Goal: Task Accomplishment & Management: Use online tool/utility

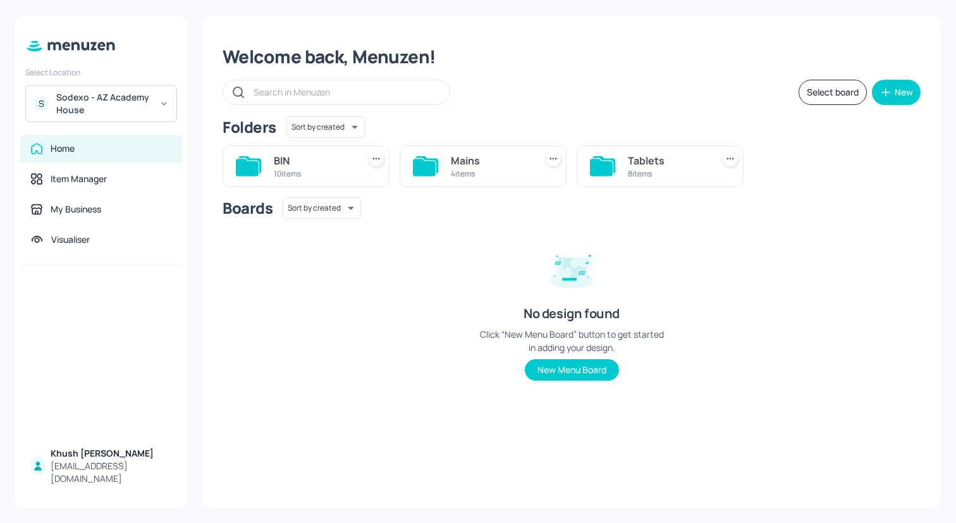
click at [472, 252] on div "Boards Sort by created id ​ No design found Click “New Menu Board” button to ge…" at bounding box center [572, 299] width 698 height 204
click at [123, 92] on div "Sodexo - AZ Academy House" at bounding box center [104, 103] width 96 height 25
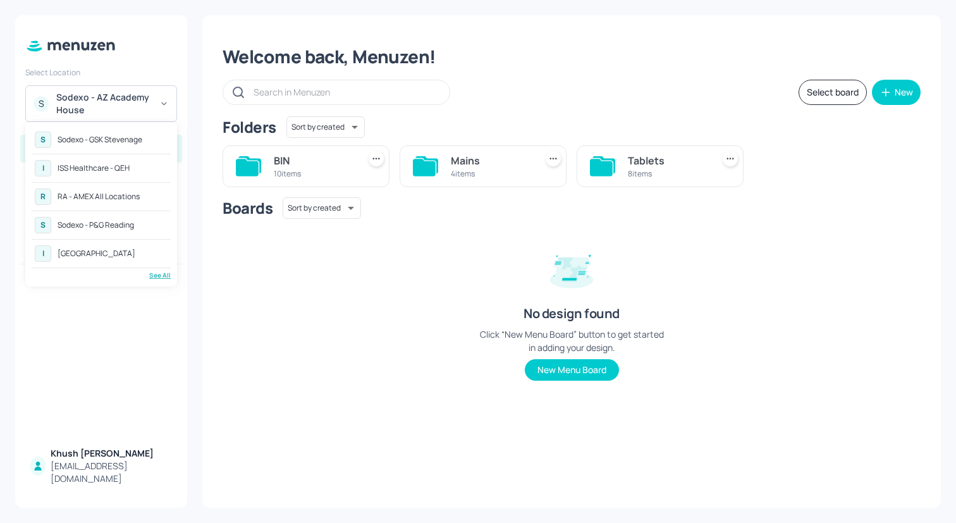
click at [126, 194] on div "RA - AMEX All Locations" at bounding box center [99, 197] width 82 height 8
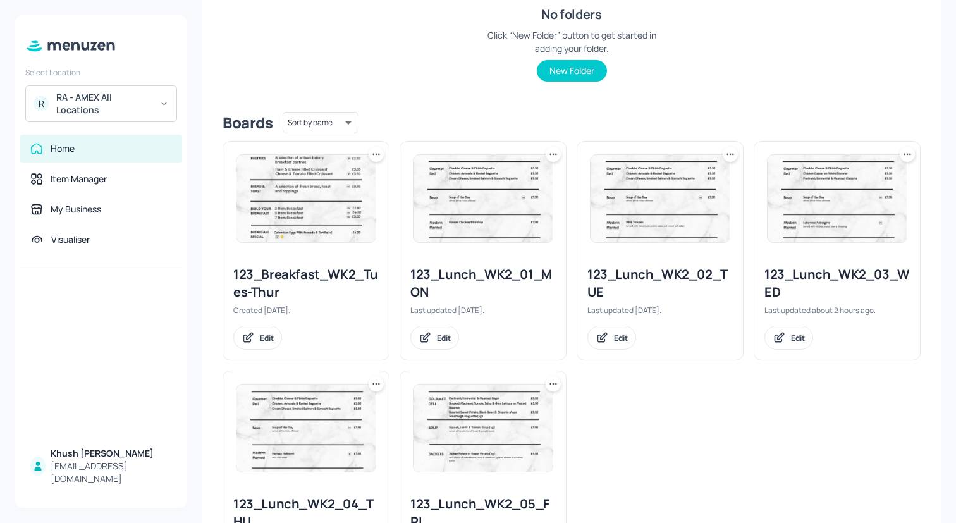
scroll to position [247, 0]
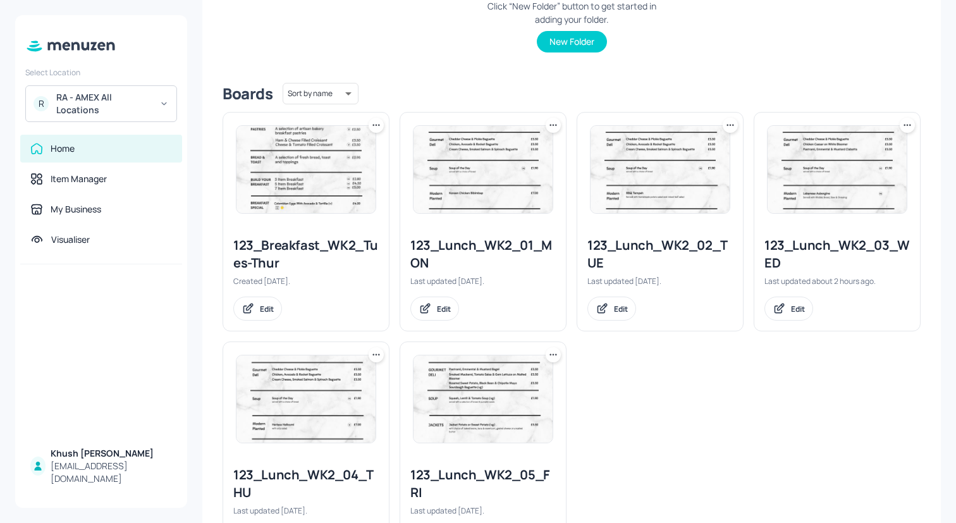
click at [607, 239] on div "123_Lunch_WK2_02_TUE" at bounding box center [660, 254] width 145 height 35
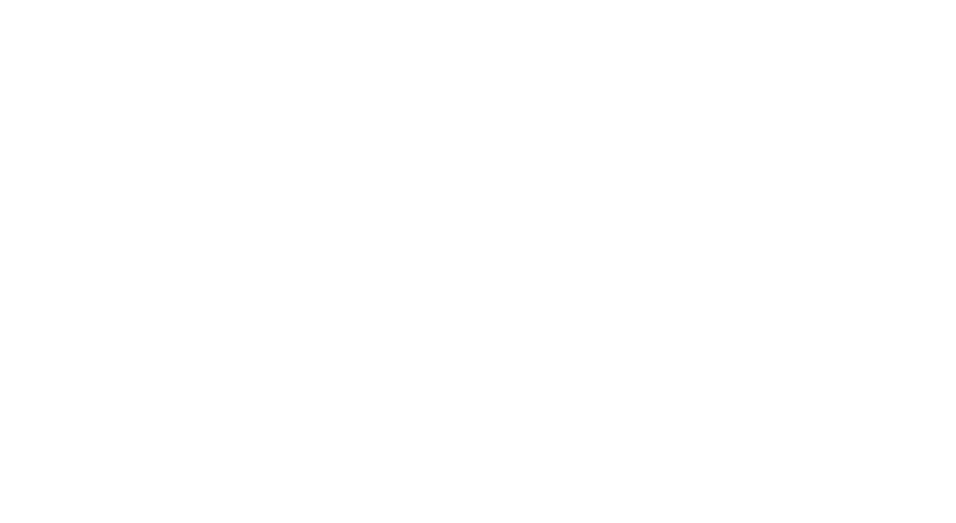
click at [607, 239] on div at bounding box center [478, 261] width 956 height 523
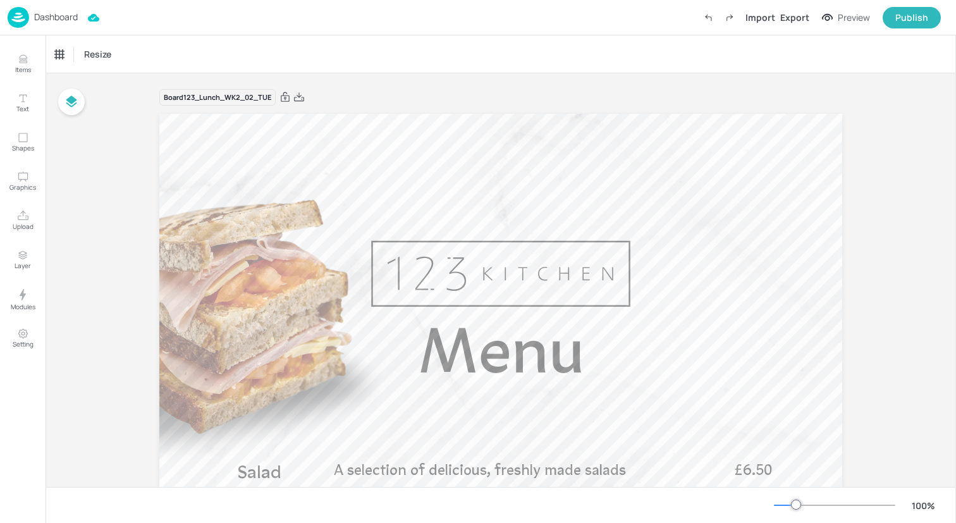
click at [21, 8] on img at bounding box center [19, 17] width 22 height 21
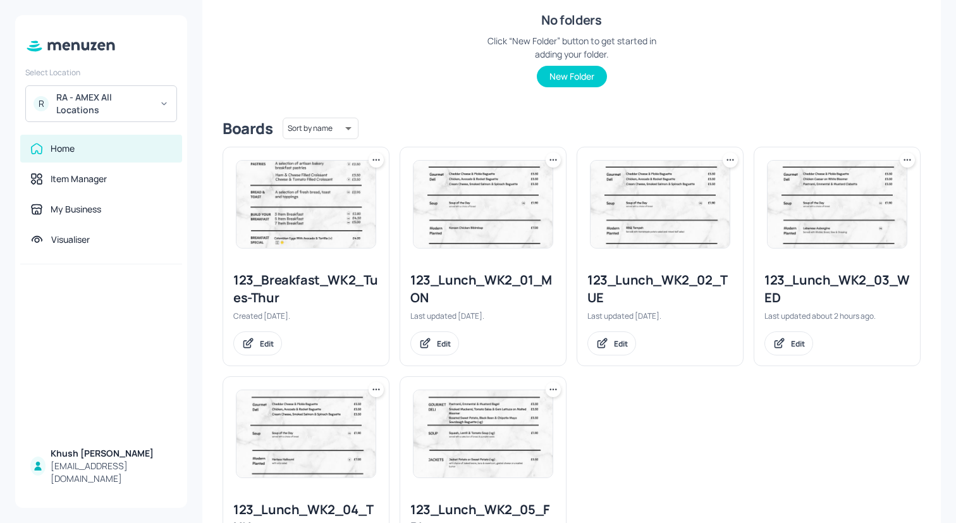
scroll to position [229, 0]
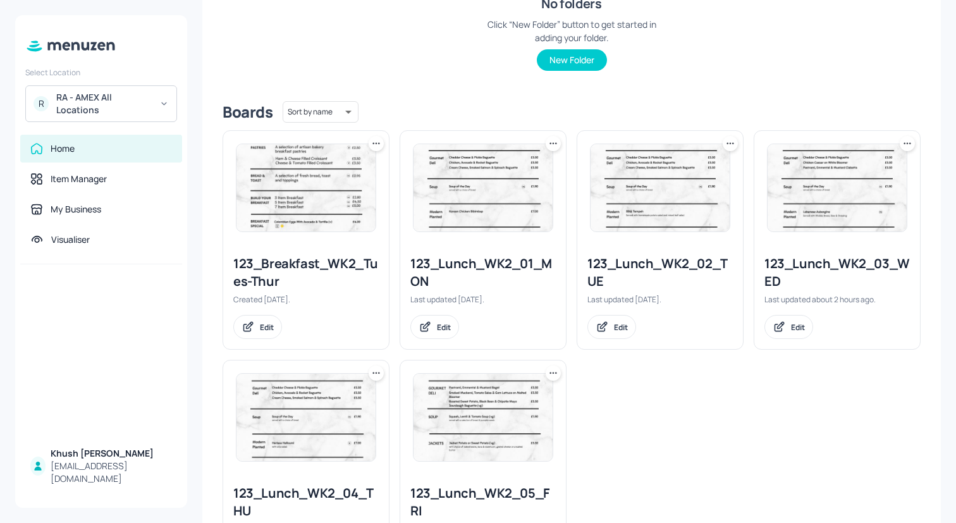
click at [797, 276] on div "123_Lunch_WK2_03_WED" at bounding box center [837, 272] width 145 height 35
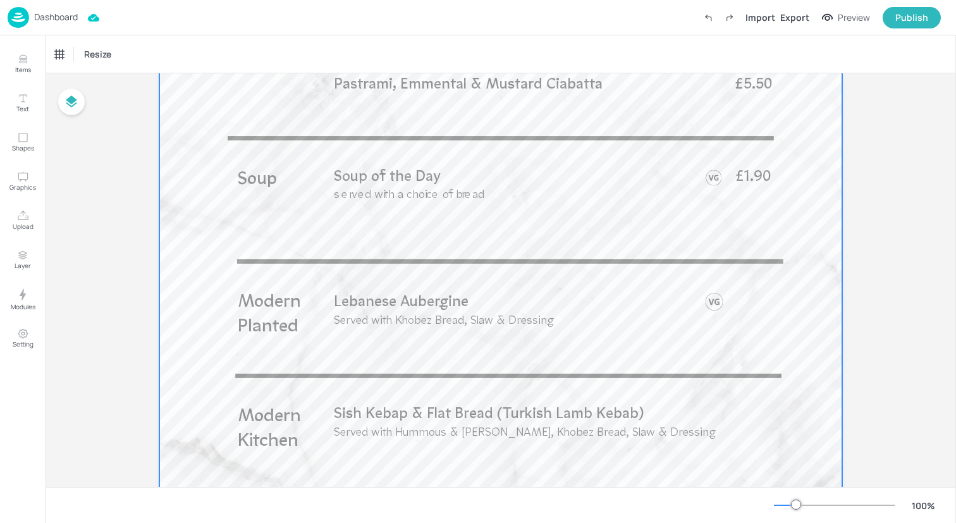
scroll to position [553, 0]
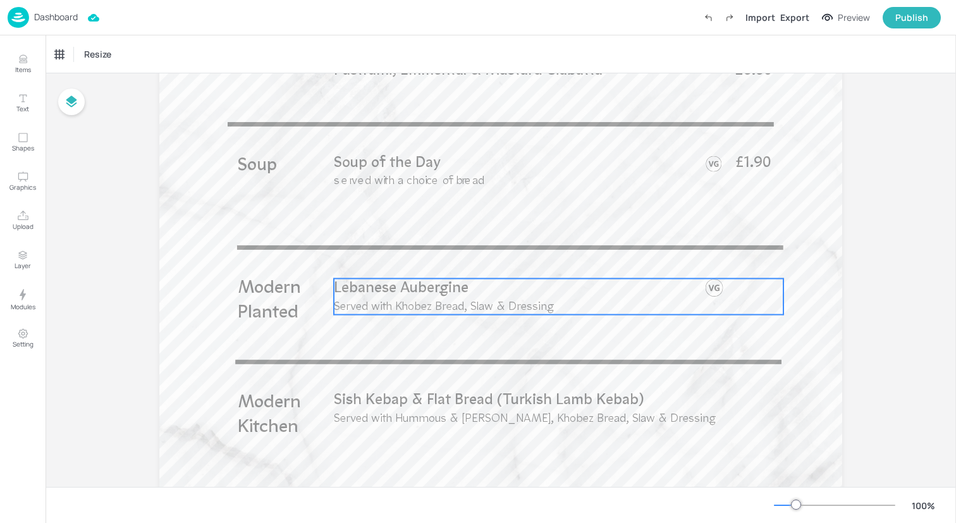
click at [431, 308] on span "Served with Khobez Bread, Slaw & Dressing" at bounding box center [444, 307] width 220 height 12
click at [109, 56] on div "Lebanese Aubergine" at bounding box center [91, 54] width 72 height 11
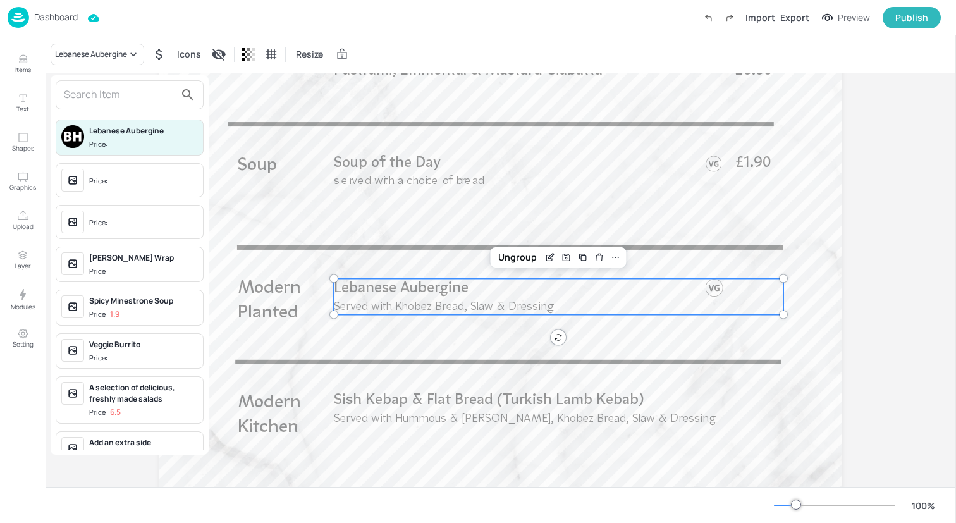
click at [112, 100] on input "text" at bounding box center [119, 95] width 111 height 20
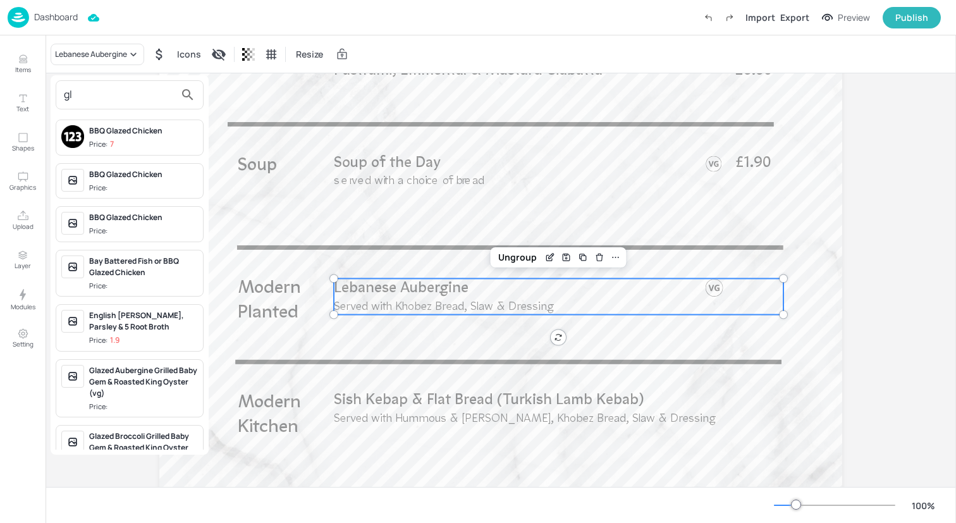
type input "g"
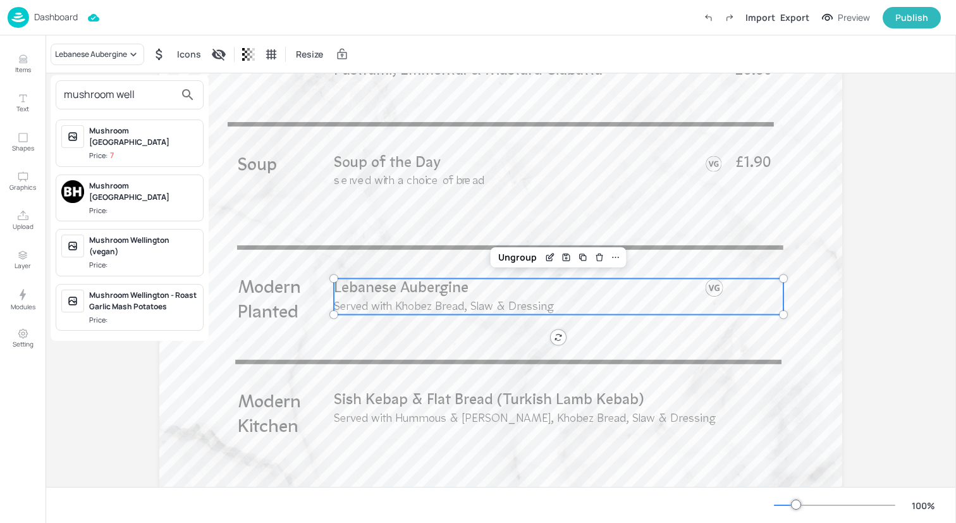
type input "mushroom well"
click at [132, 133] on div "Mushroom [GEOGRAPHIC_DATA]" at bounding box center [143, 136] width 109 height 23
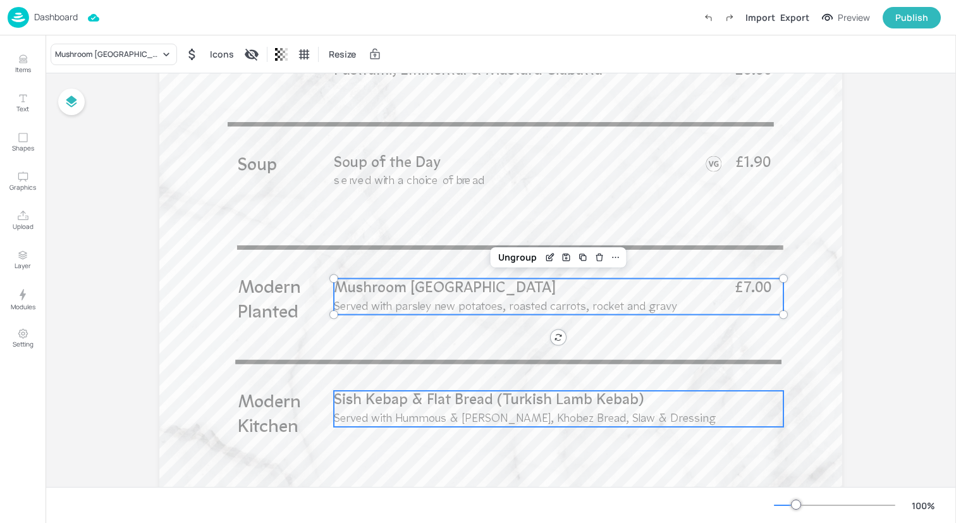
click at [386, 409] on p "Sish Kebap & Flat Bread (Turkish Lamb Kebab)" at bounding box center [526, 401] width 384 height 20
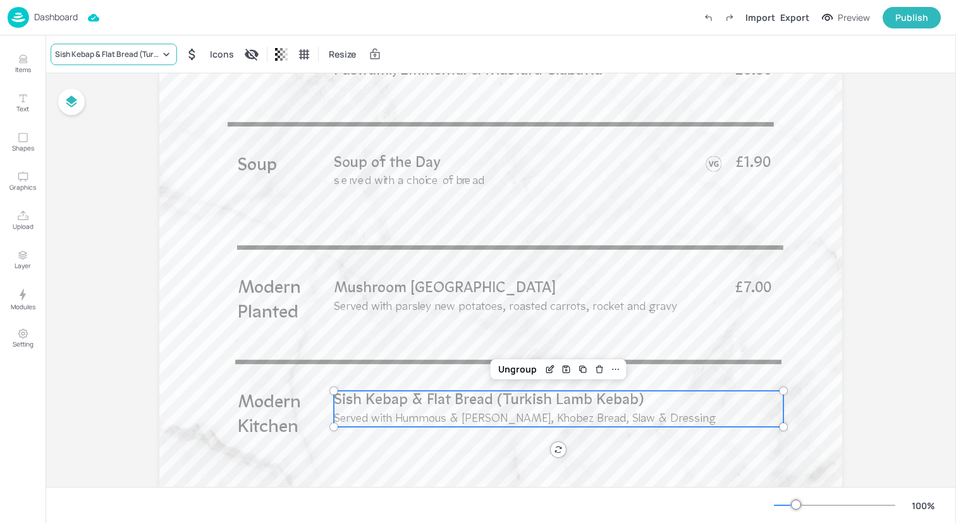
click at [141, 47] on div "Sish Kebap & Flat Bread (Turkish Lamb Kebab)" at bounding box center [114, 55] width 126 height 22
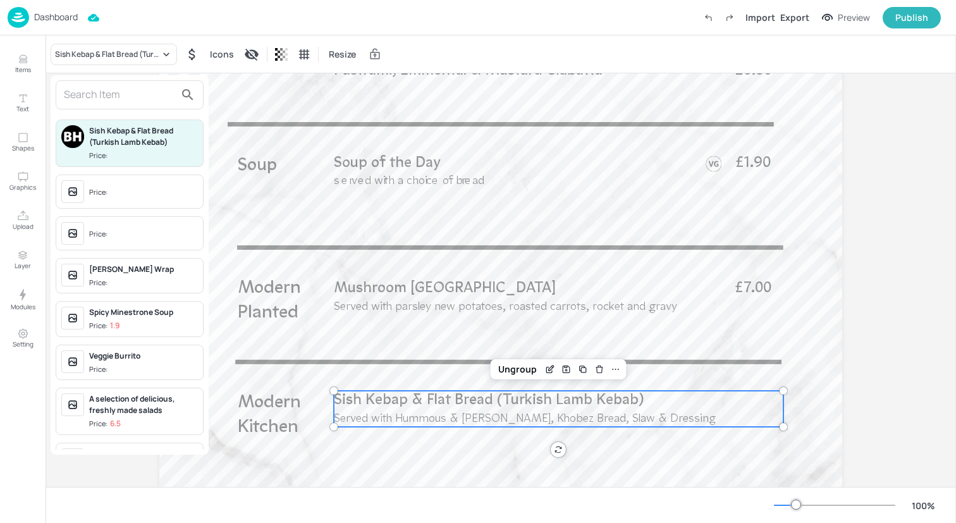
click at [134, 86] on input "text" at bounding box center [119, 95] width 111 height 20
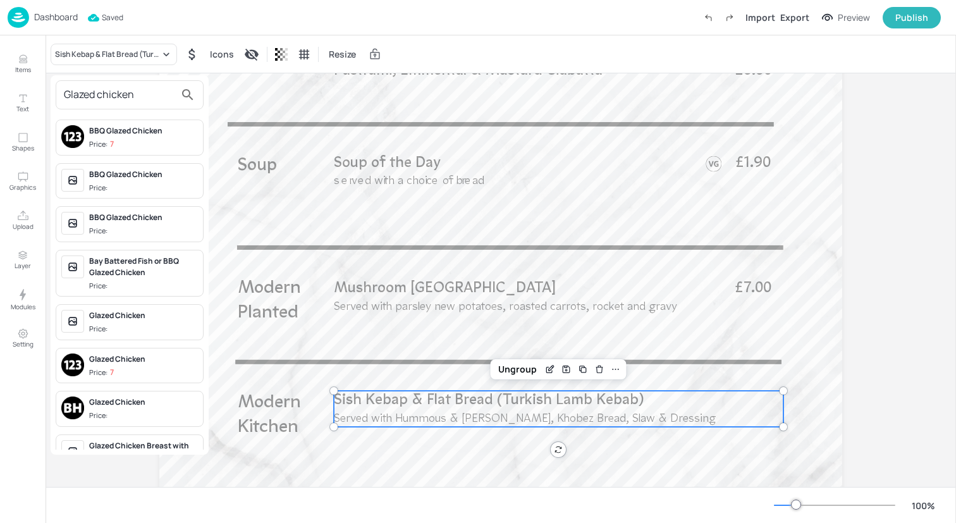
type input "Glazed chicken"
click at [124, 368] on span "Price: 7" at bounding box center [143, 372] width 109 height 11
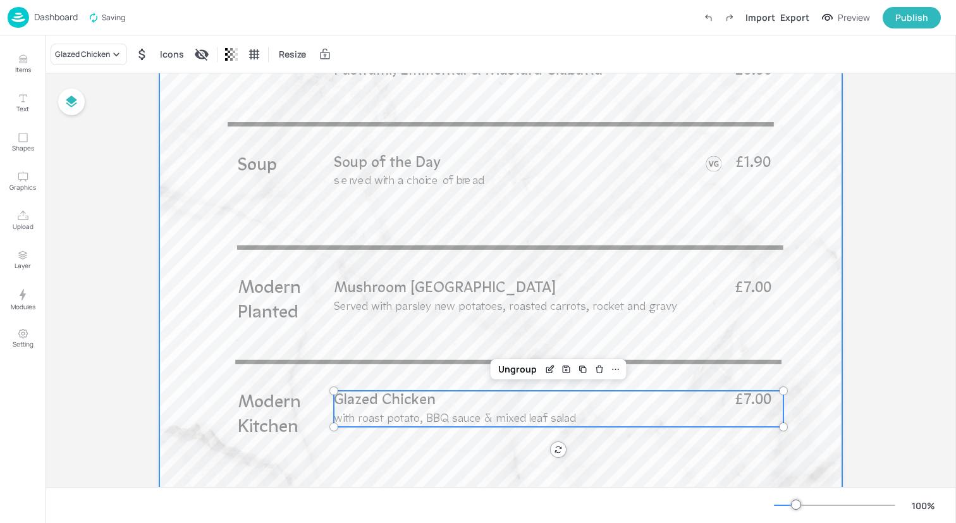
click at [187, 394] on div at bounding box center [500, 167] width 683 height 1214
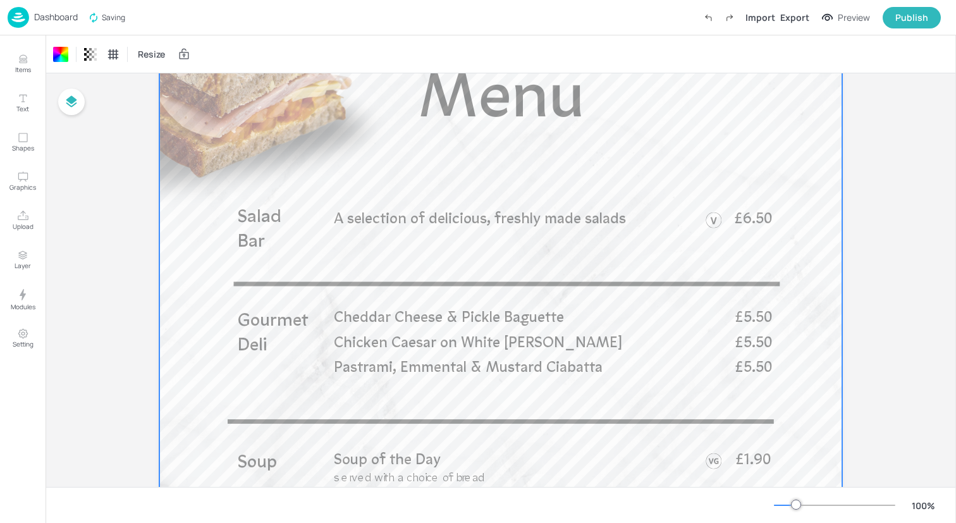
scroll to position [0, 0]
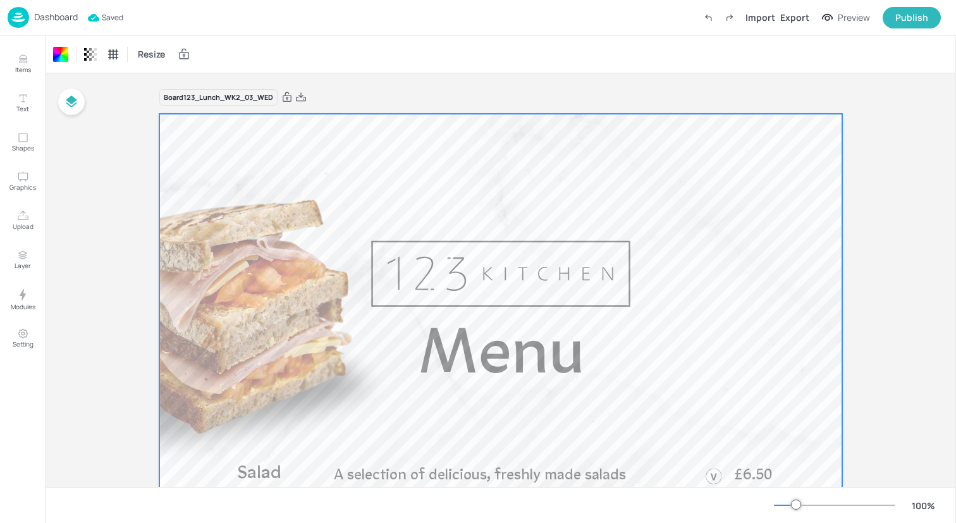
click at [16, 13] on img at bounding box center [19, 17] width 22 height 21
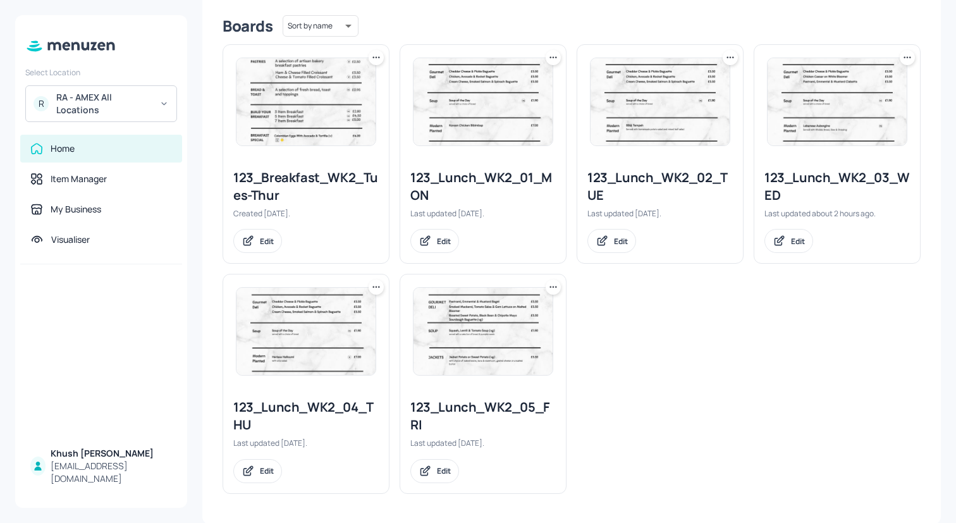
scroll to position [316, 0]
click at [328, 416] on div "123_Lunch_WK2_04_THU" at bounding box center [305, 415] width 145 height 35
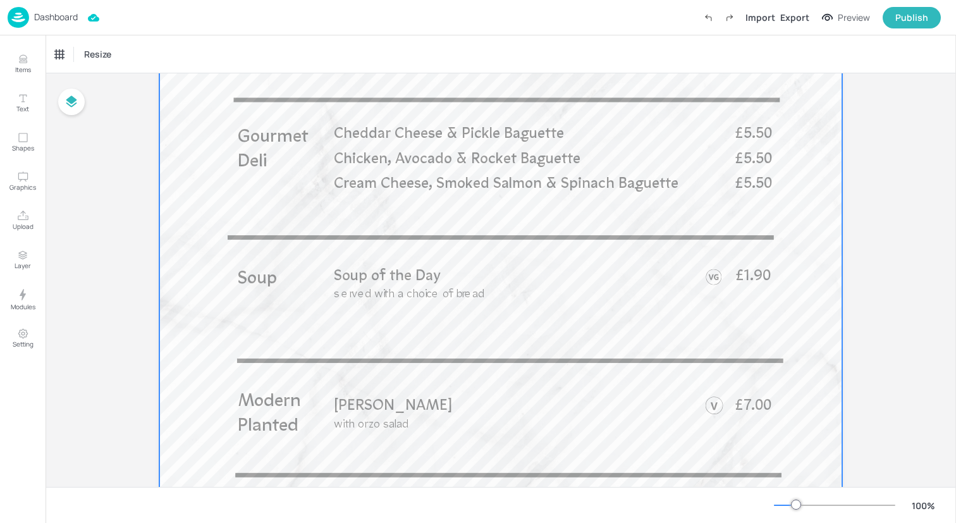
scroll to position [447, 0]
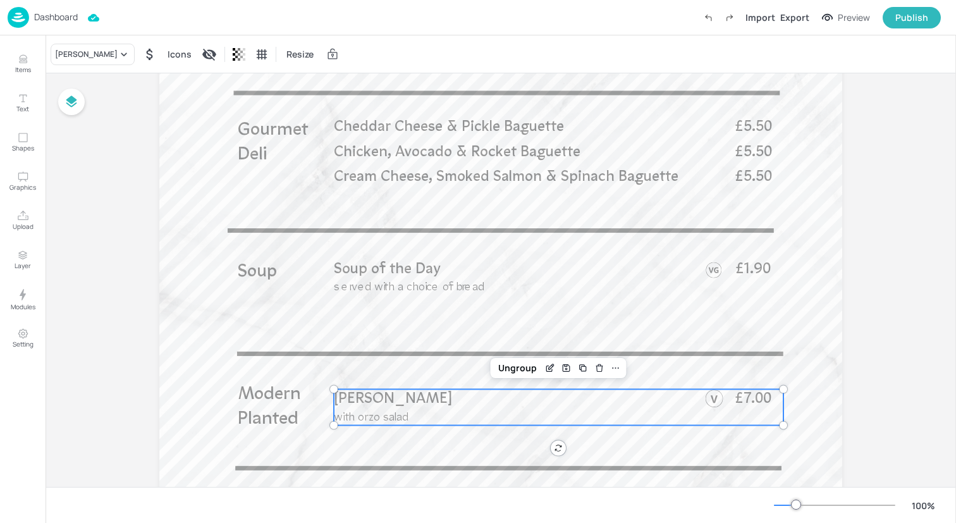
click at [391, 417] on span "with orzo salad" at bounding box center [371, 418] width 75 height 12
click at [113, 54] on div "[PERSON_NAME]" at bounding box center [86, 54] width 63 height 11
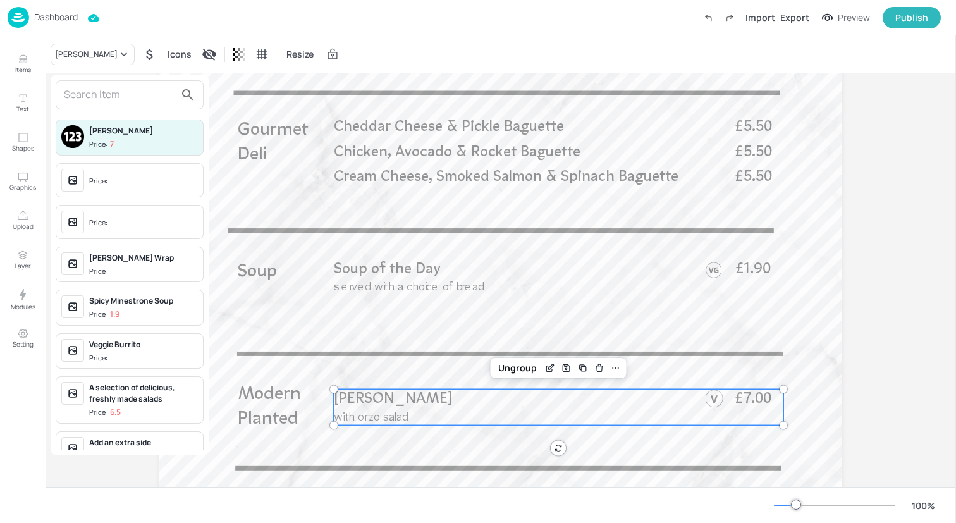
click at [125, 101] on input "text" at bounding box center [119, 95] width 111 height 20
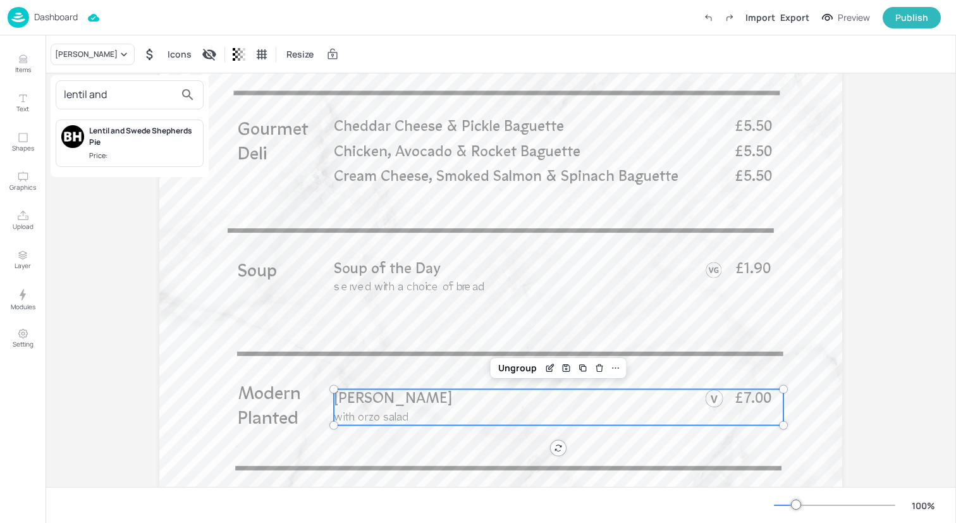
type input "lentil and"
click at [152, 151] on span "Price:" at bounding box center [143, 156] width 109 height 11
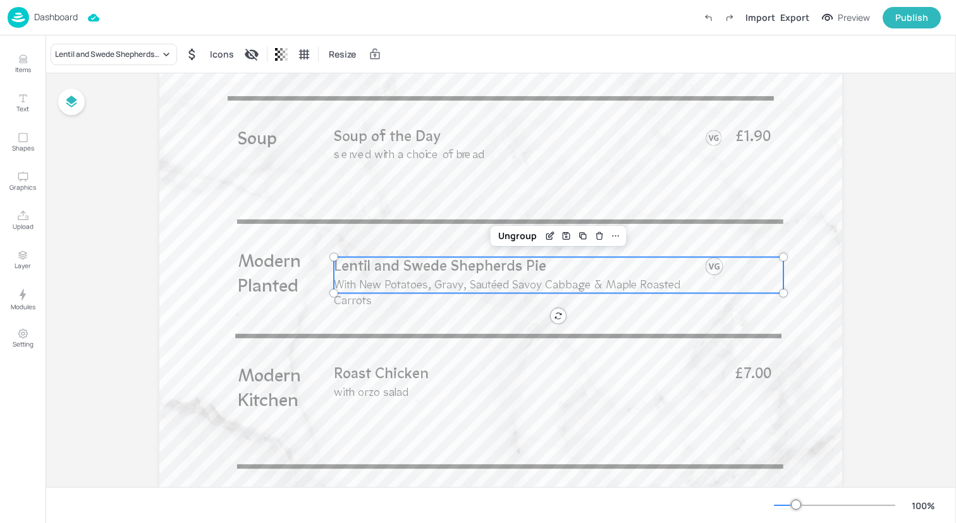
scroll to position [620, 0]
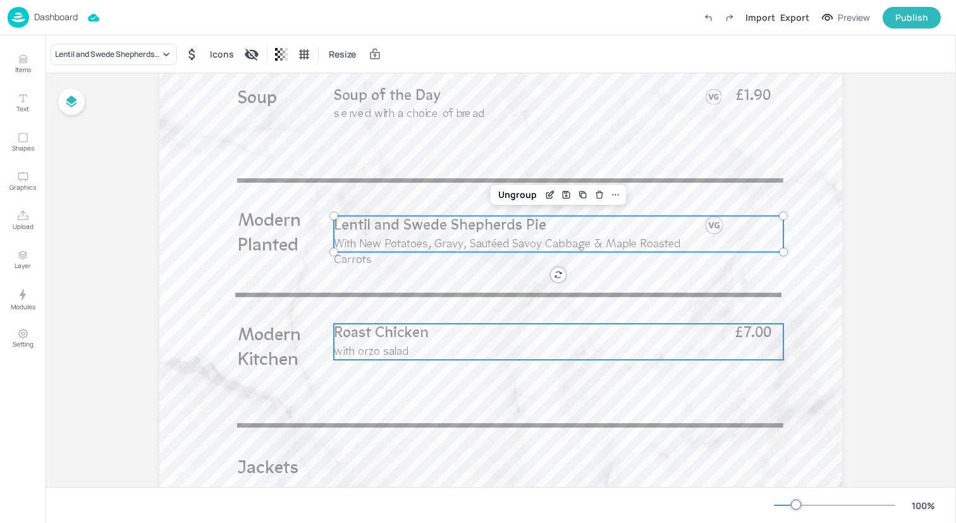
click at [419, 338] on span "Roast Chicken" at bounding box center [381, 333] width 95 height 15
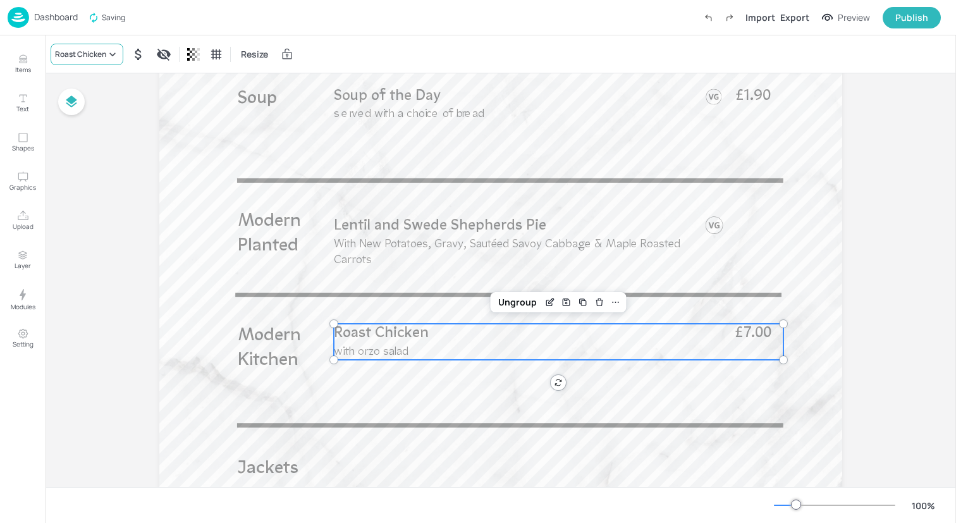
click at [99, 54] on div "Roast Chicken" at bounding box center [80, 54] width 51 height 11
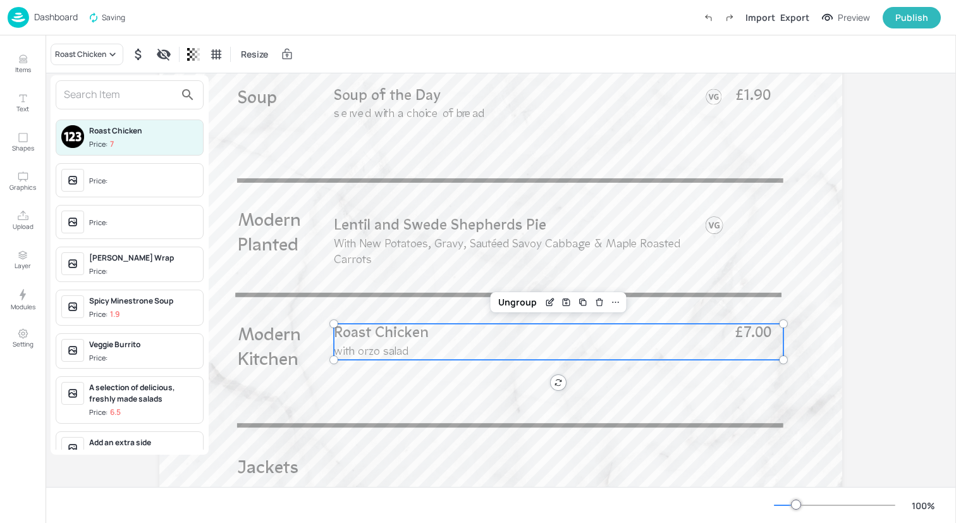
click at [99, 92] on input "text" at bounding box center [119, 95] width 111 height 20
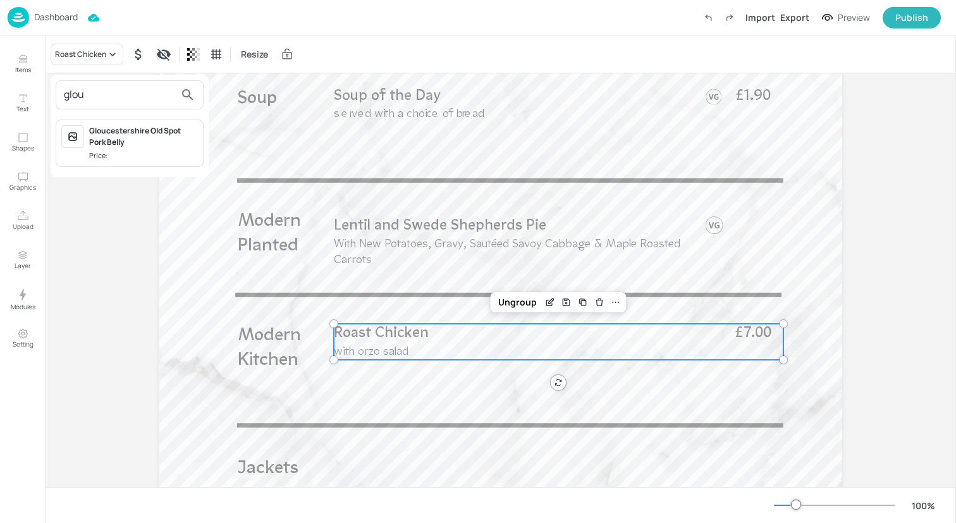
type input "glou"
click at [103, 145] on div "Gloucestershire Old Spot Pork Belly" at bounding box center [143, 136] width 109 height 23
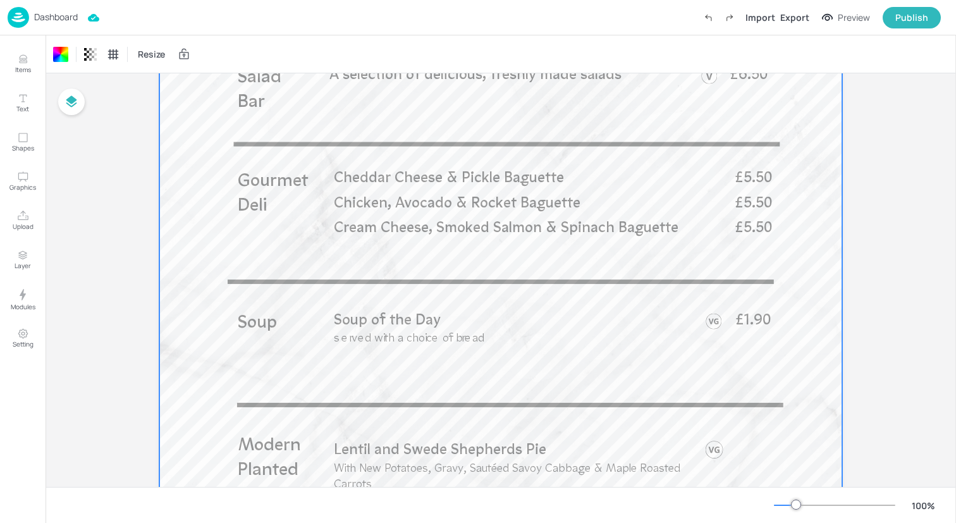
scroll to position [397, 0]
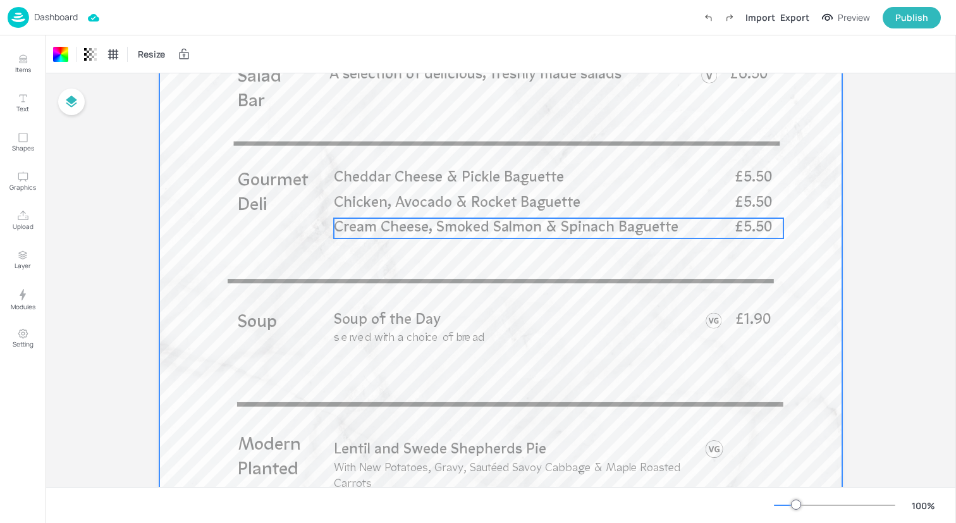
click at [399, 232] on span "Cream Cheese, Smoked Salmon & Spinach Baguette" at bounding box center [506, 228] width 345 height 15
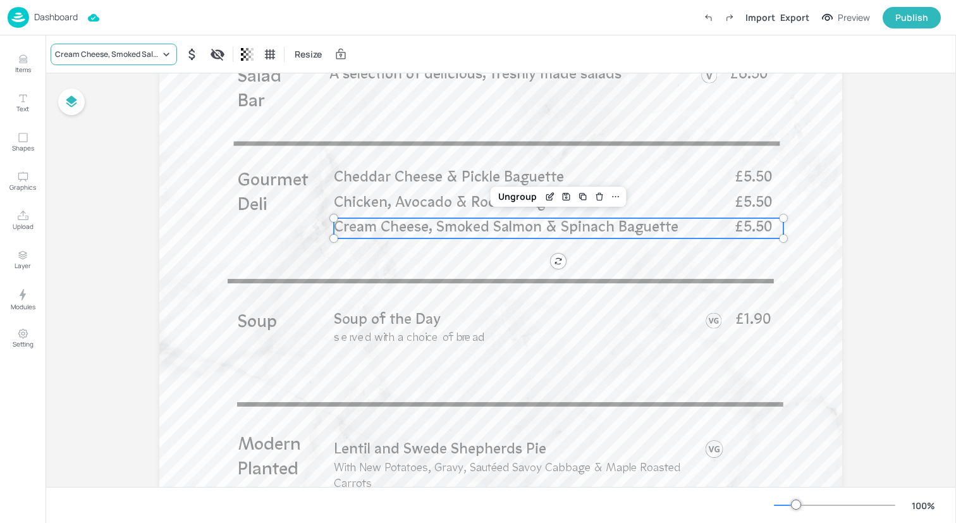
click at [124, 49] on div "Cream Cheese, Smoked Salmon & Spinach Baguette" at bounding box center [107, 54] width 105 height 11
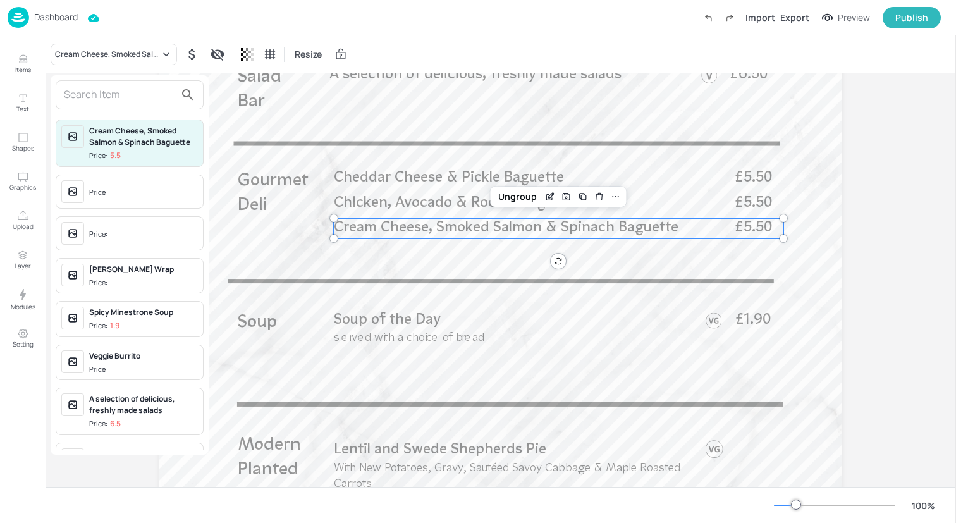
click at [121, 96] on input "text" at bounding box center [119, 95] width 111 height 20
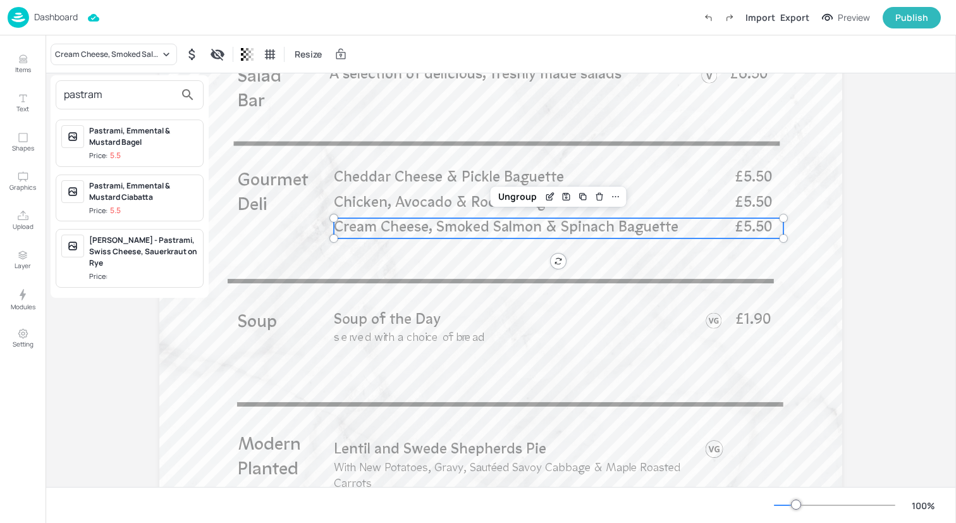
type input "pastram"
click at [145, 195] on div "Pastrami, Emmental & Mustard Ciabatta" at bounding box center [143, 191] width 109 height 23
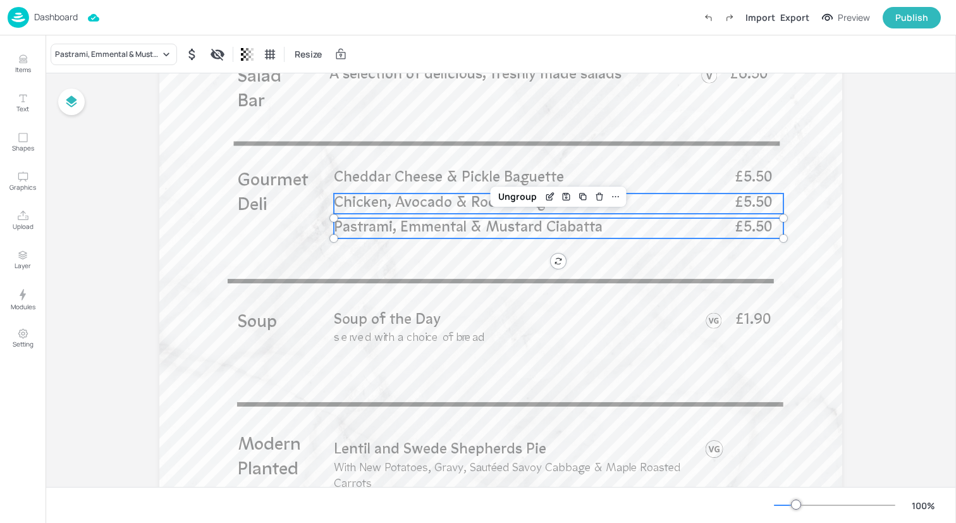
click at [382, 197] on span "Chicken, Avocado & Rocket Baguette" at bounding box center [457, 203] width 247 height 15
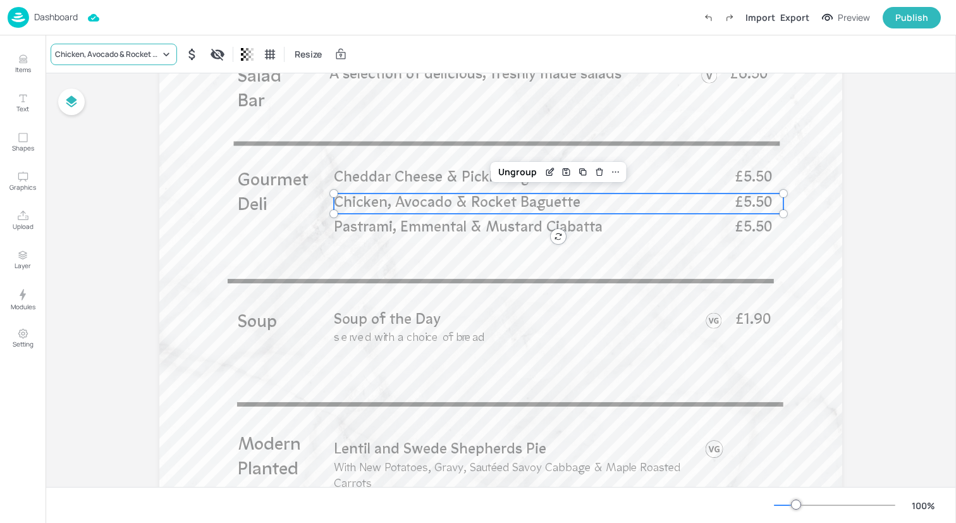
click at [147, 58] on div "Chicken, Avocado & Rocket Baguette" at bounding box center [107, 54] width 105 height 11
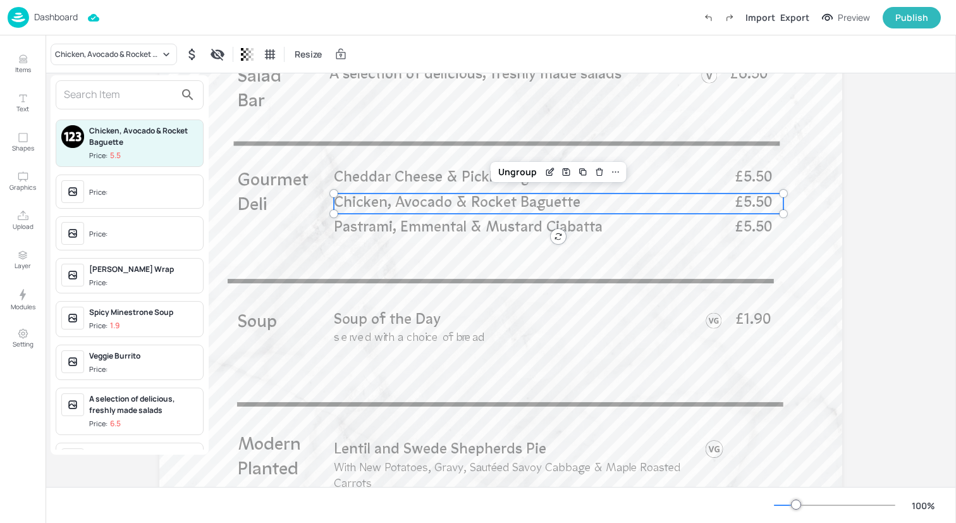
click at [126, 95] on input "text" at bounding box center [119, 95] width 111 height 20
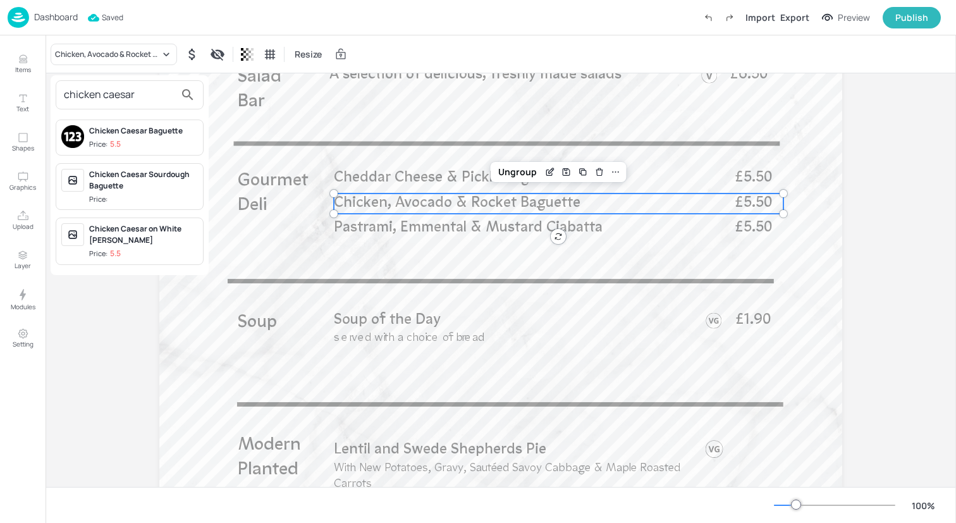
type input "chicken caesar"
click at [151, 241] on div "Chicken Caesar on White [PERSON_NAME]" at bounding box center [143, 234] width 109 height 23
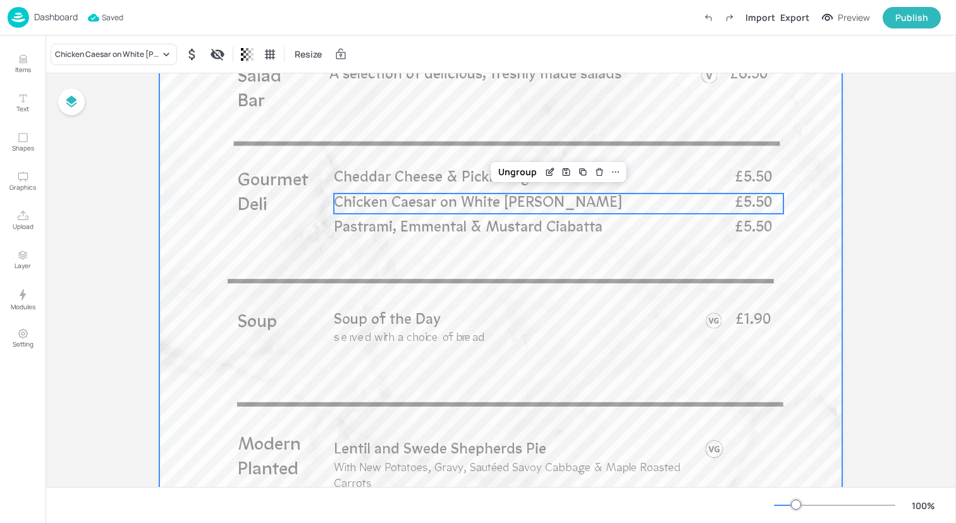
click at [209, 247] on div at bounding box center [500, 324] width 683 height 1214
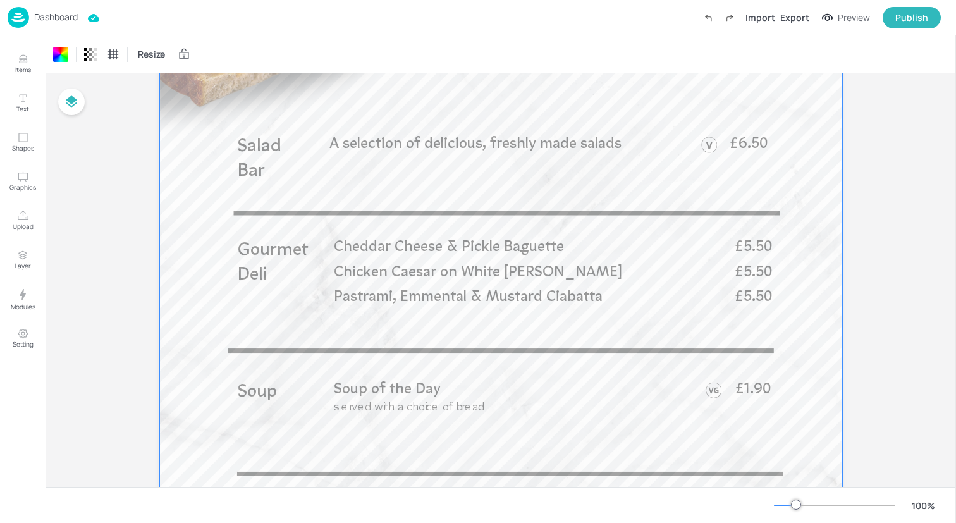
scroll to position [0, 0]
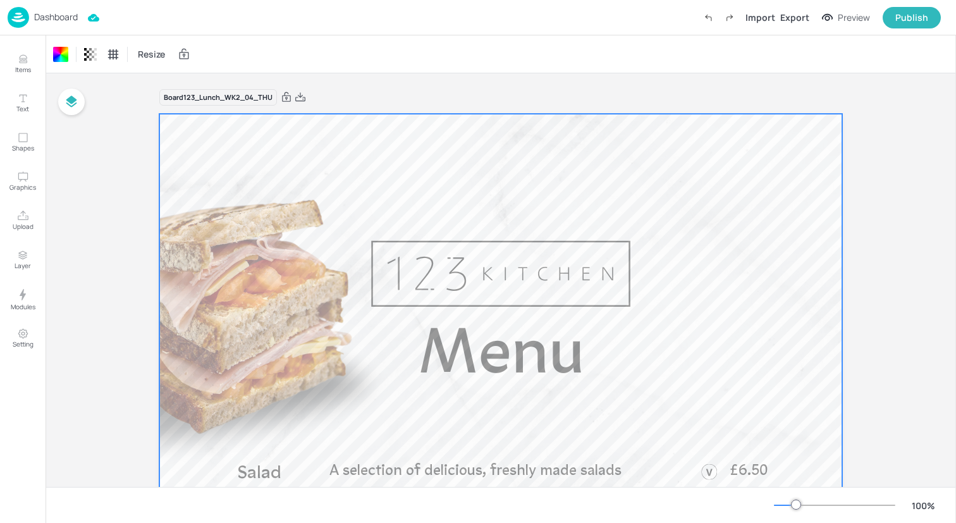
click at [19, 16] on img at bounding box center [19, 17] width 22 height 21
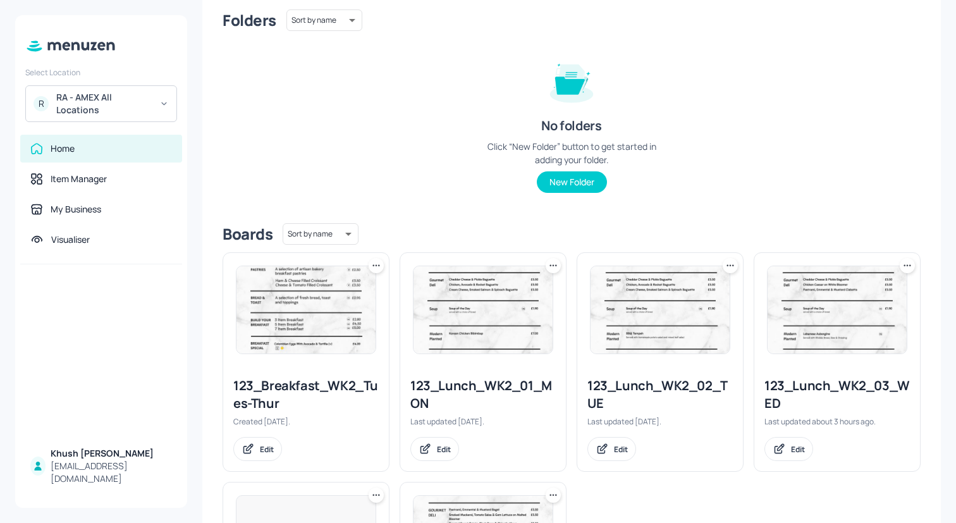
scroll to position [316, 0]
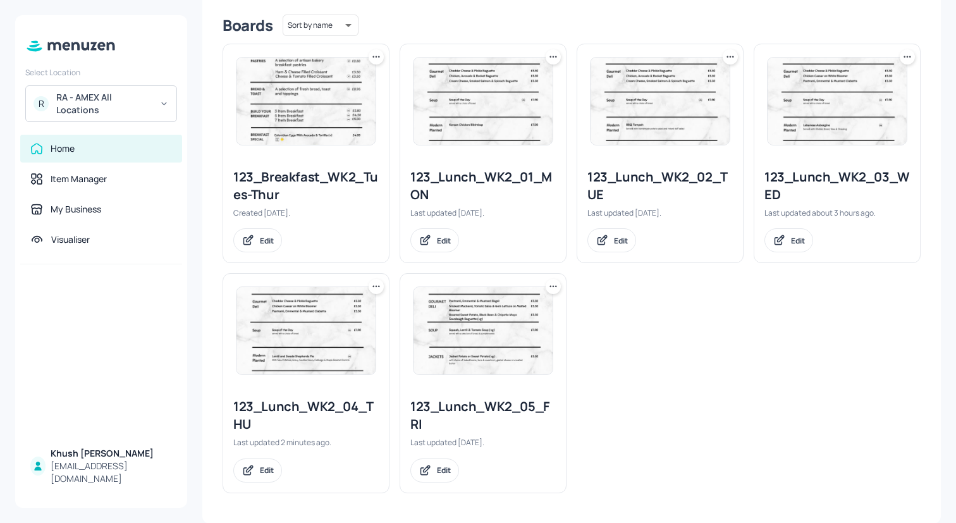
click at [431, 404] on div "123_Lunch_WK2_05_FRI" at bounding box center [482, 415] width 145 height 35
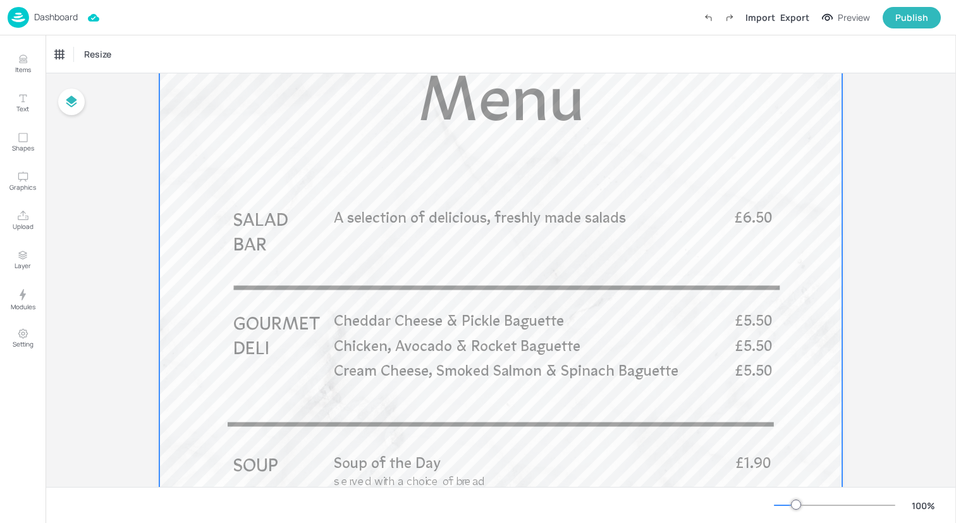
scroll to position [260, 0]
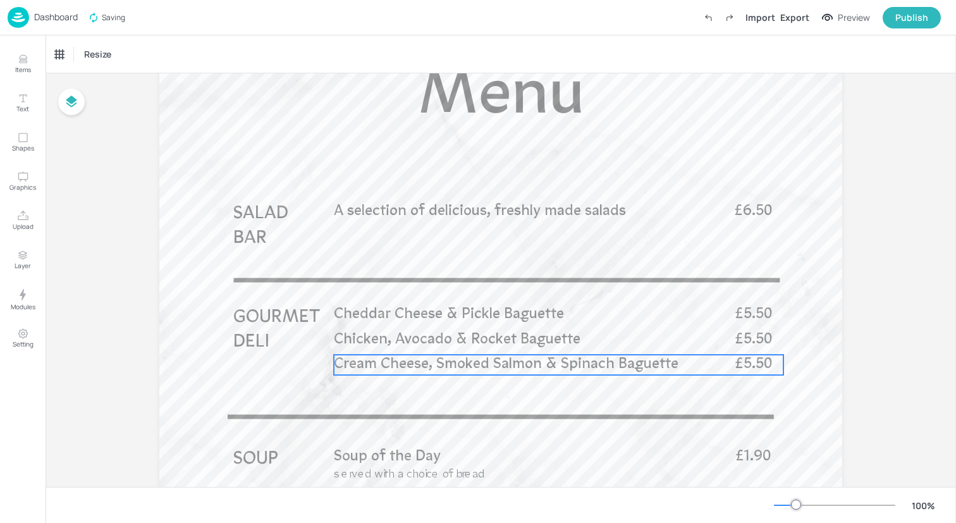
click at [434, 366] on span "Cream Cheese, Smoked Salmon & Spinach Baguette" at bounding box center [506, 364] width 345 height 15
click at [94, 52] on div "Cream Cheese, Smoked Salmon & Spinach Baguette" at bounding box center [107, 54] width 105 height 11
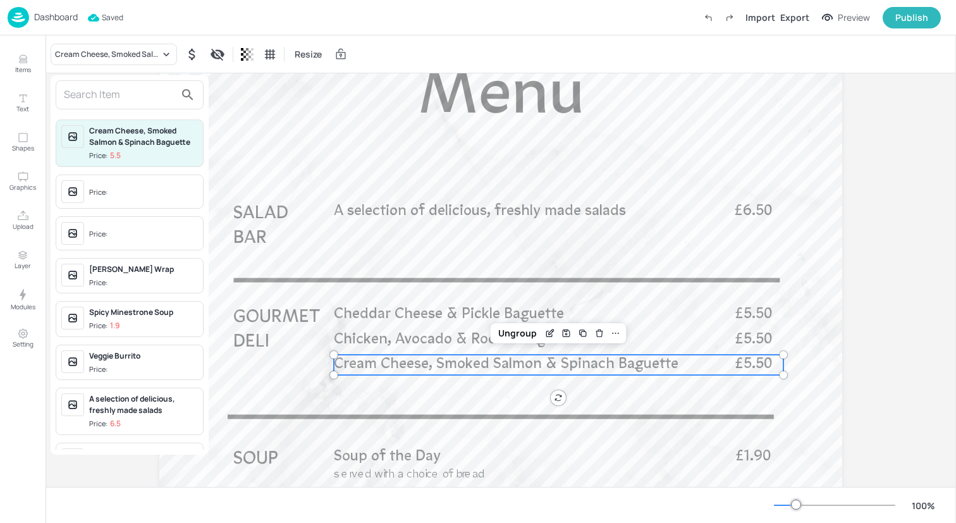
click at [106, 90] on input "text" at bounding box center [119, 95] width 111 height 20
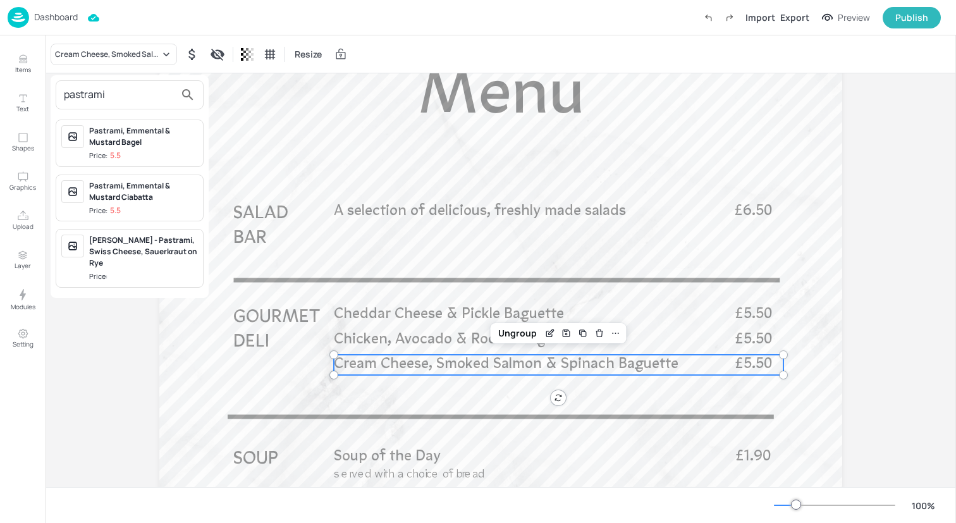
type input "pastrami"
click at [151, 192] on div "Pastrami, Emmental & Mustard Ciabatta" at bounding box center [143, 191] width 109 height 23
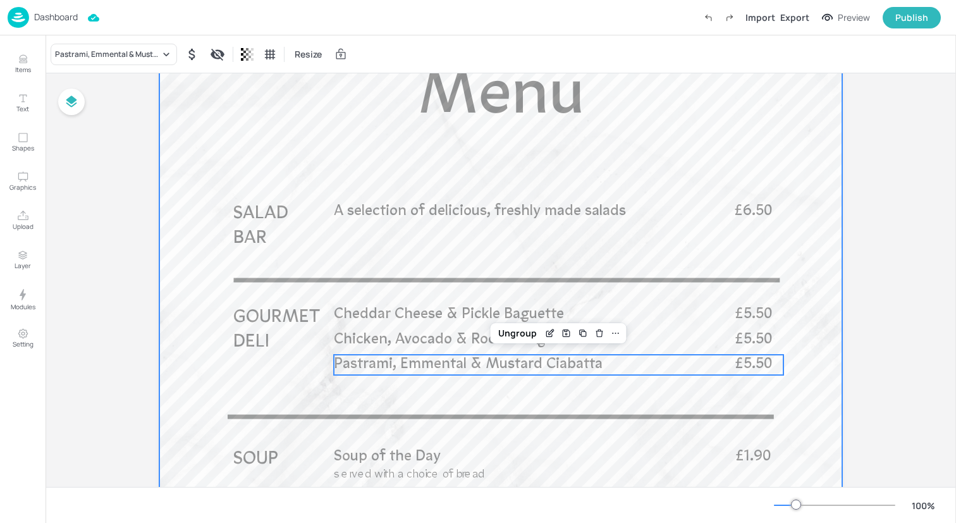
click at [389, 330] on div at bounding box center [500, 461] width 683 height 1214
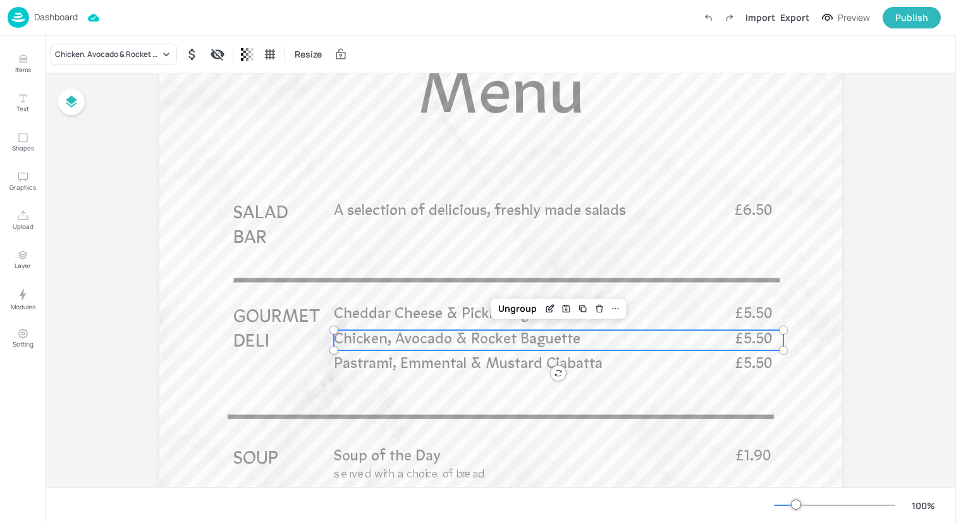
click at [387, 335] on span "Chicken, Avocado & Rocket Baguette" at bounding box center [457, 340] width 247 height 15
click at [147, 54] on div "Chicken, Avocado & Rocket Baguette" at bounding box center [107, 54] width 105 height 11
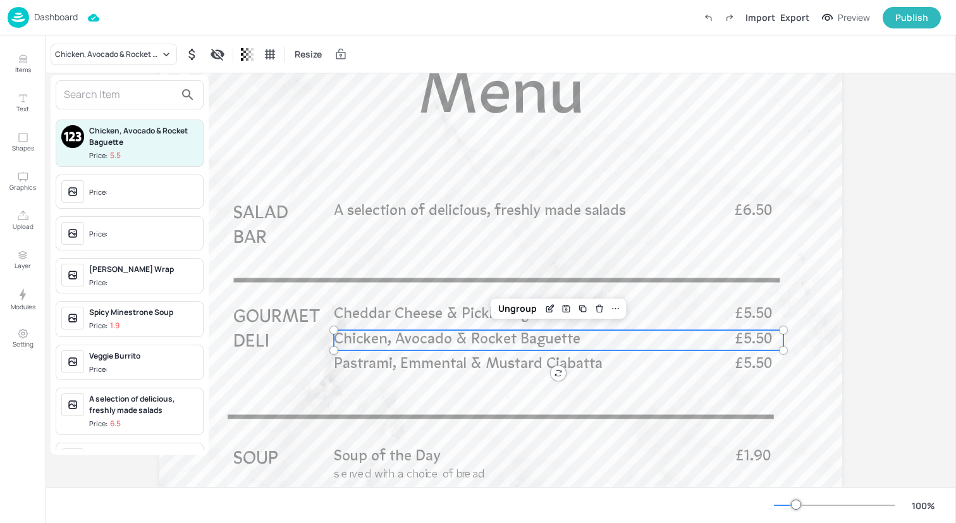
click at [134, 94] on input "text" at bounding box center [119, 95] width 111 height 20
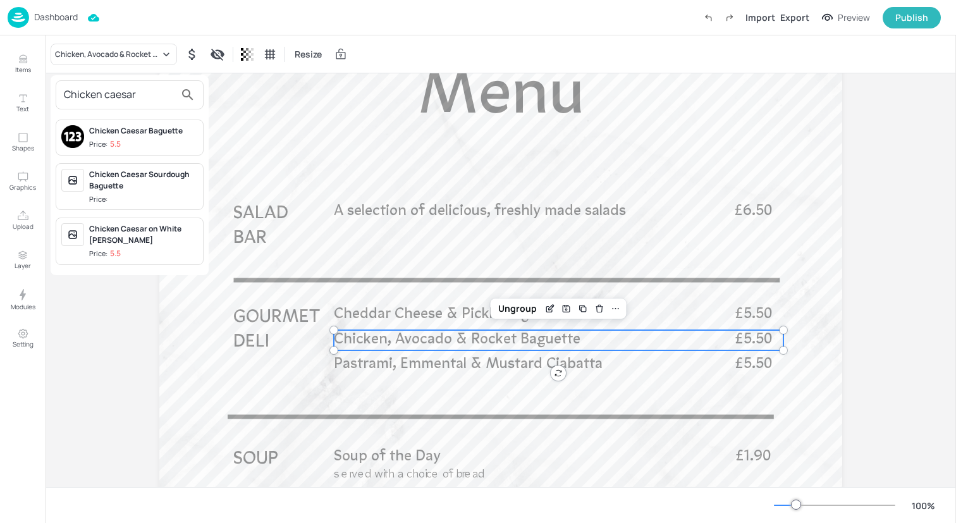
type input "Chicken caesar"
click at [144, 245] on div "Chicken Caesar on White [PERSON_NAME]" at bounding box center [143, 234] width 109 height 23
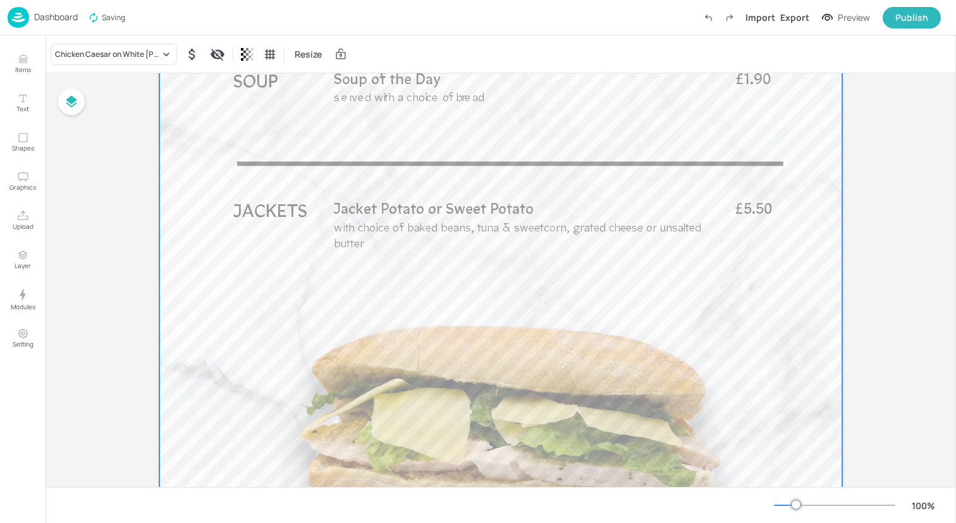
scroll to position [873, 0]
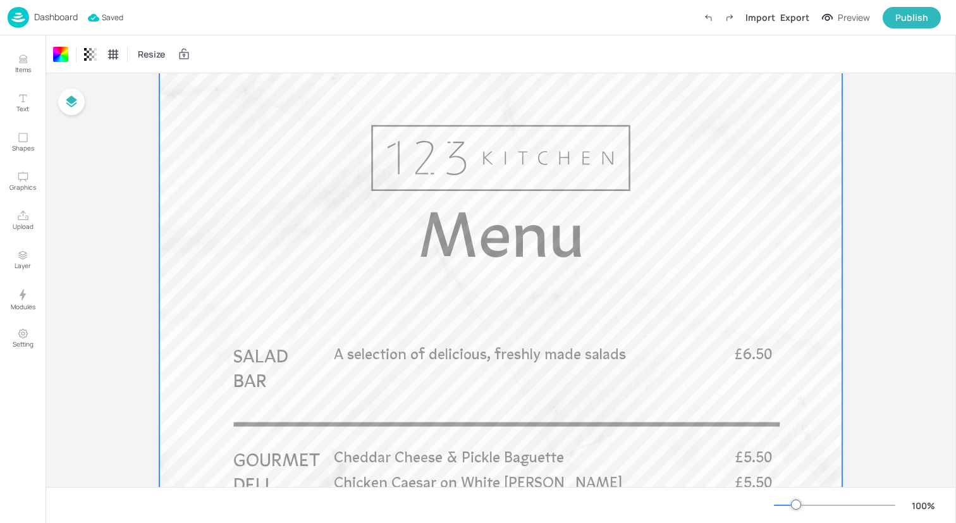
scroll to position [0, 0]
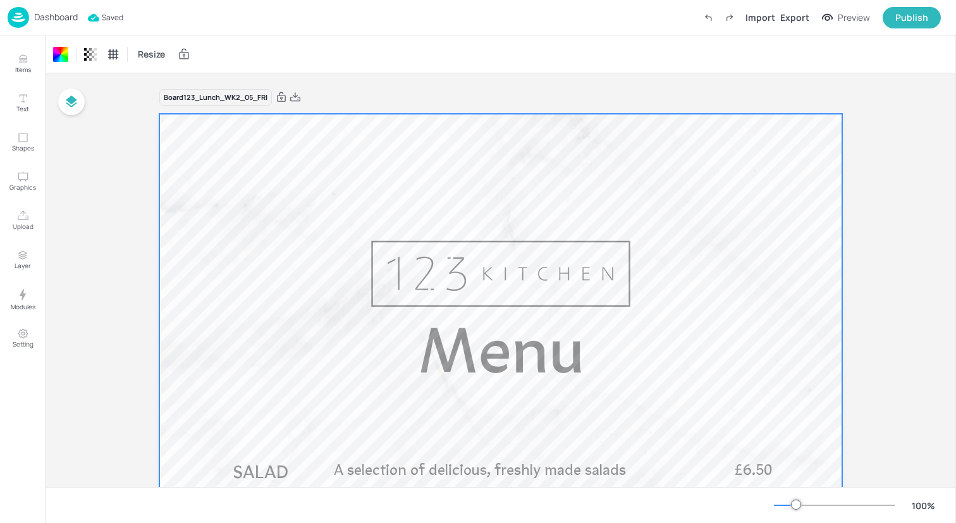
click at [199, 9] on div "Dashboard Saved Import Export Preview Publish" at bounding box center [475, 17] width 934 height 35
click at [20, 18] on img at bounding box center [19, 17] width 22 height 21
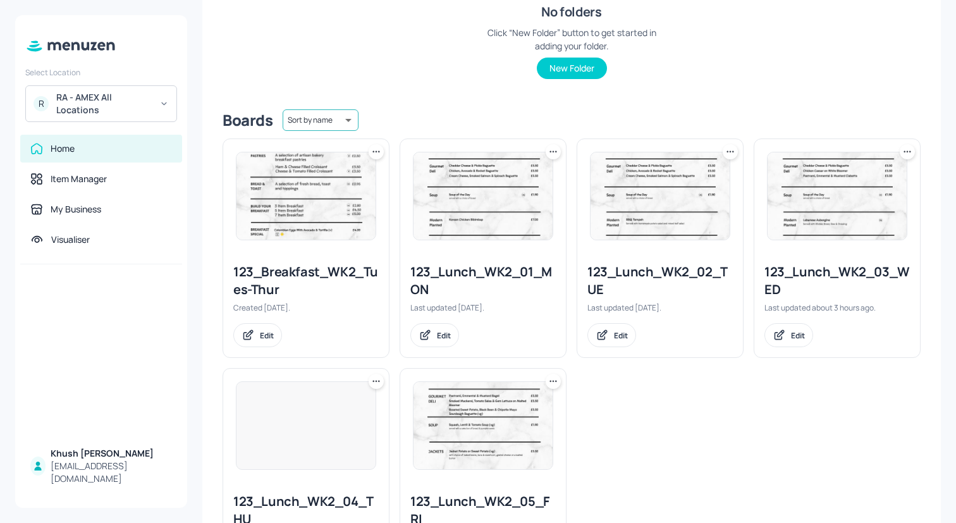
scroll to position [316, 0]
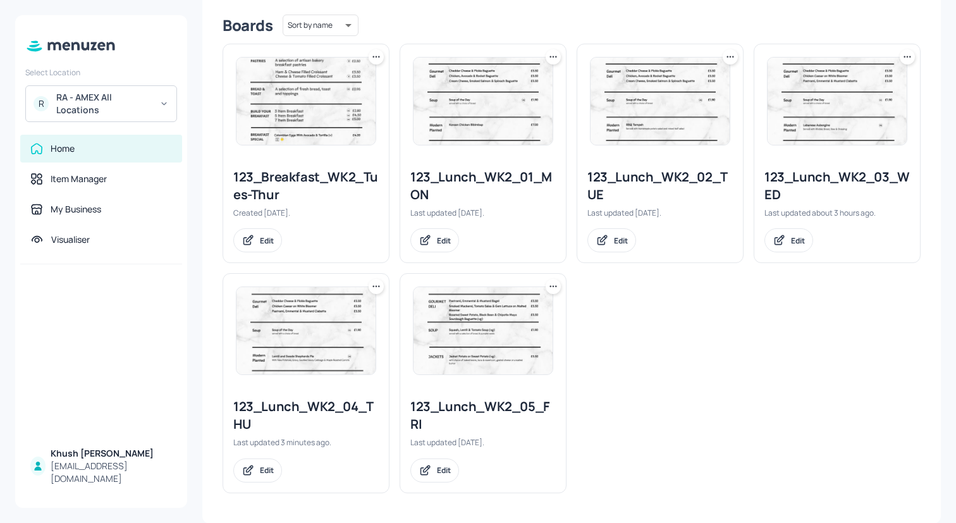
click at [555, 56] on icon at bounding box center [556, 57] width 2 height 2
click at [532, 125] on div "Move" at bounding box center [503, 125] width 101 height 22
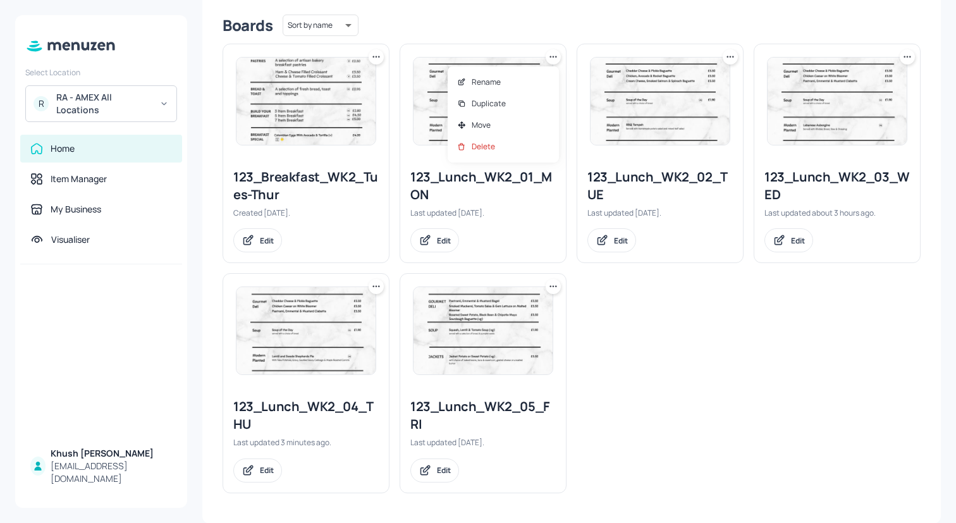
scroll to position [292, 0]
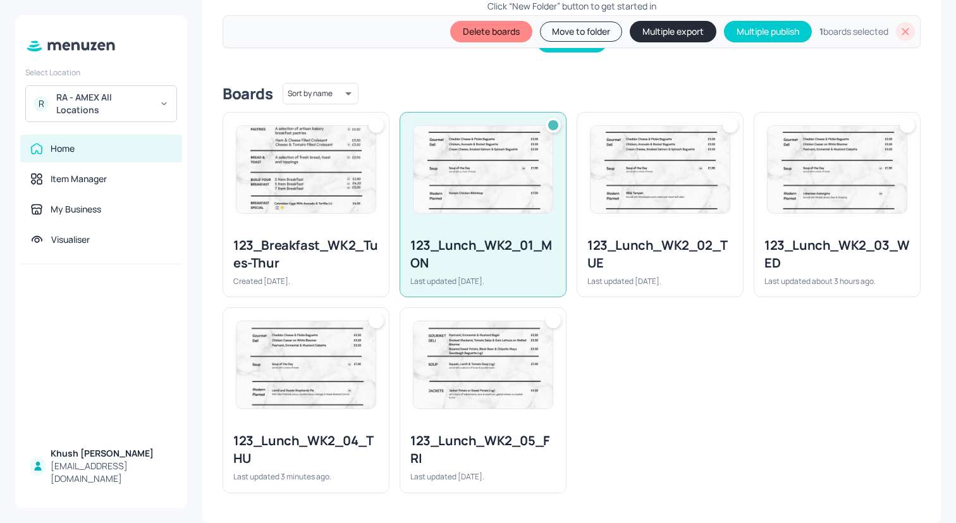
click at [706, 164] on img at bounding box center [660, 169] width 139 height 87
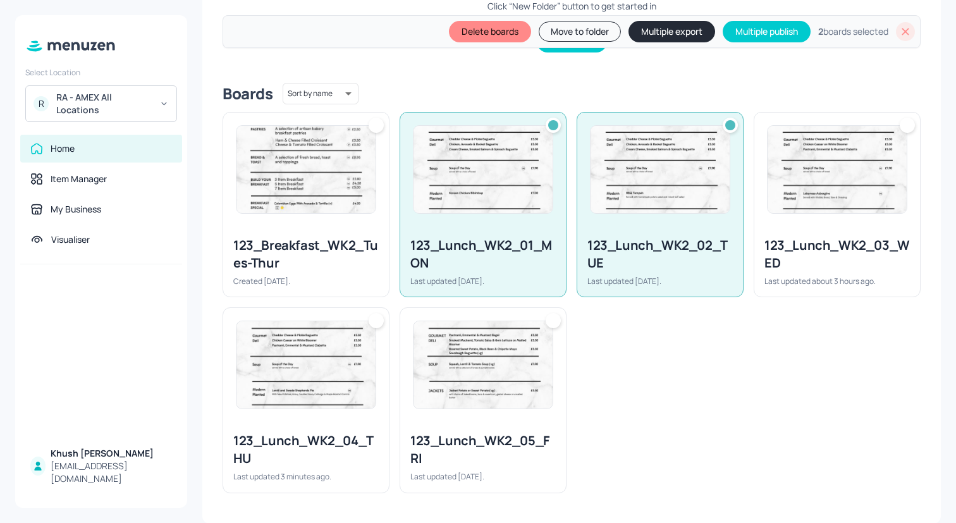
click at [786, 164] on img at bounding box center [837, 169] width 139 height 87
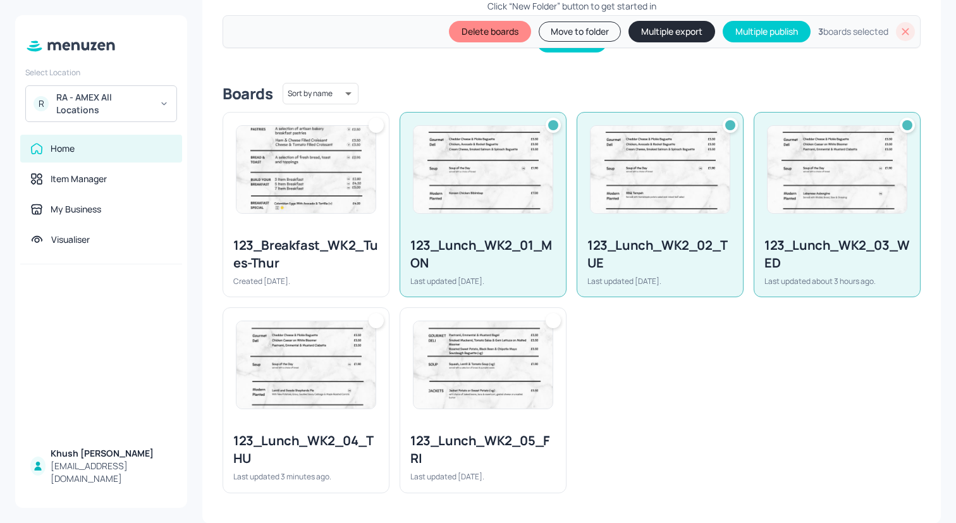
click at [322, 386] on img at bounding box center [306, 364] width 139 height 87
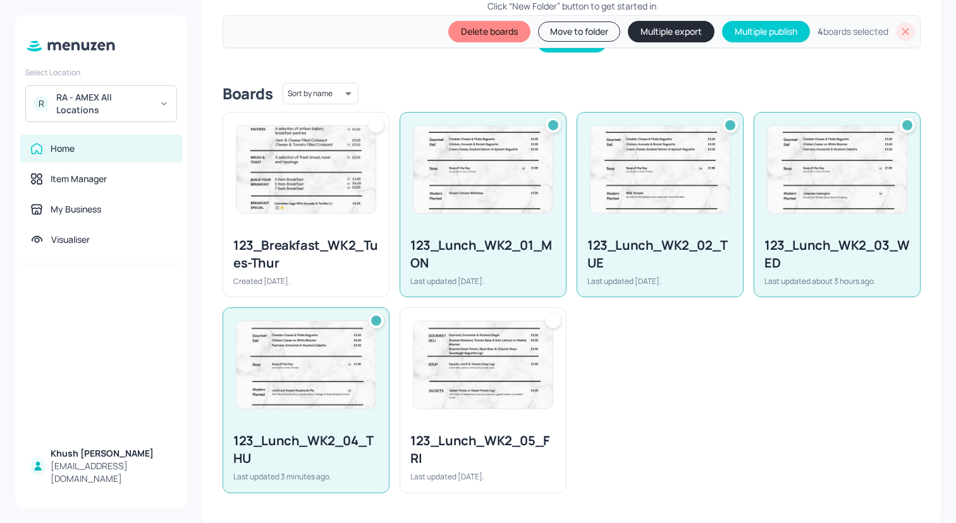
click at [552, 386] on div at bounding box center [483, 365] width 166 height 114
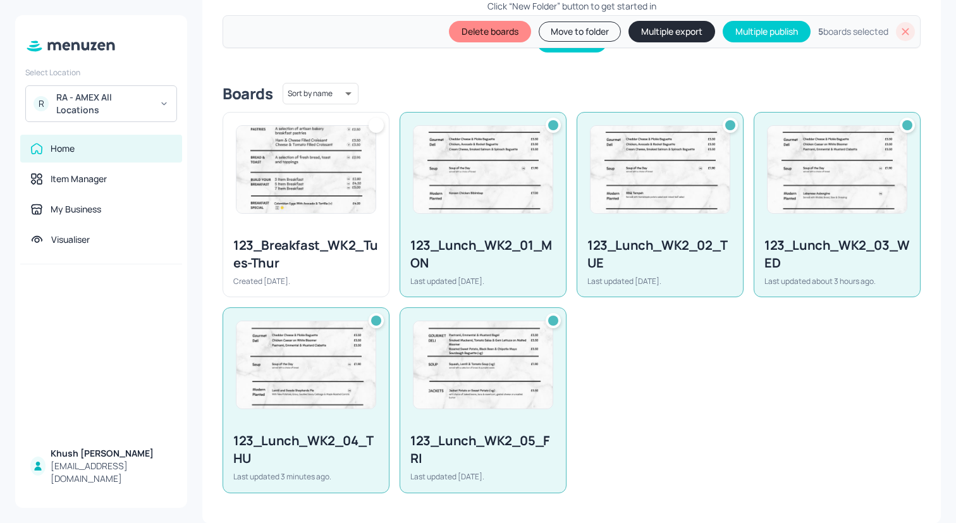
click at [645, 24] on button "Multiple export" at bounding box center [672, 32] width 87 height 22
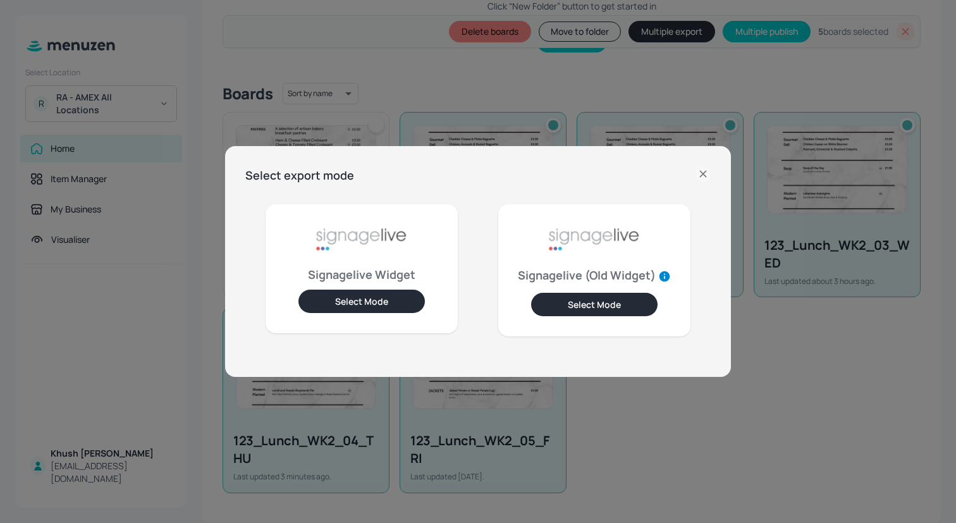
click at [359, 303] on button "Select Mode" at bounding box center [362, 301] width 126 height 23
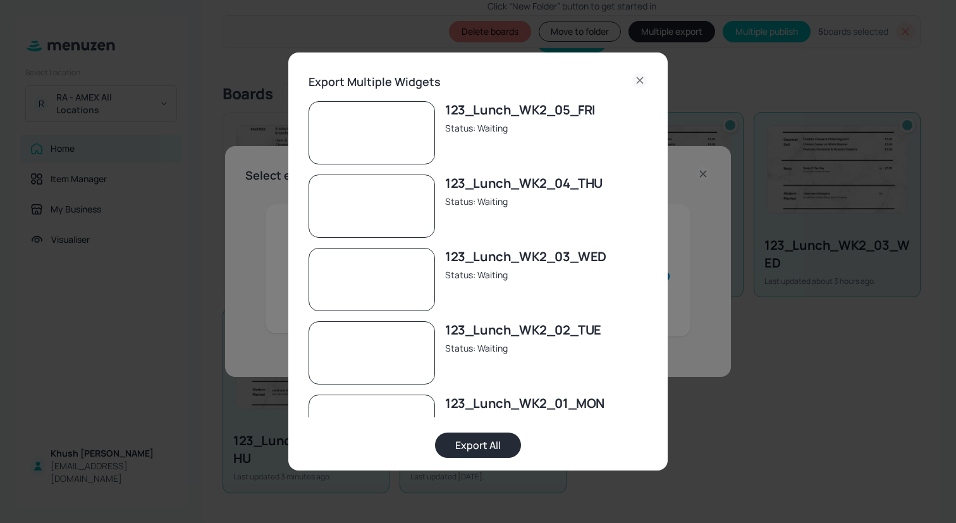
click at [459, 448] on button "Export All" at bounding box center [478, 445] width 86 height 25
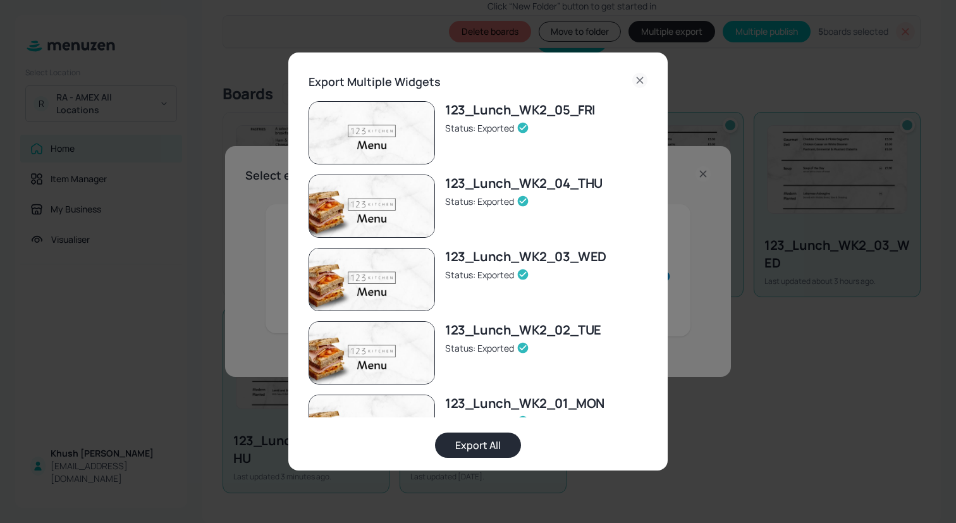
scroll to position [40, 0]
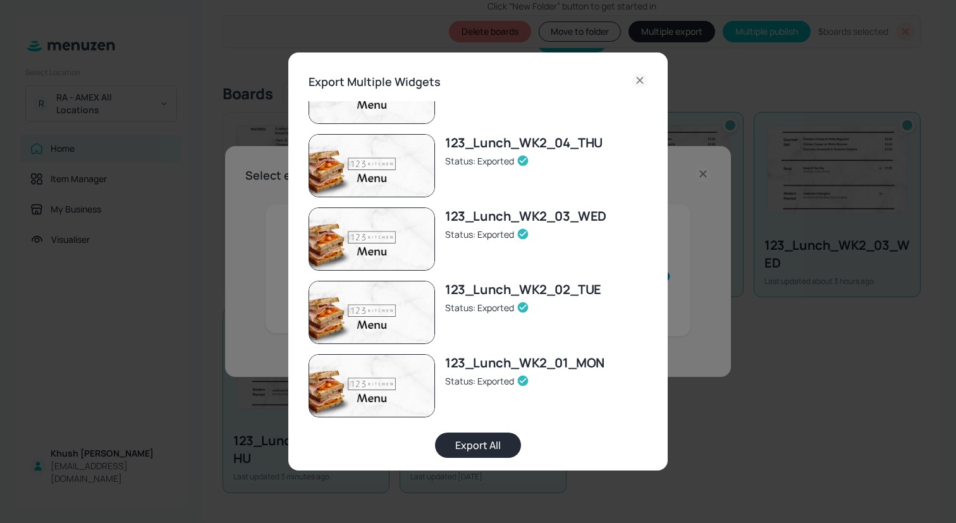
click at [636, 78] on icon at bounding box center [639, 80] width 15 height 15
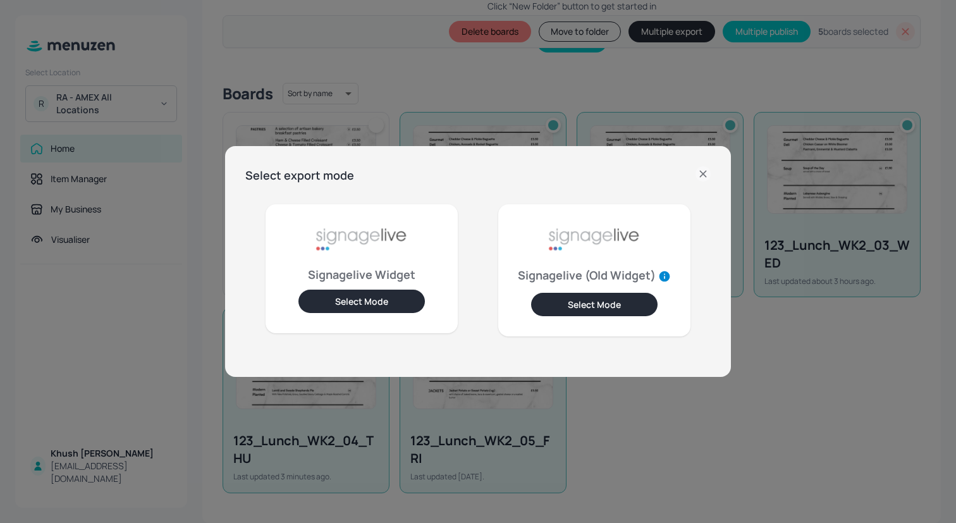
click at [701, 176] on icon at bounding box center [703, 173] width 15 height 15
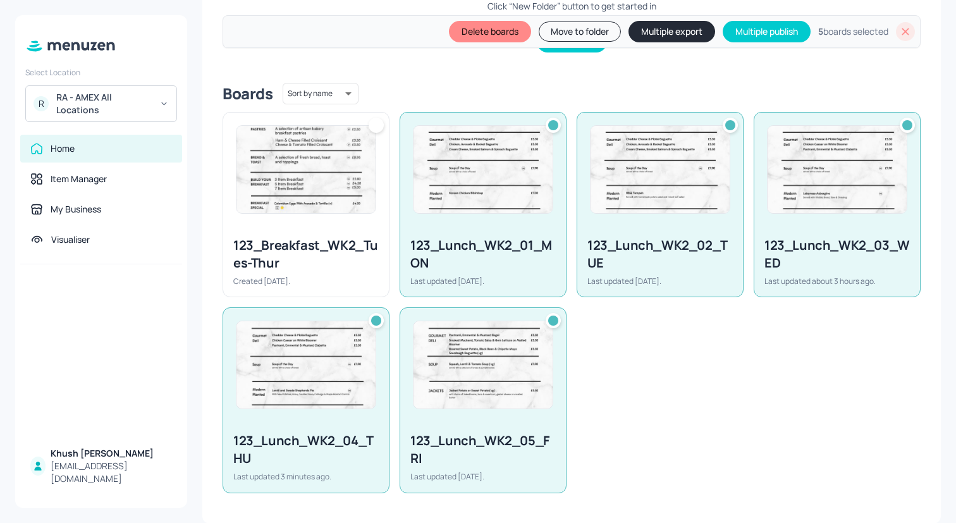
click at [905, 34] on icon at bounding box center [905, 31] width 13 height 13
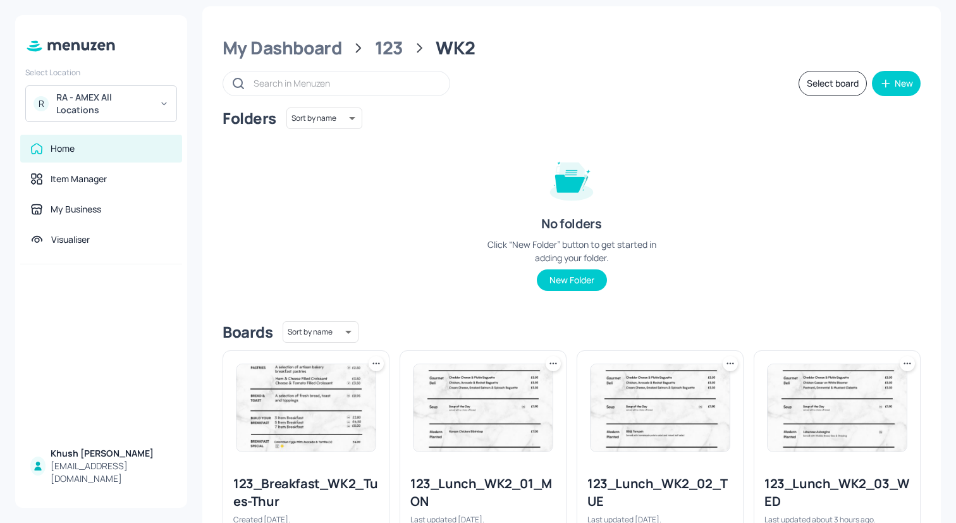
scroll to position [0, 0]
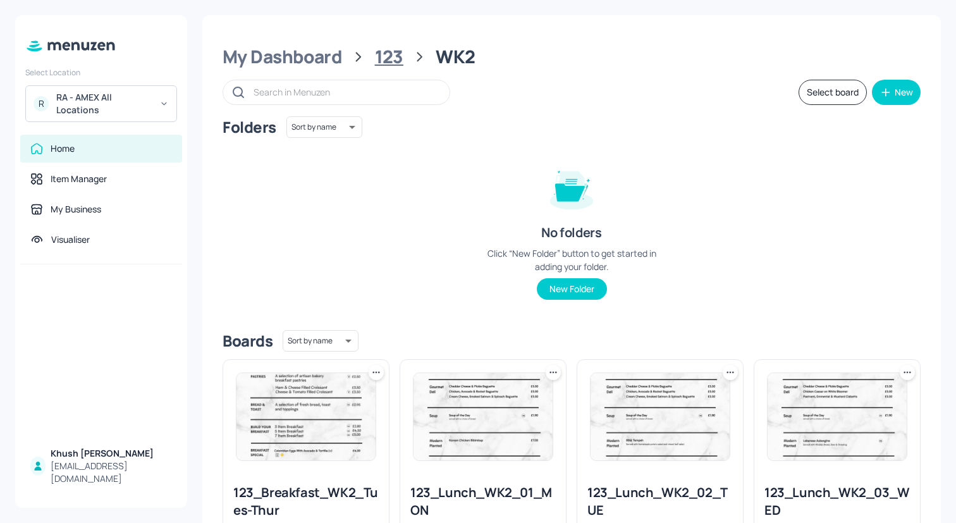
click at [381, 58] on div "123" at bounding box center [389, 57] width 28 height 23
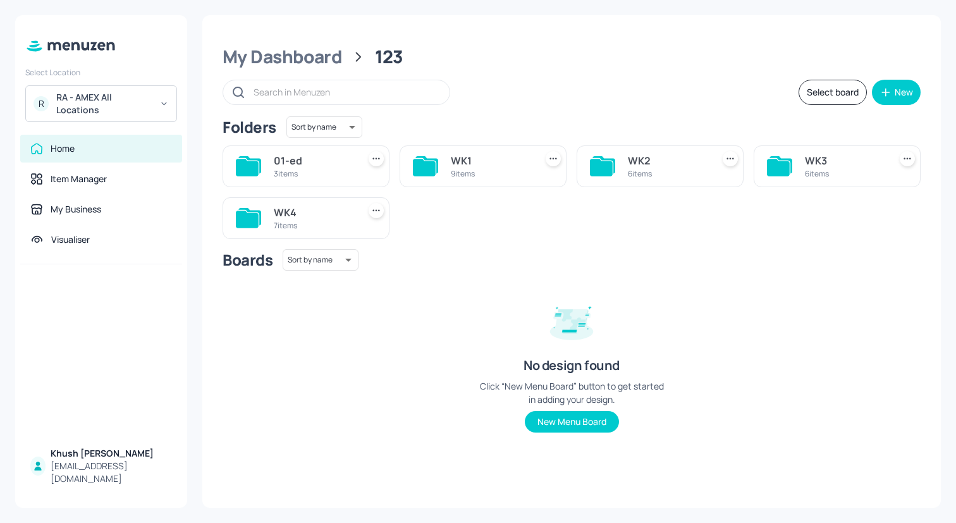
click at [784, 165] on icon at bounding box center [778, 167] width 23 height 17
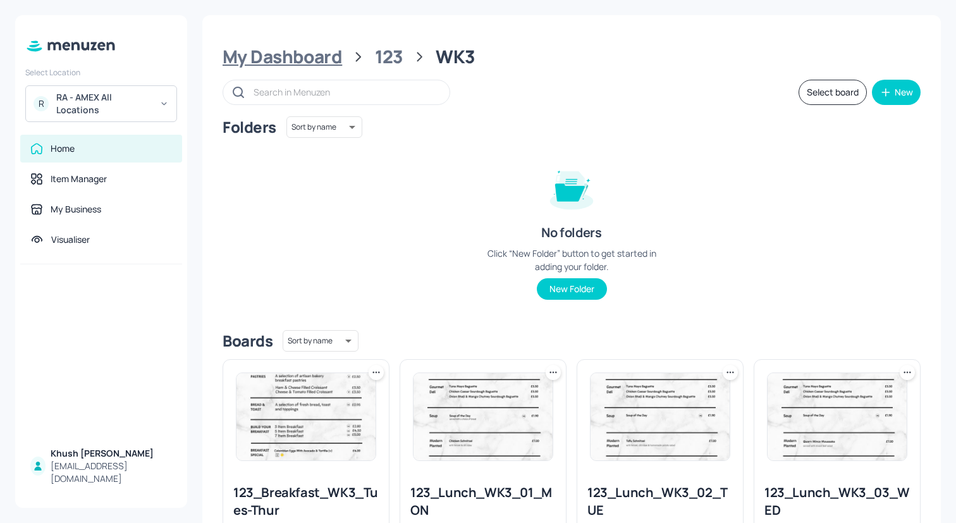
click at [282, 65] on div "My Dashboard" at bounding box center [283, 57] width 120 height 23
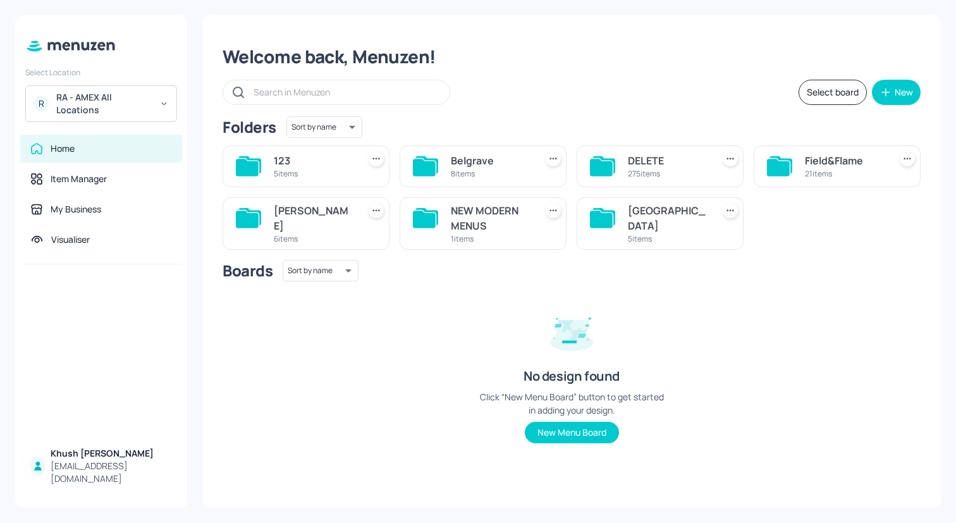
click at [669, 218] on div "[GEOGRAPHIC_DATA]" at bounding box center [668, 218] width 80 height 30
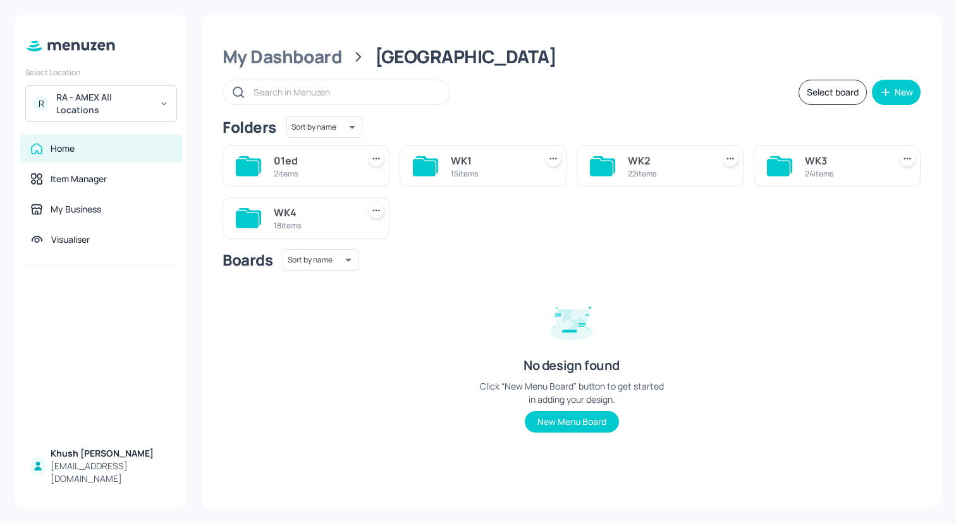
click at [653, 156] on div "WK2" at bounding box center [668, 160] width 80 height 15
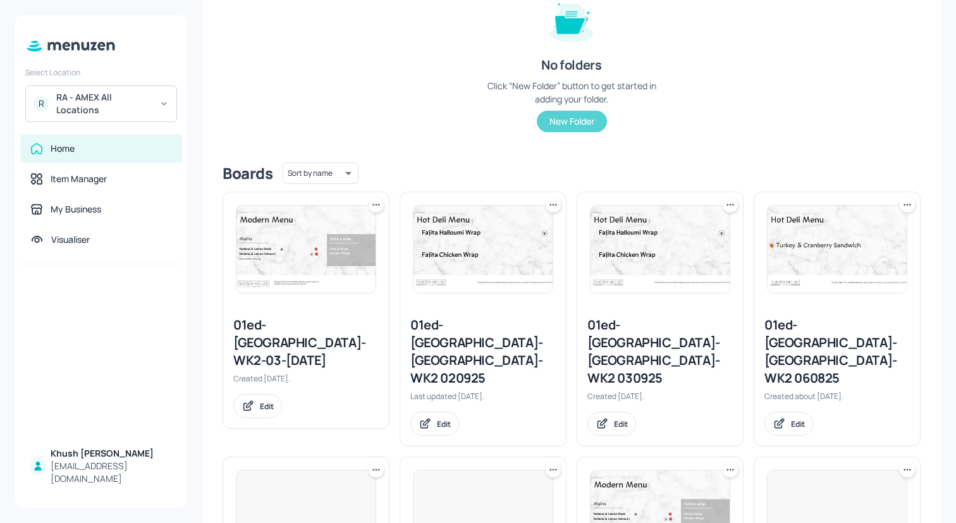
scroll to position [180, 0]
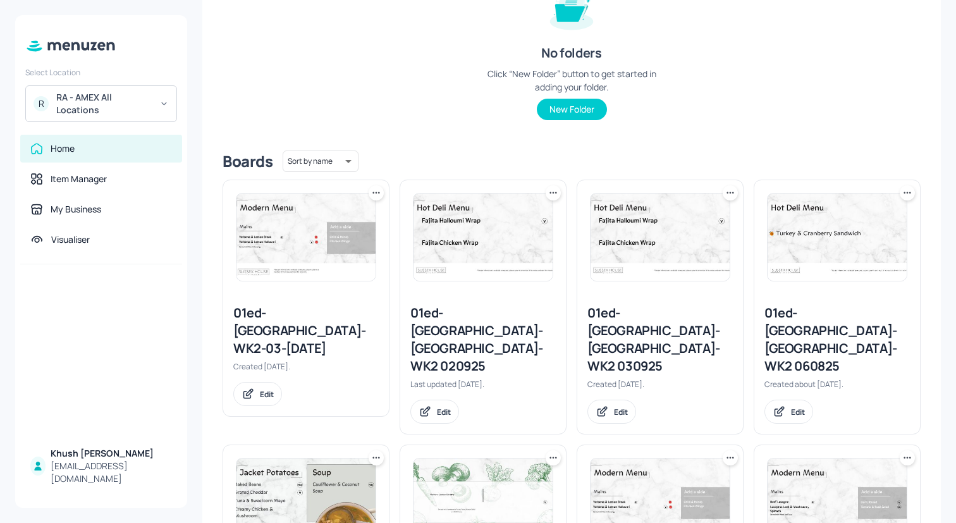
click at [377, 195] on icon at bounding box center [376, 193] width 13 height 13
click at [344, 257] on div "Move" at bounding box center [327, 262] width 101 height 22
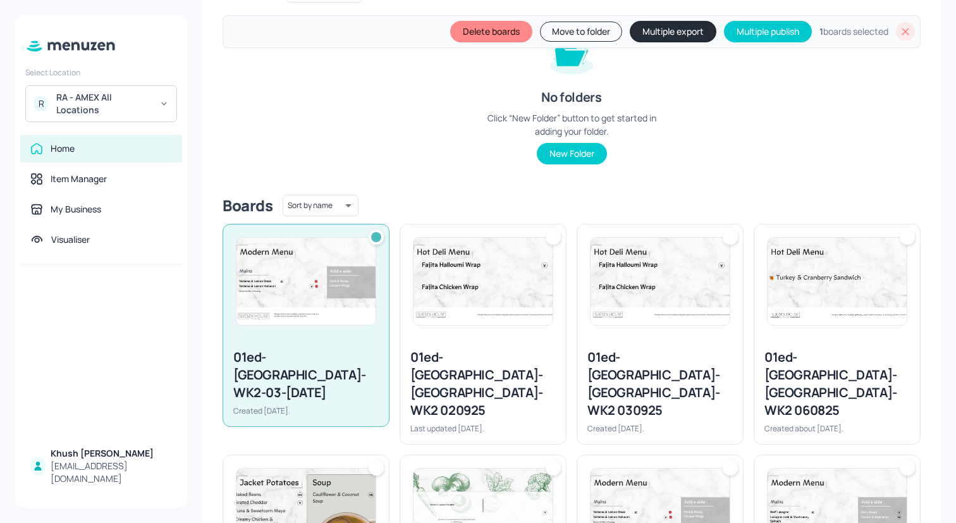
scroll to position [224, 0]
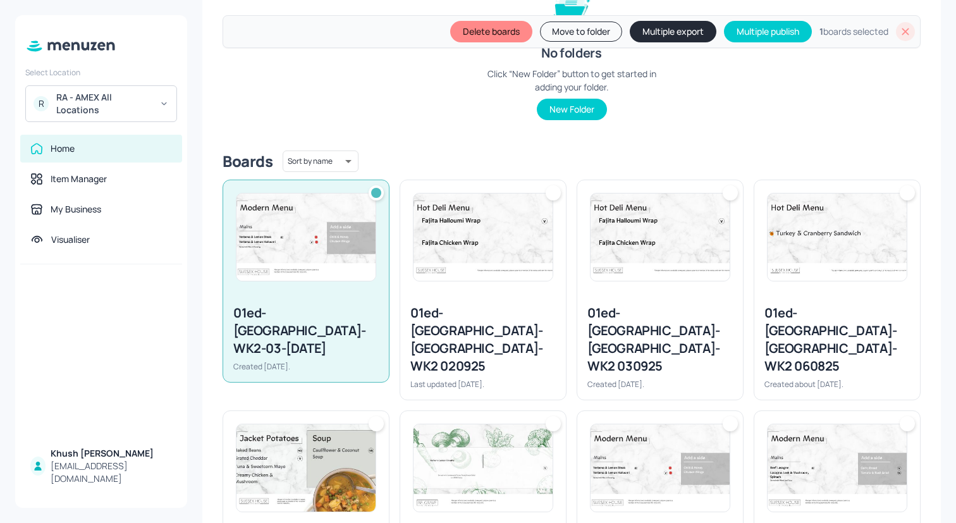
click at [472, 257] on img at bounding box center [483, 237] width 139 height 87
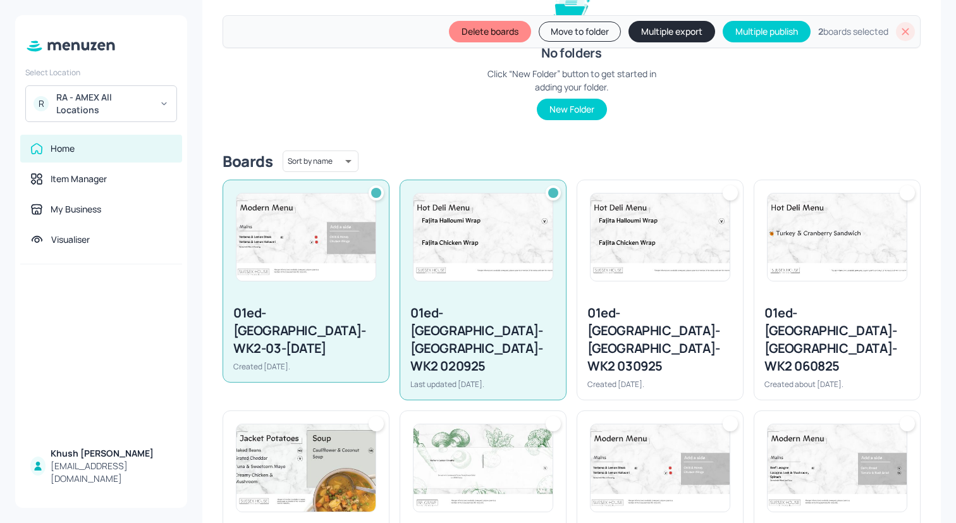
click at [651, 257] on img at bounding box center [660, 237] width 139 height 87
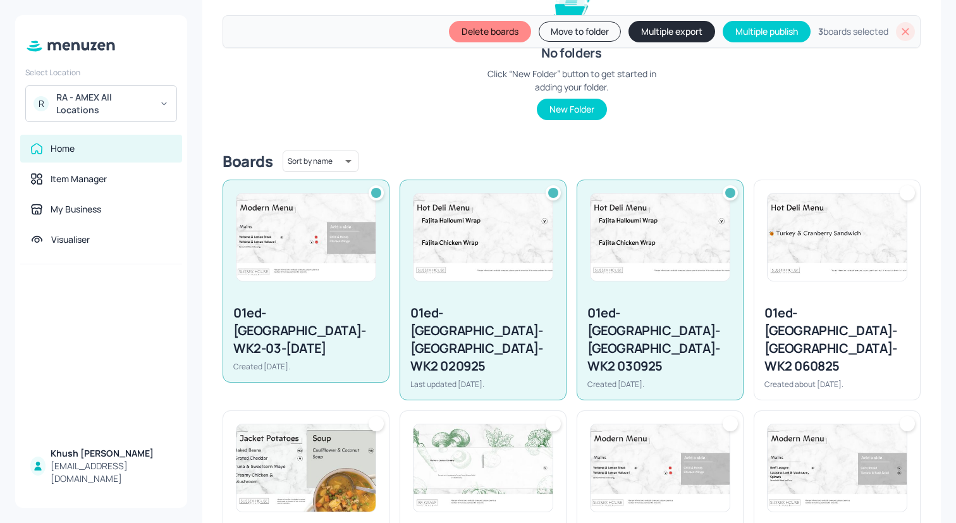
click at [827, 259] on img at bounding box center [837, 237] width 139 height 87
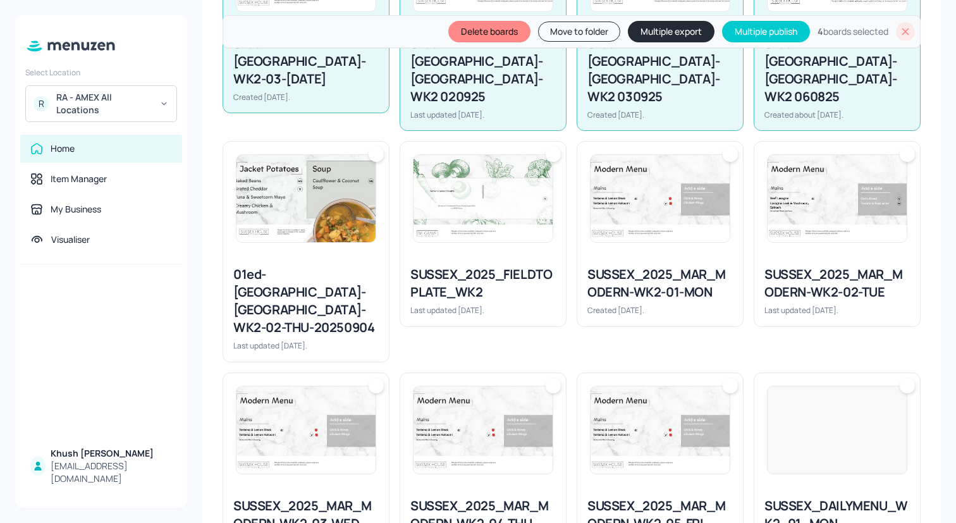
scroll to position [505, 0]
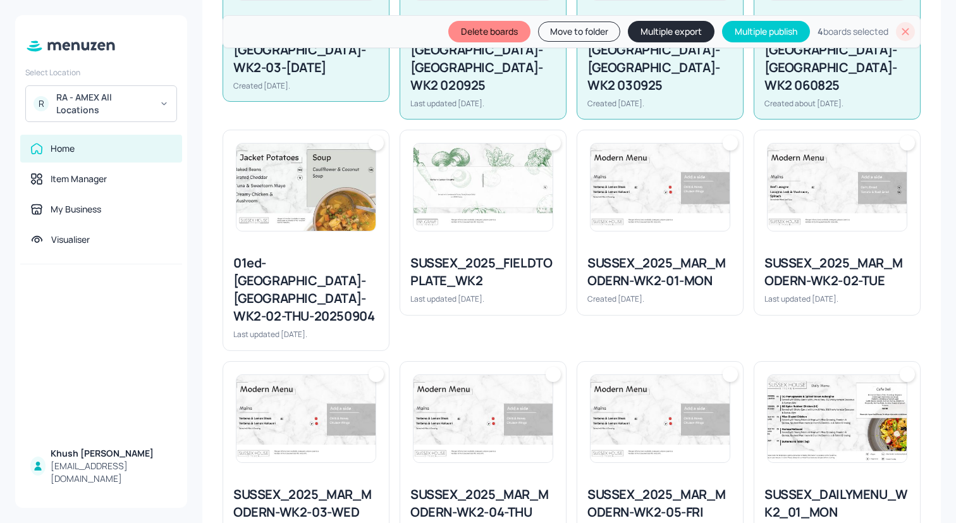
click at [347, 237] on div at bounding box center [306, 187] width 166 height 114
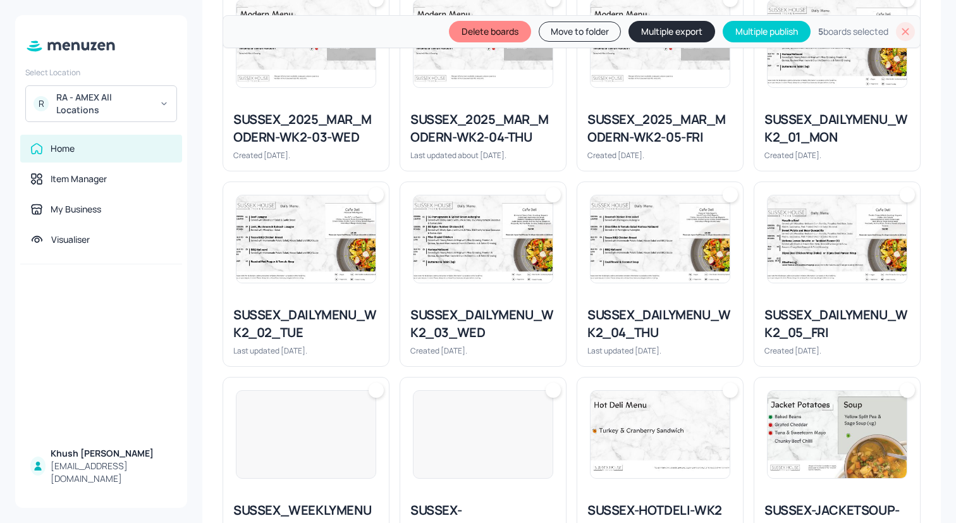
scroll to position [882, 0]
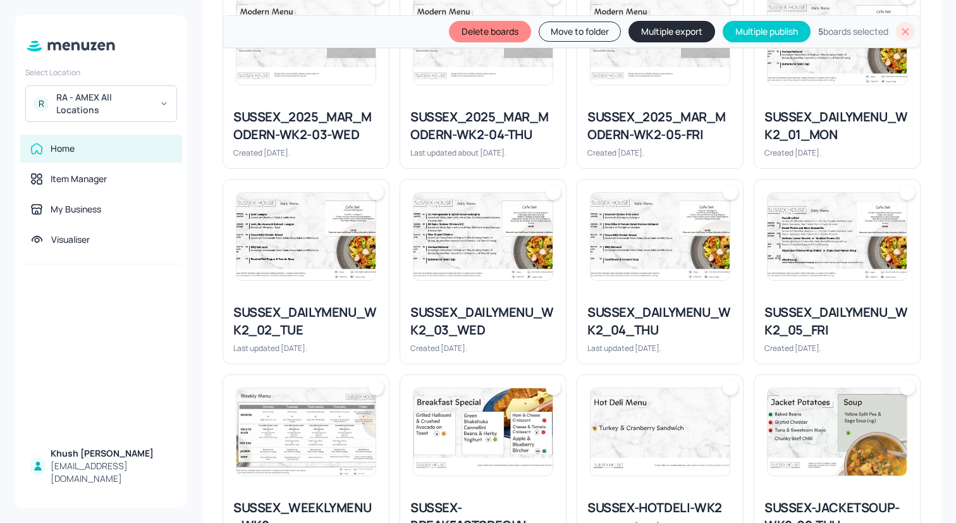
click at [346, 261] on img at bounding box center [306, 236] width 139 height 87
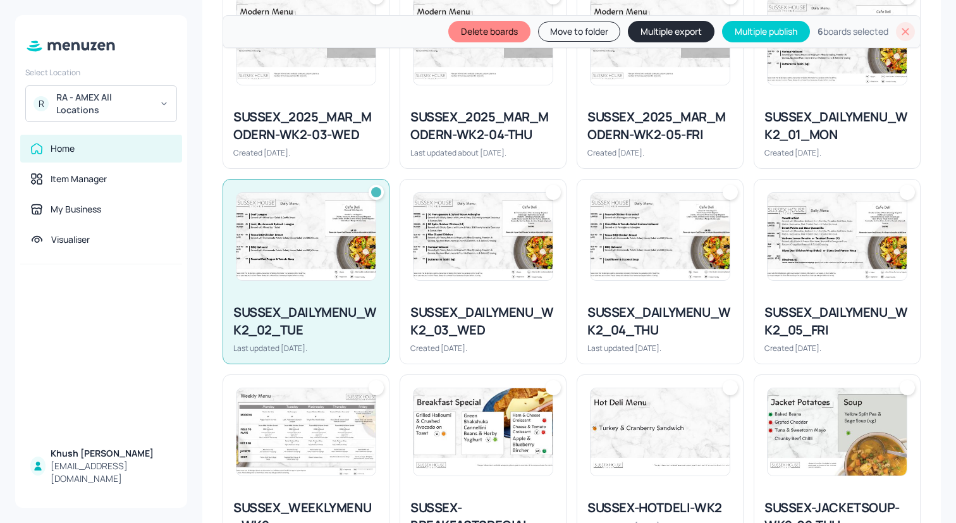
click at [448, 261] on img at bounding box center [483, 236] width 139 height 87
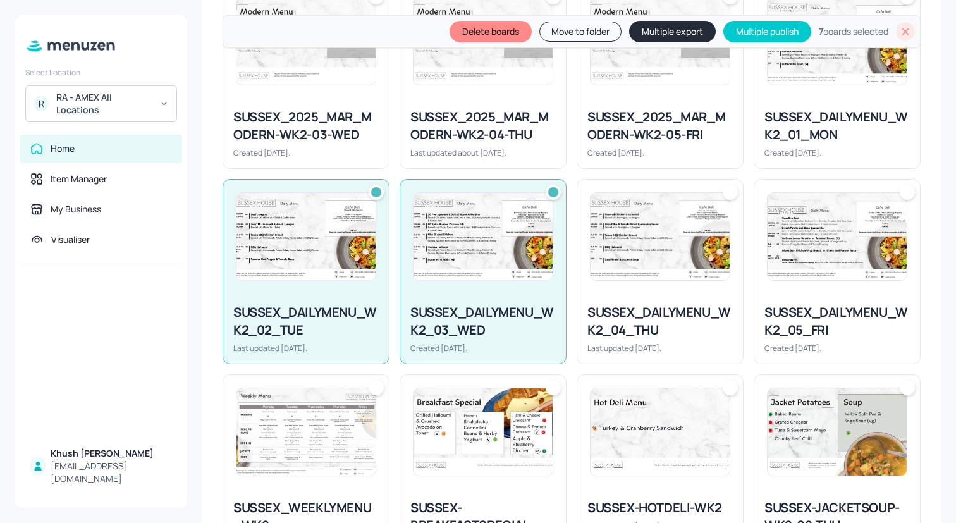
click at [646, 238] on img at bounding box center [660, 236] width 139 height 87
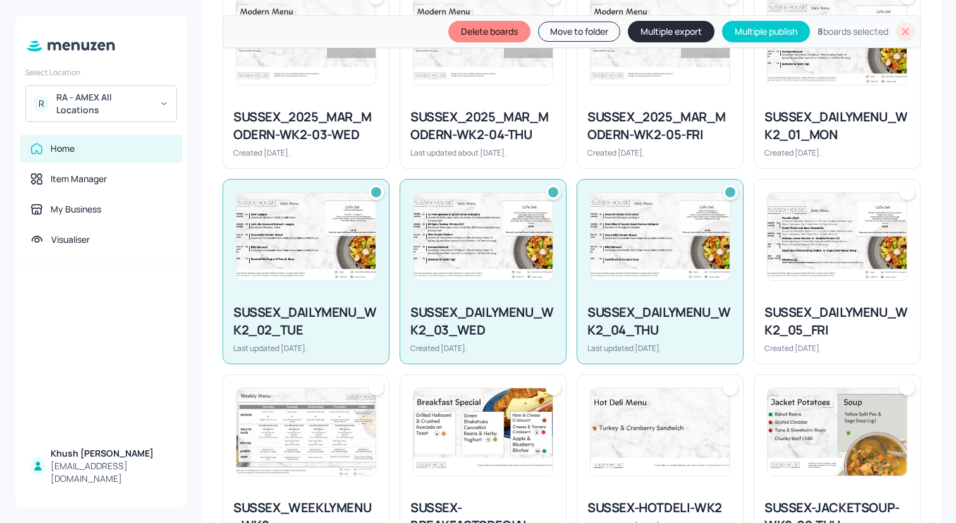
click at [851, 236] on img at bounding box center [837, 236] width 139 height 87
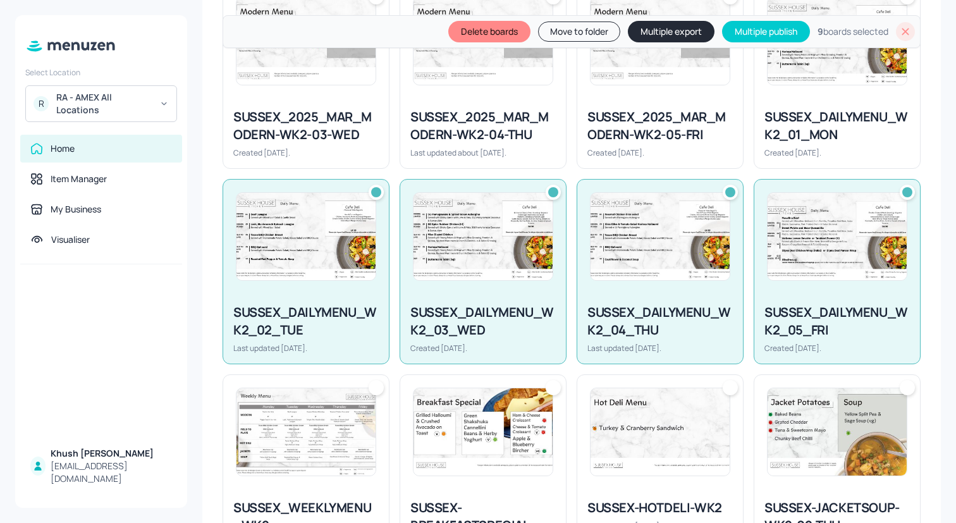
click at [819, 147] on div "Created [DATE]." at bounding box center [837, 152] width 145 height 11
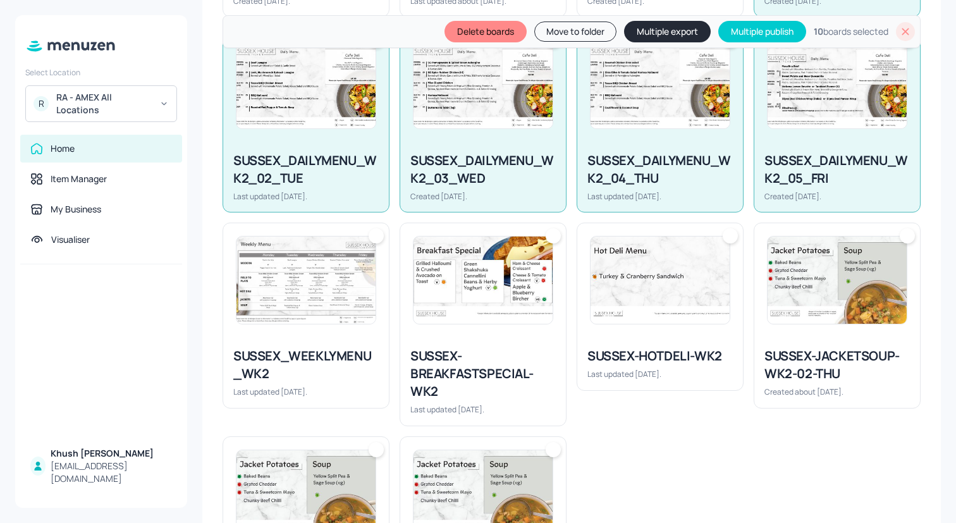
scroll to position [1035, 0]
click at [473, 309] on div at bounding box center [483, 280] width 166 height 114
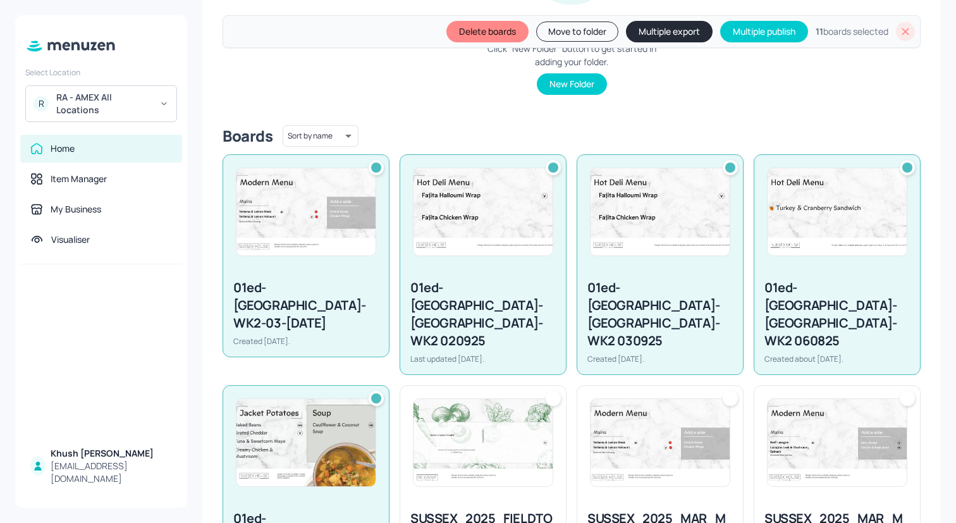
scroll to position [236, 0]
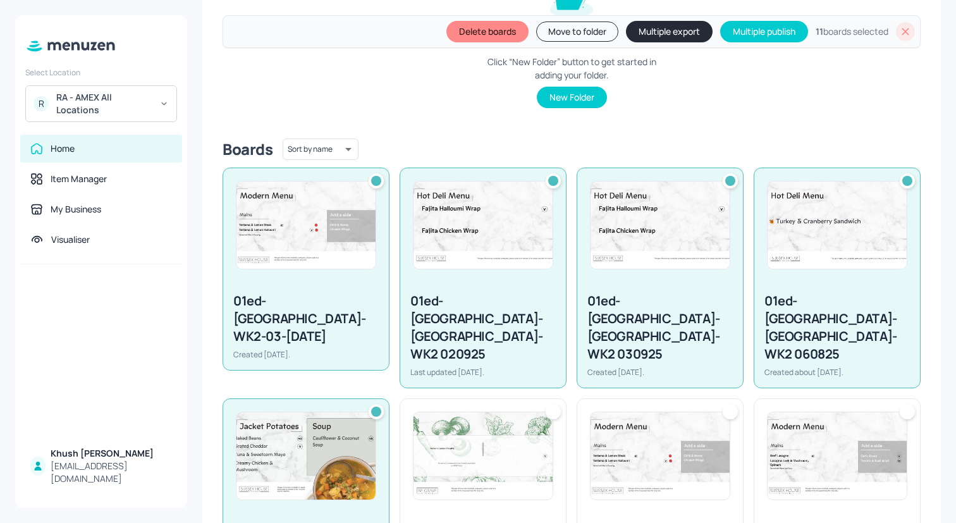
click at [574, 30] on button "Move to folder" at bounding box center [577, 32] width 82 height 20
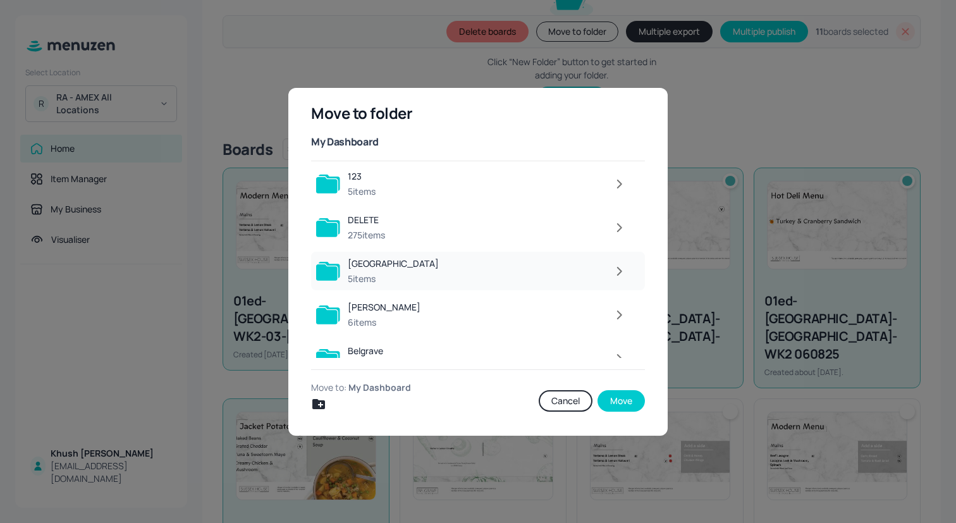
click at [447, 264] on div at bounding box center [540, 271] width 187 height 25
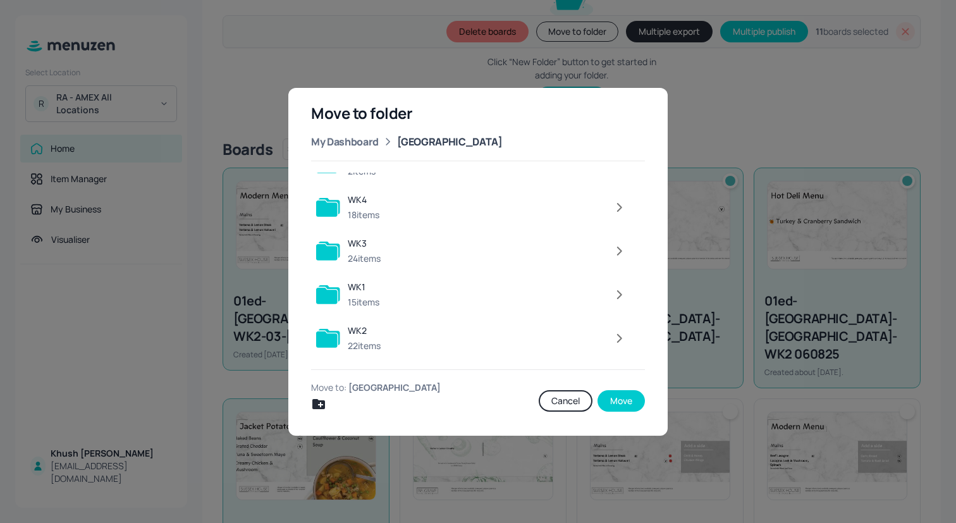
scroll to position [28, 0]
click at [429, 322] on div "WK2 22 items" at bounding box center [478, 338] width 334 height 39
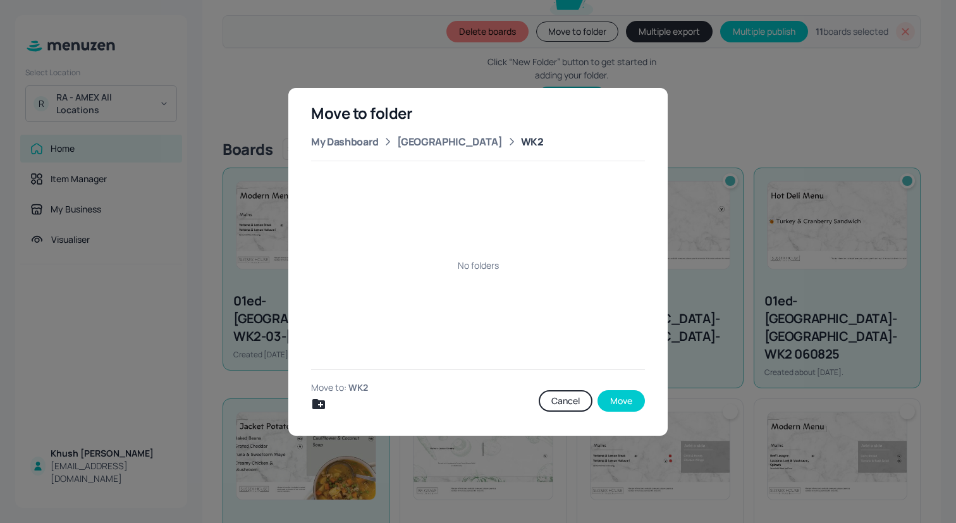
scroll to position [0, 0]
click at [321, 405] on icon "Create new folder" at bounding box center [318, 404] width 13 height 10
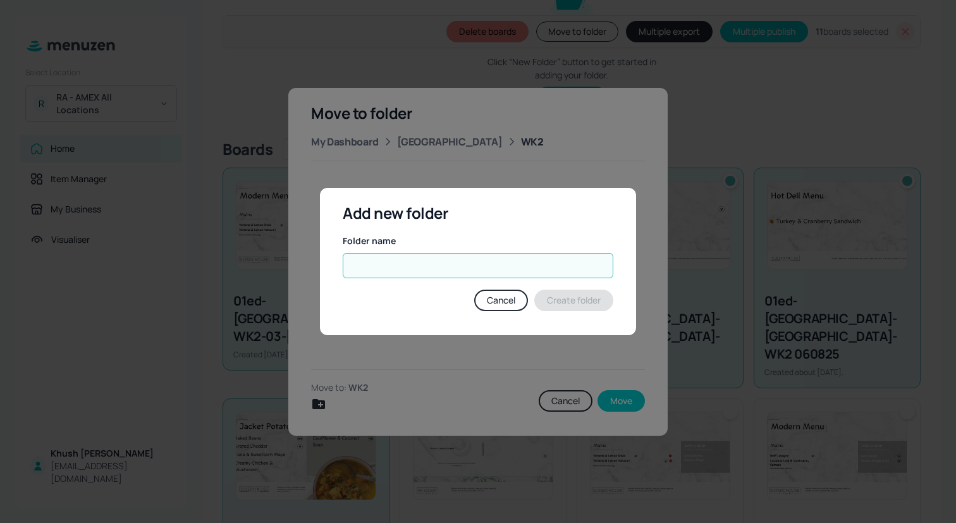
click at [471, 261] on input "text" at bounding box center [478, 265] width 271 height 25
type input "NOT IN USE"
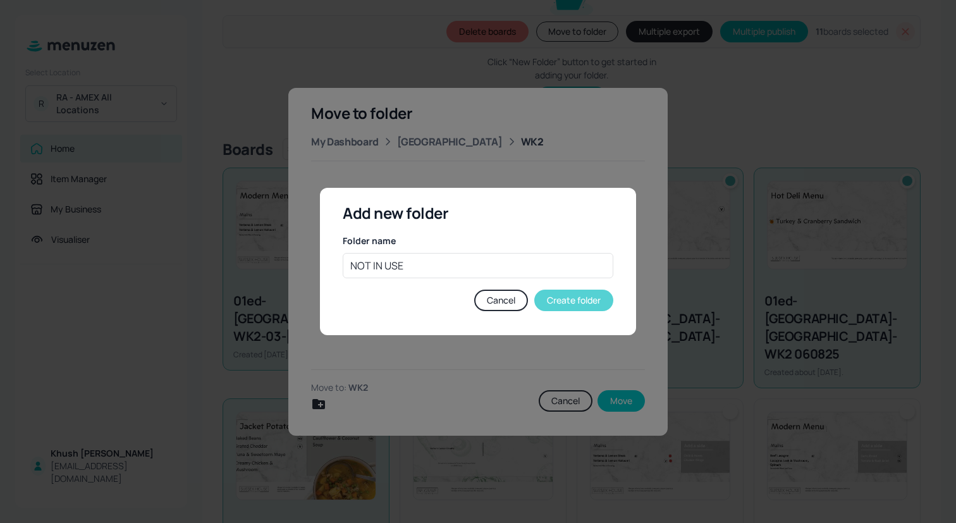
click at [598, 293] on button "Create folder" at bounding box center [573, 301] width 79 height 22
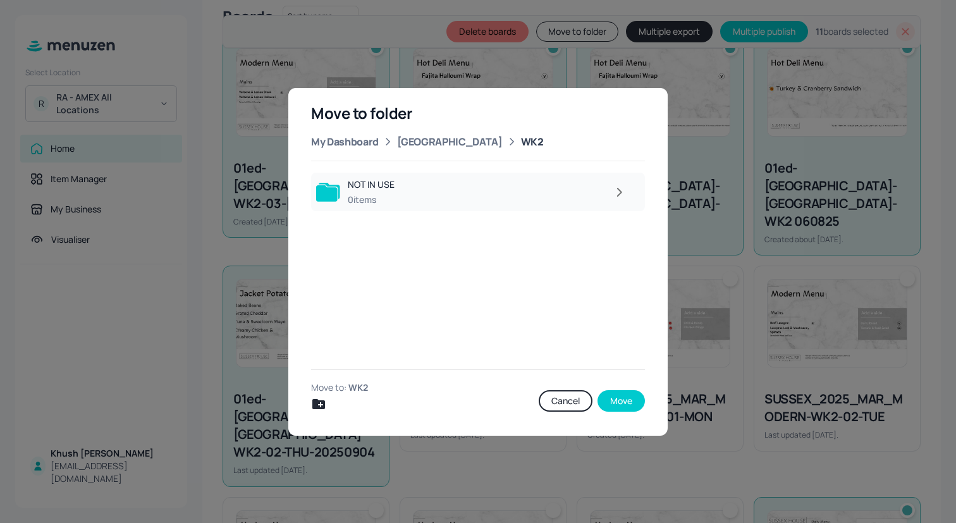
click at [590, 197] on div at bounding box center [517, 192] width 231 height 25
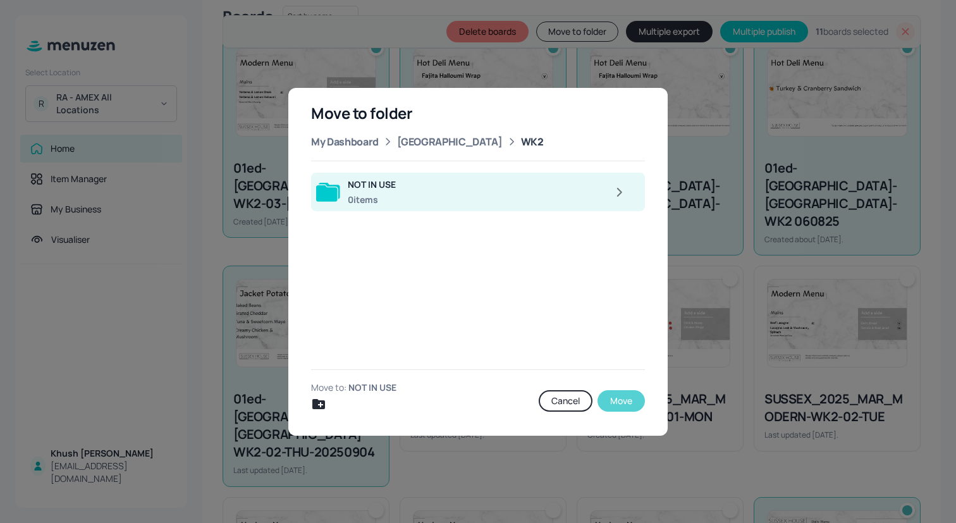
click at [613, 400] on button "Move" at bounding box center [621, 401] width 47 height 22
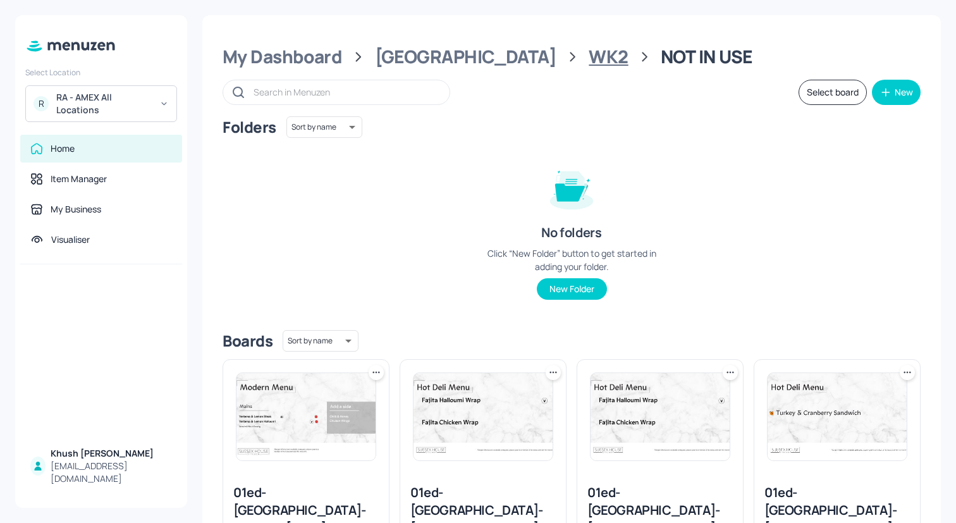
click at [589, 64] on div "WK2" at bounding box center [608, 57] width 39 height 23
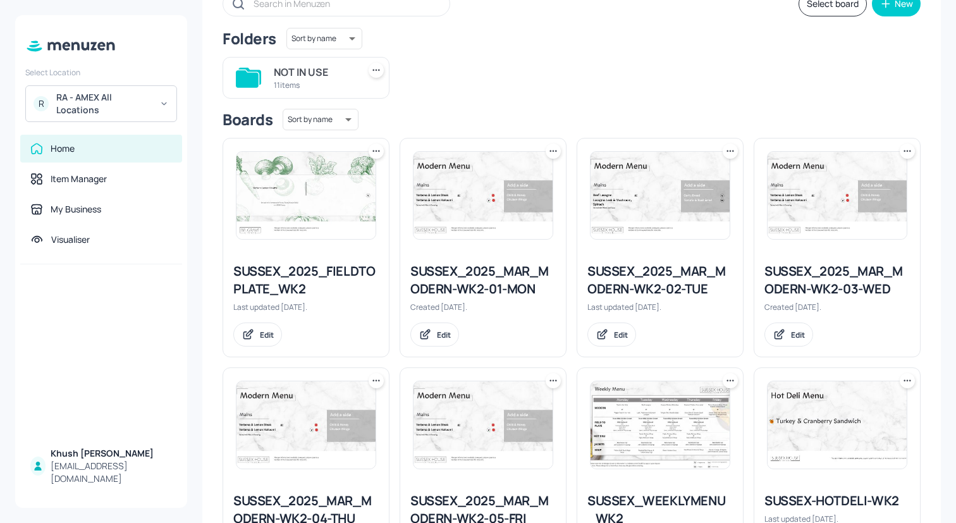
scroll to position [99, 0]
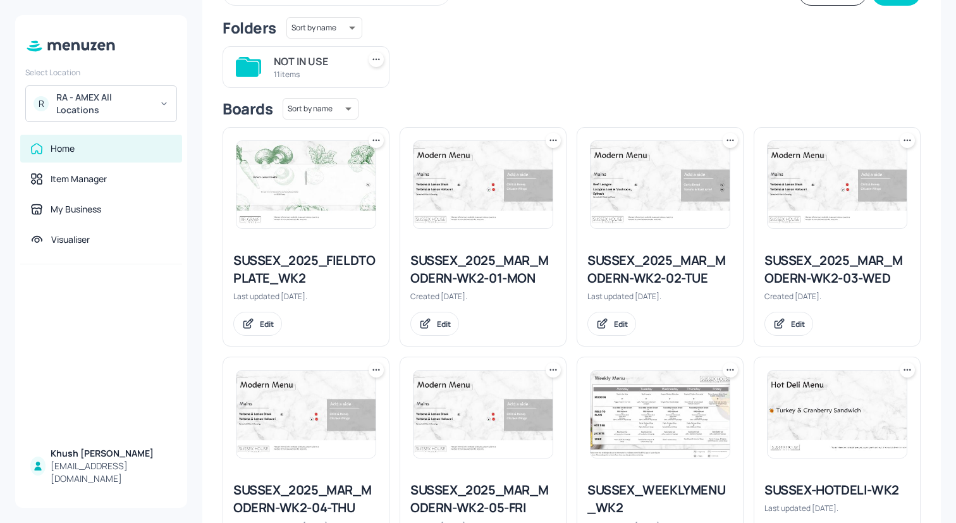
click at [466, 267] on div "SUSSEX_2025_MAR_MODERN-WK2-01-MON" at bounding box center [482, 269] width 145 height 35
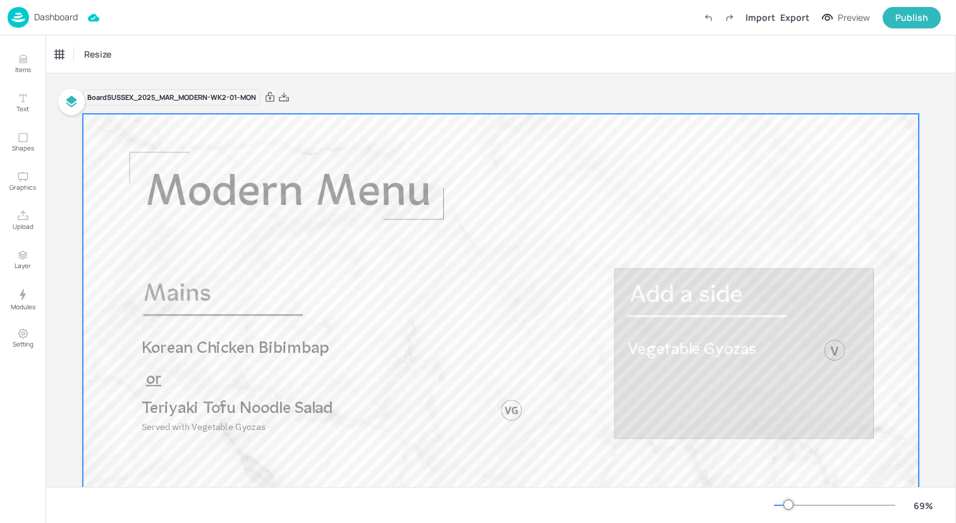
click at [252, 354] on span "Korean Chicken Bibimbap" at bounding box center [236, 348] width 188 height 17
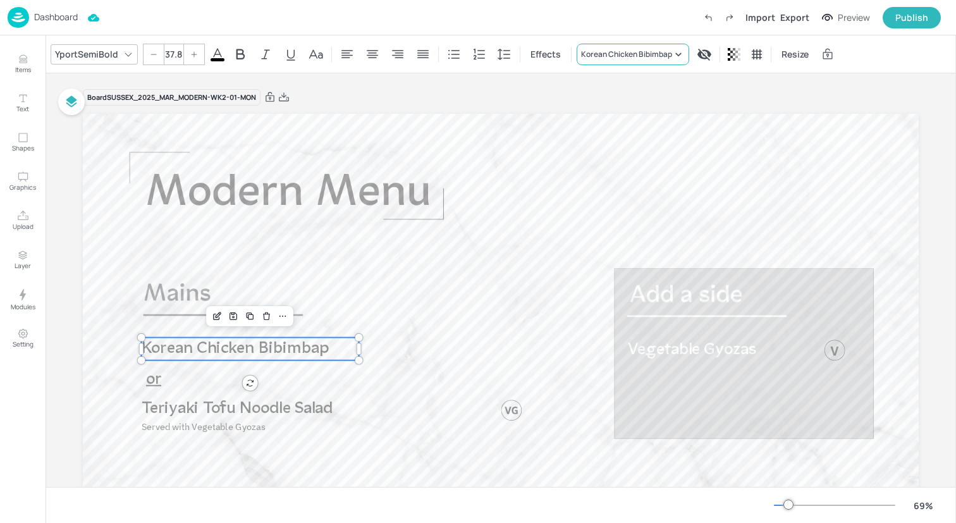
click at [622, 54] on div "Korean Chicken Bibimbap" at bounding box center [626, 54] width 91 height 11
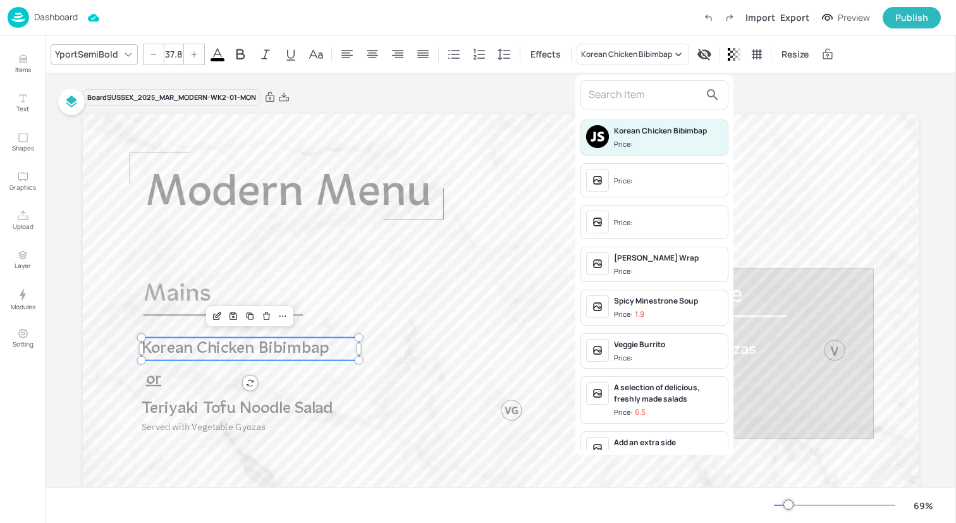
click at [622, 94] on input "text" at bounding box center [644, 95] width 111 height 20
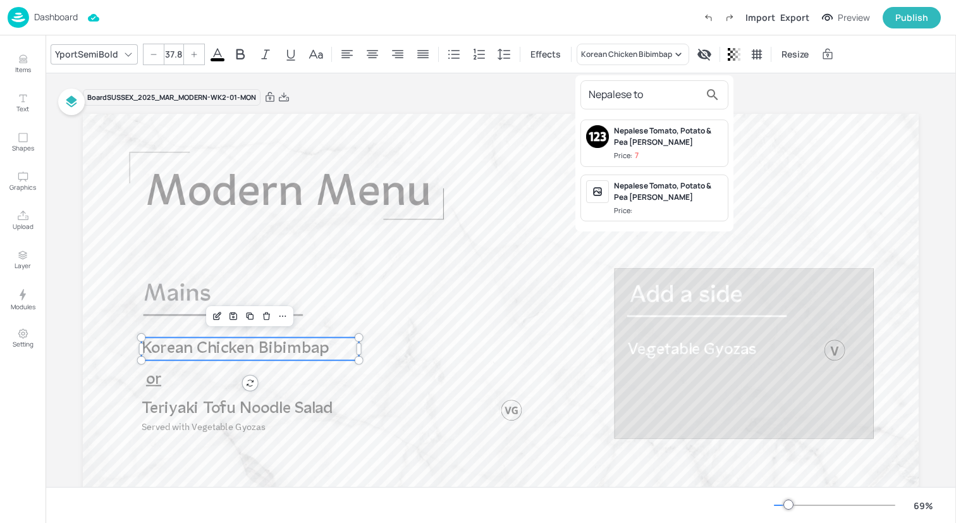
type input "Nepalese to"
click at [676, 144] on div "Nepalese Tomato, Potato & Pea [PERSON_NAME]" at bounding box center [668, 136] width 109 height 23
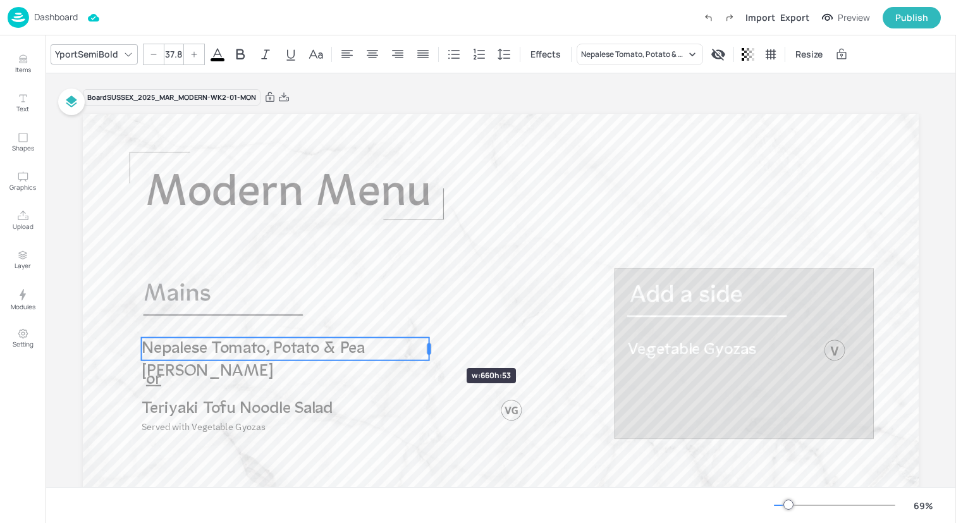
drag, startPoint x: 359, startPoint y: 347, endPoint x: 436, endPoint y: 344, distance: 77.2
click at [434, 344] on div at bounding box center [429, 349] width 10 height 23
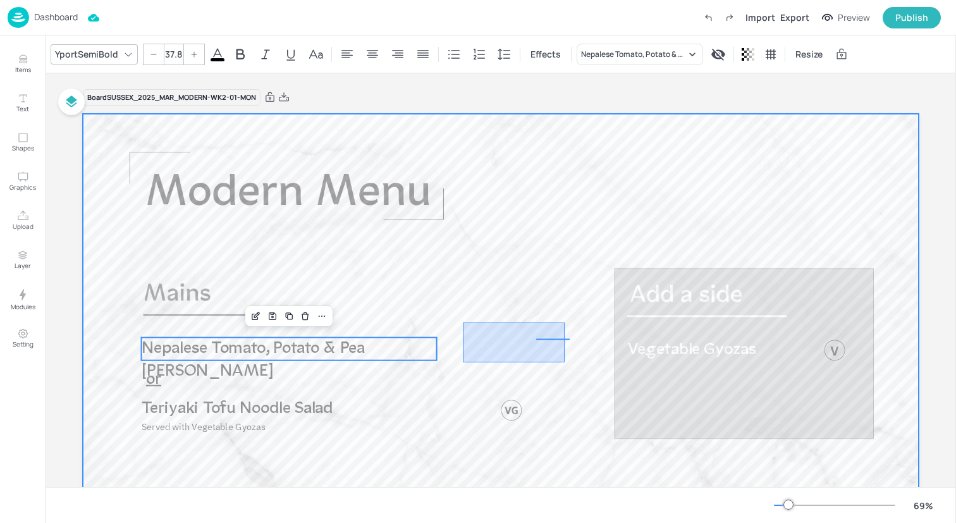
drag, startPoint x: 460, startPoint y: 362, endPoint x: 565, endPoint y: 323, distance: 111.5
click at [565, 323] on div at bounding box center [501, 349] width 836 height 471
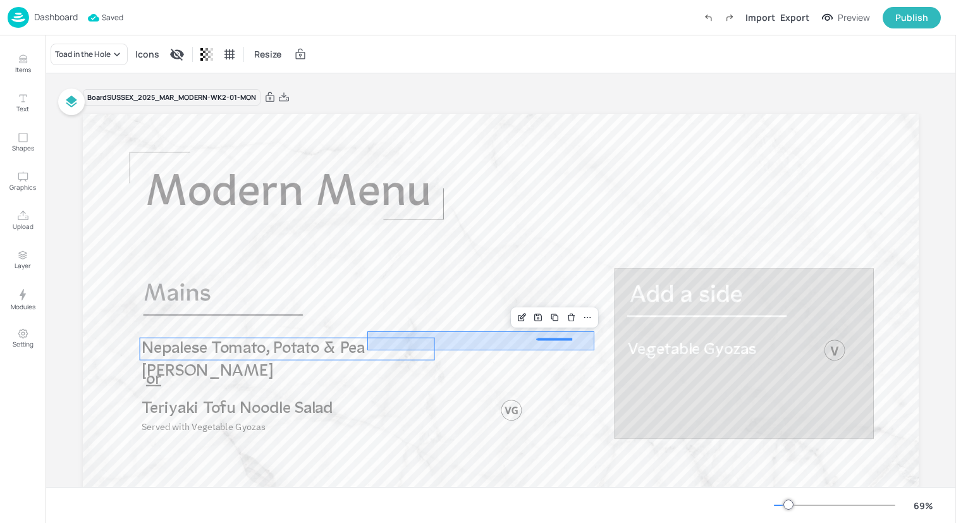
drag, startPoint x: 595, startPoint y: 350, endPoint x: 368, endPoint y: 331, distance: 227.2
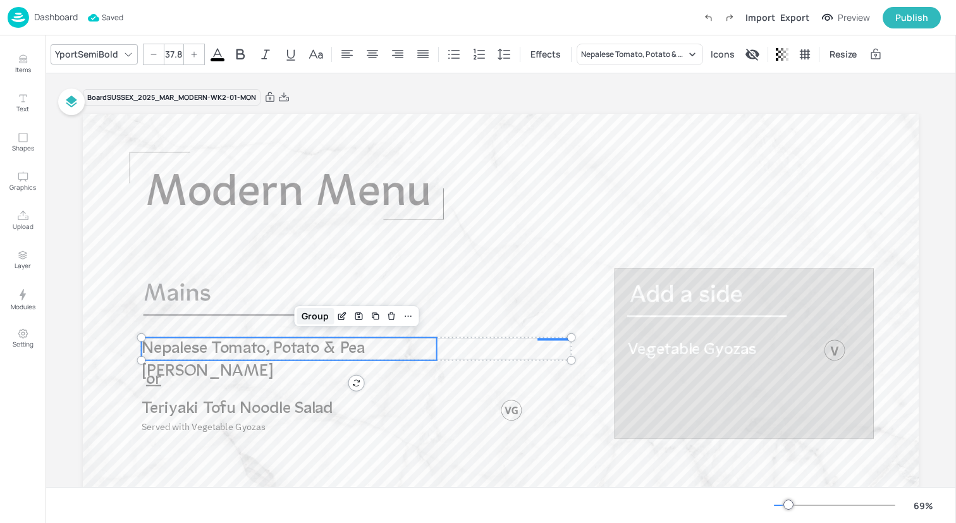
click at [318, 317] on div "Group" at bounding box center [315, 316] width 37 height 16
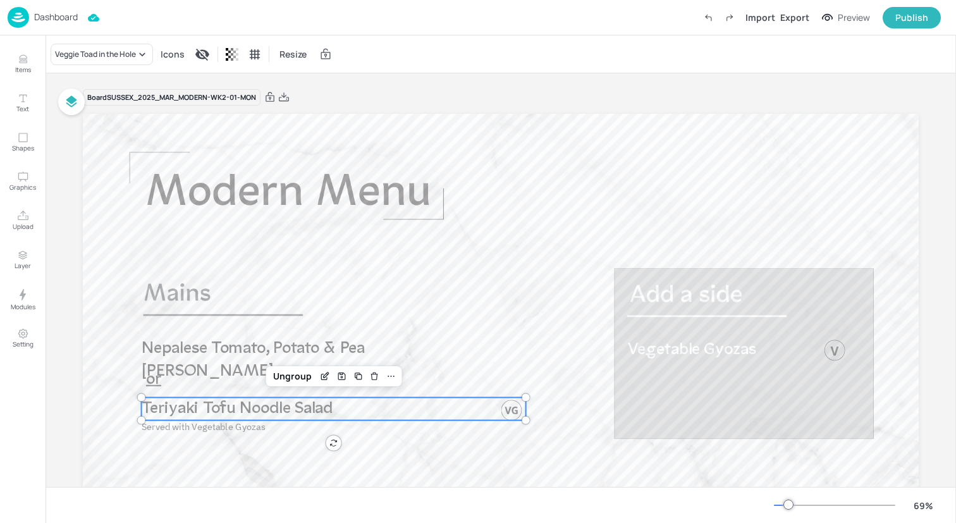
click at [264, 408] on span "Teriyaki Tofu Noodle Salad" at bounding box center [238, 408] width 192 height 17
click at [102, 46] on div "Veggie Toad in the Hole" at bounding box center [102, 55] width 102 height 22
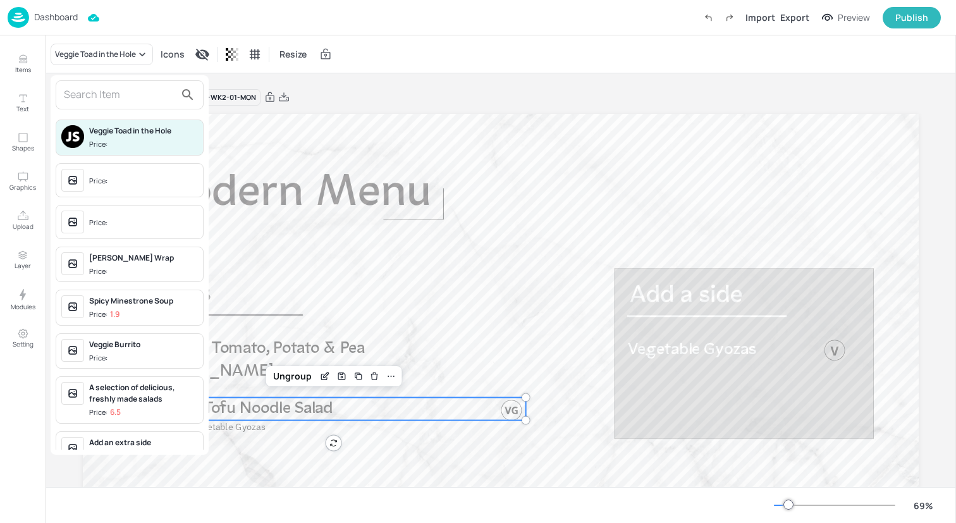
click at [116, 102] on input "text" at bounding box center [119, 95] width 111 height 20
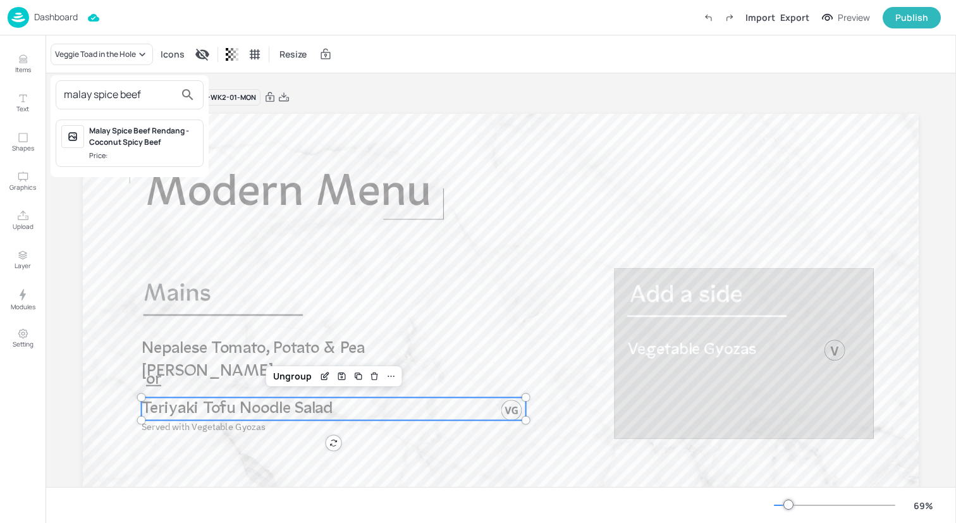
type input "malay spice beef"
click at [134, 140] on div "Malay Spice Beef Rendang - Coconut Spicy Beef" at bounding box center [143, 136] width 109 height 23
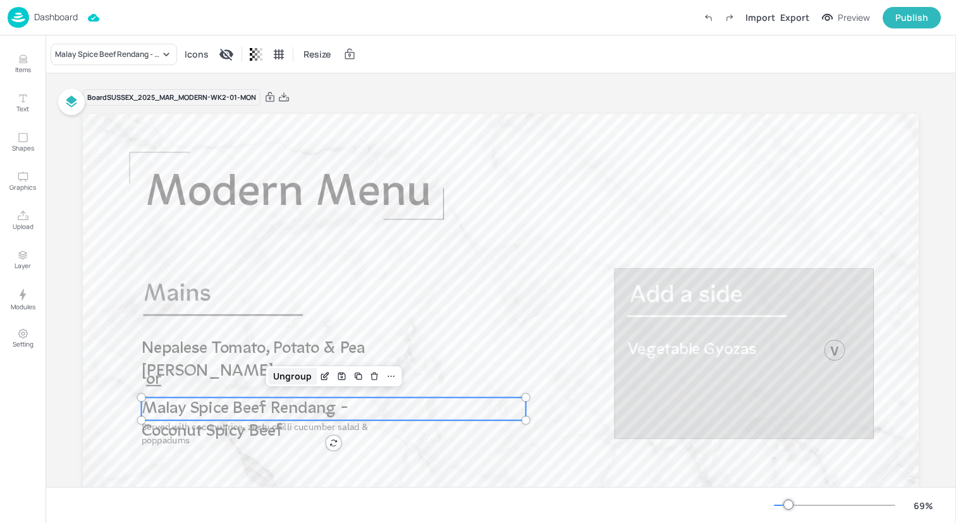
click at [288, 374] on div "Ungroup" at bounding box center [292, 376] width 49 height 16
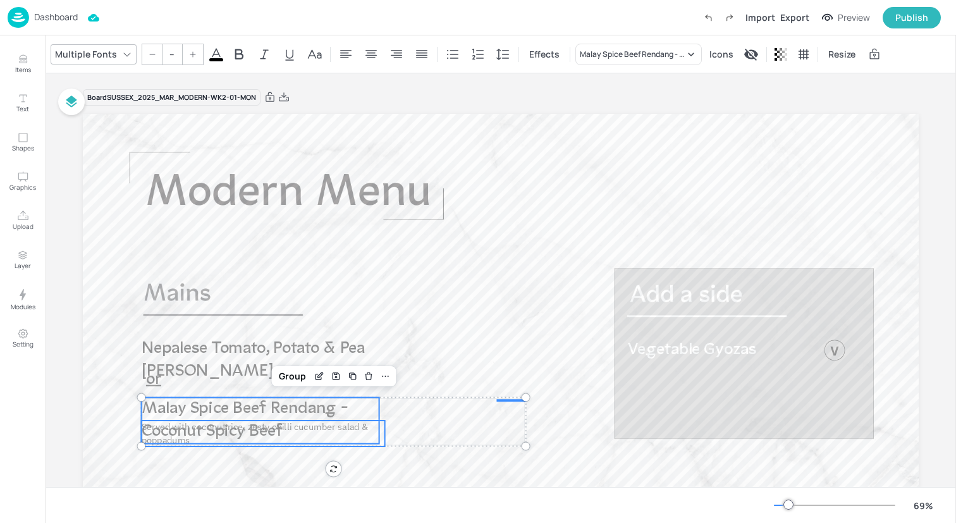
click at [355, 409] on p "Malay Spice Beef Rendang - Coconut Spicy Beef" at bounding box center [261, 421] width 238 height 46
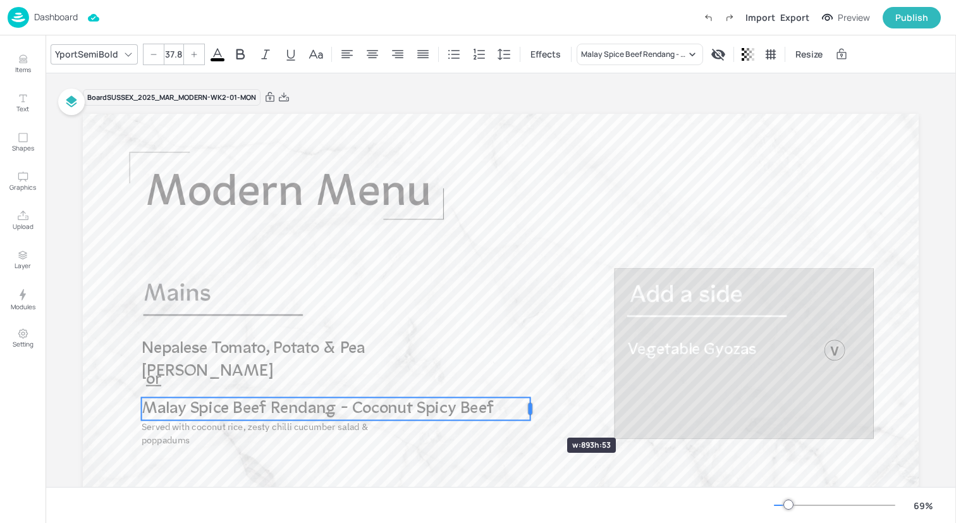
drag, startPoint x: 378, startPoint y: 418, endPoint x: 529, endPoint y: 415, distance: 151.2
click at [529, 415] on div at bounding box center [530, 409] width 10 height 23
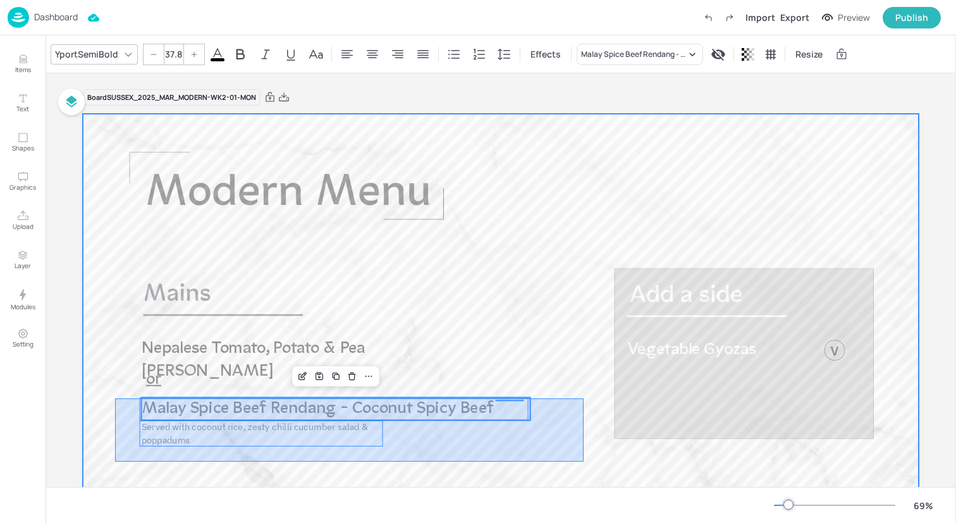
drag, startPoint x: 115, startPoint y: 398, endPoint x: 584, endPoint y: 460, distance: 472.7
click at [584, 460] on div at bounding box center [501, 349] width 836 height 471
type input "--"
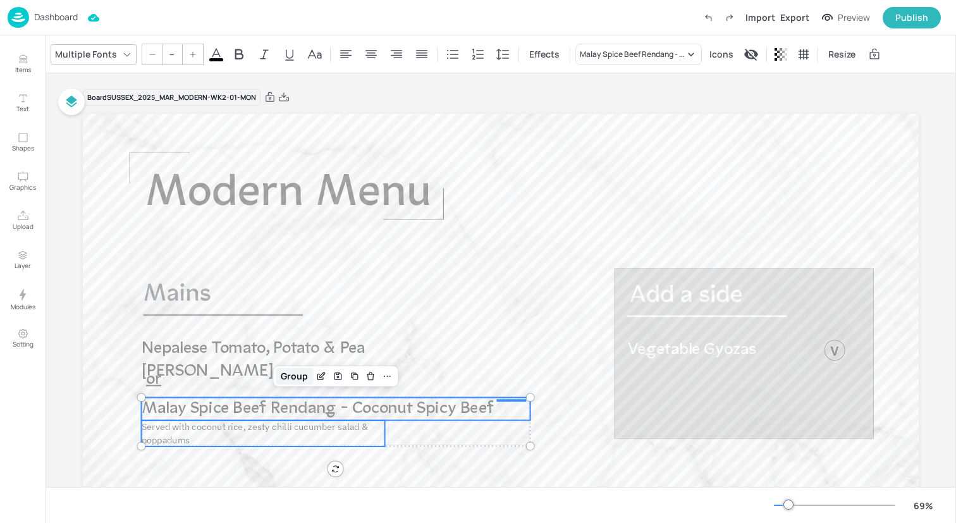
click at [292, 371] on div "Group" at bounding box center [294, 376] width 37 height 16
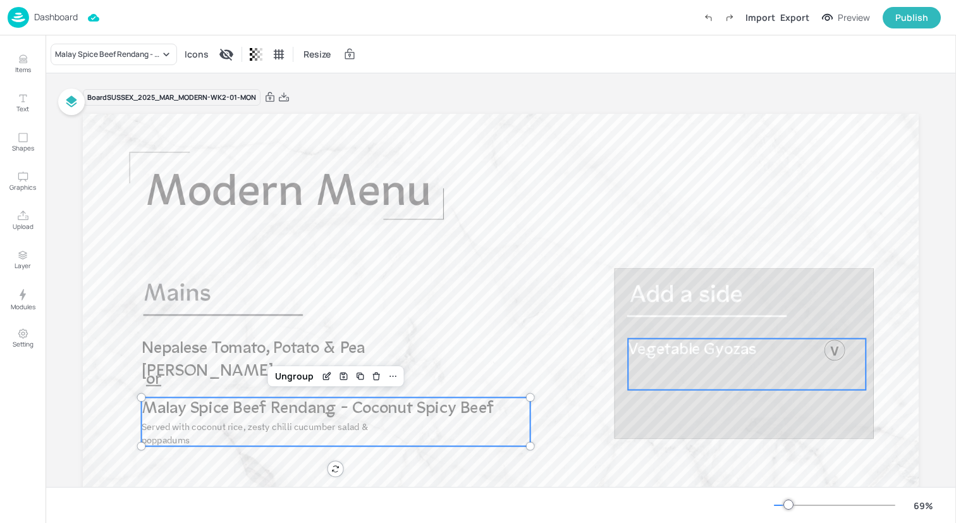
click at [645, 363] on div "Vegetable Gyozas" at bounding box center [747, 364] width 238 height 51
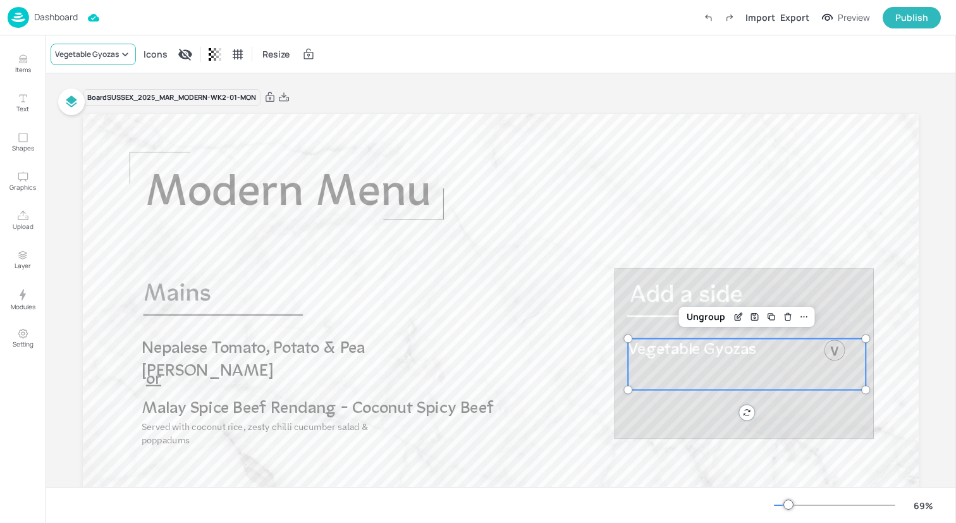
click at [110, 62] on div "Vegetable Gyozas" at bounding box center [93, 55] width 85 height 22
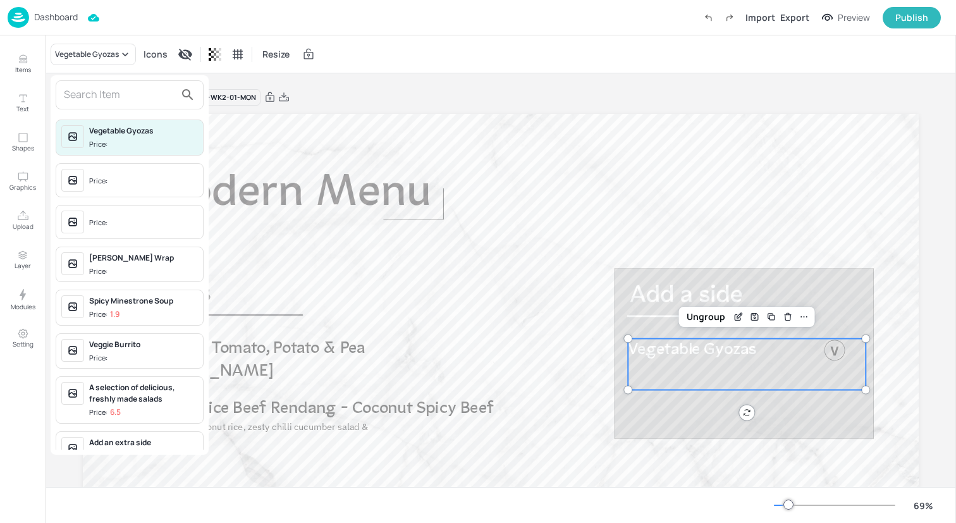
click at [114, 113] on div "Vegetable Gyozas Price: Price: Price: Fajita Halloumi Wrap Price: Spicy Minestr…" at bounding box center [130, 264] width 158 height 379
click at [114, 106] on div at bounding box center [130, 94] width 148 height 29
click at [109, 90] on input "text" at bounding box center [119, 95] width 111 height 20
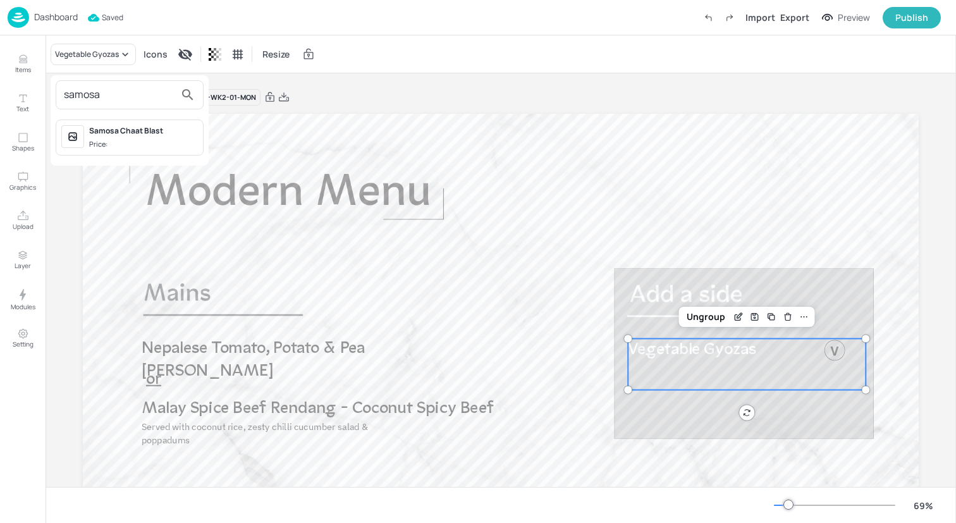
type input "samosa"
click at [147, 140] on span "Price:" at bounding box center [143, 144] width 109 height 11
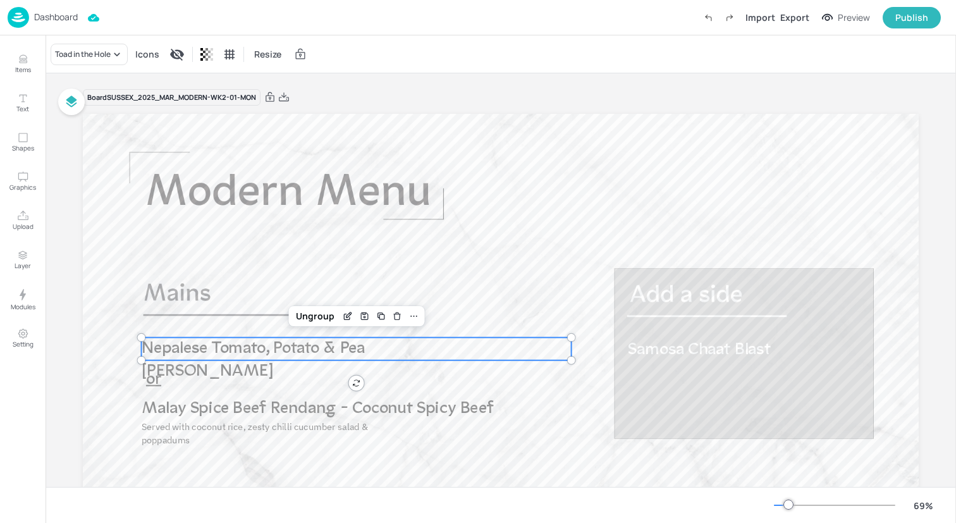
click at [285, 347] on span "Nepalese Tomato, Potato & Pea [PERSON_NAME]" at bounding box center [254, 360] width 224 height 40
click at [111, 51] on div "Toad in the Hole" at bounding box center [83, 54] width 56 height 11
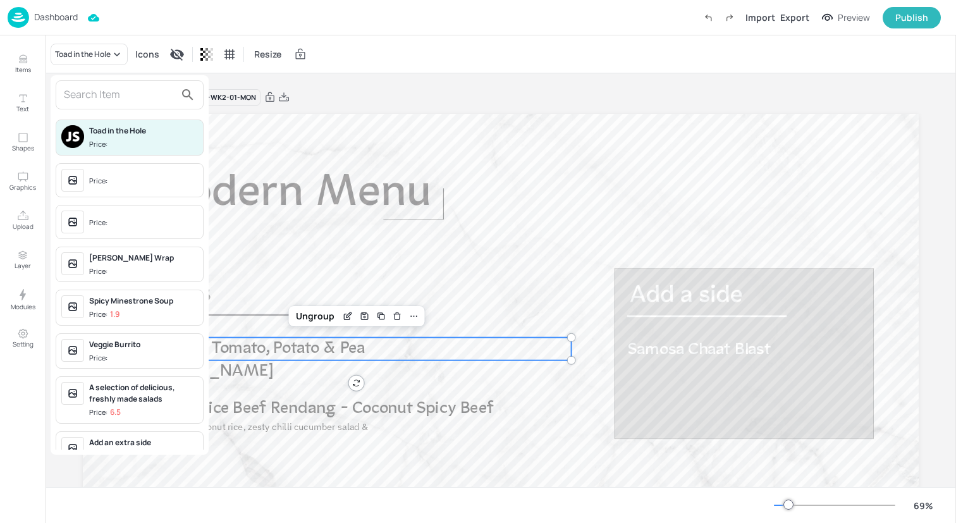
click at [110, 96] on input "text" at bounding box center [119, 95] width 111 height 20
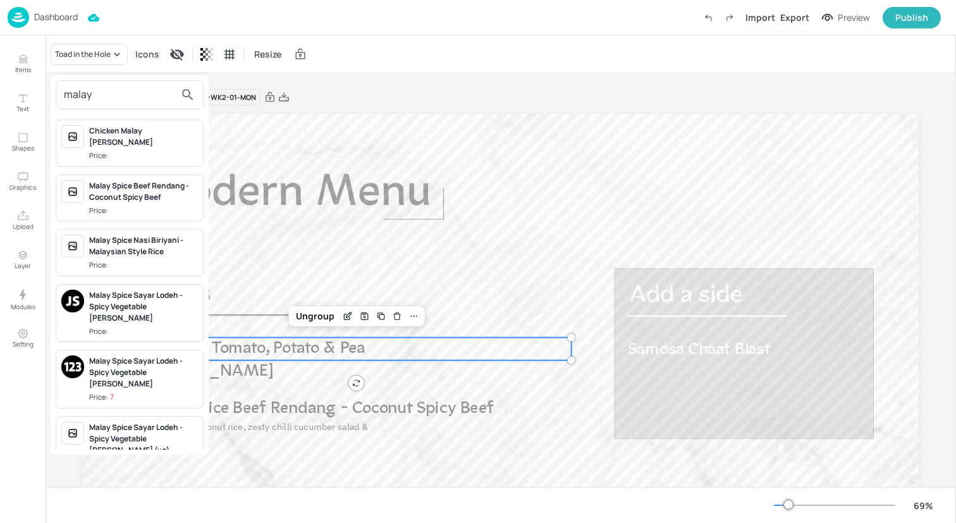
type input "malay"
click at [149, 192] on div "Malay Spice Beef Rendang - Coconut Spicy Beef Price:" at bounding box center [143, 198] width 109 height 36
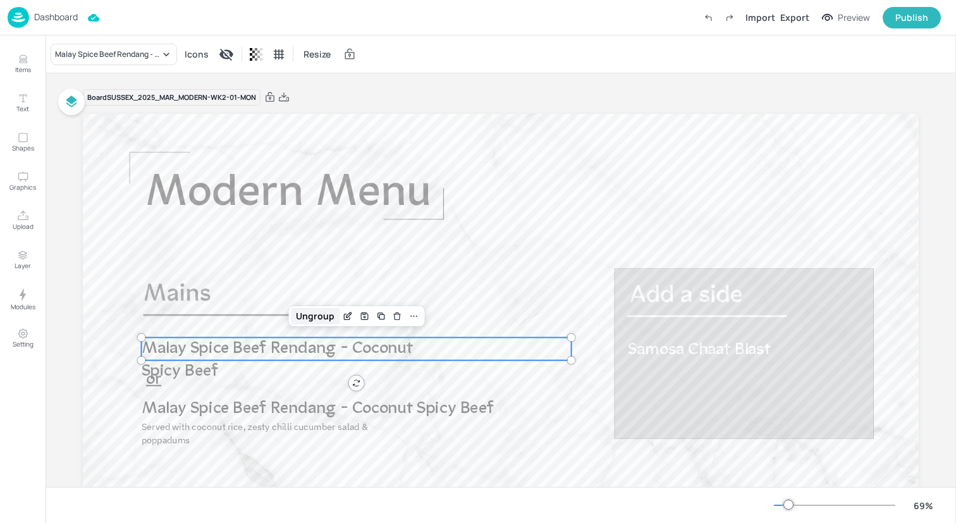
click at [319, 316] on div "Ungroup" at bounding box center [315, 316] width 49 height 16
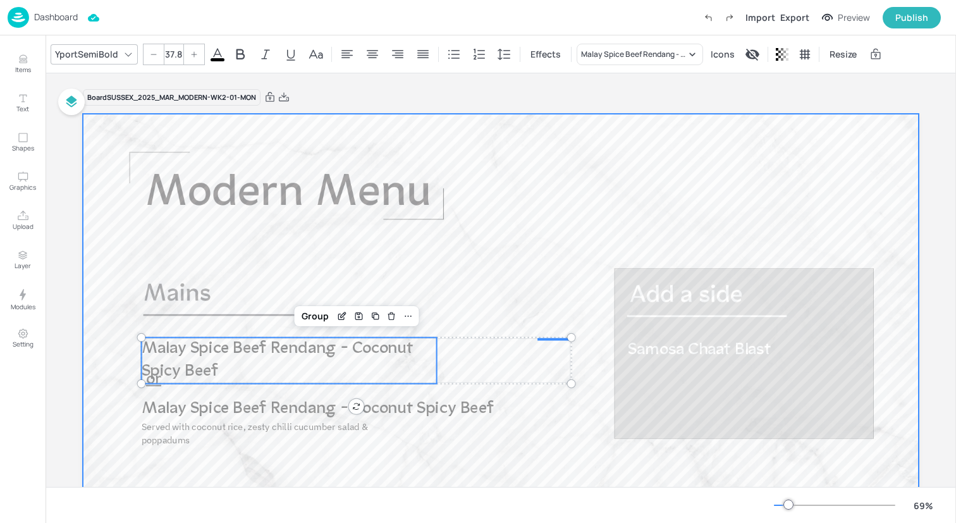
click at [407, 357] on p "Malay Spice Beef Rendang - Coconut Spicy Beef" at bounding box center [289, 361] width 295 height 46
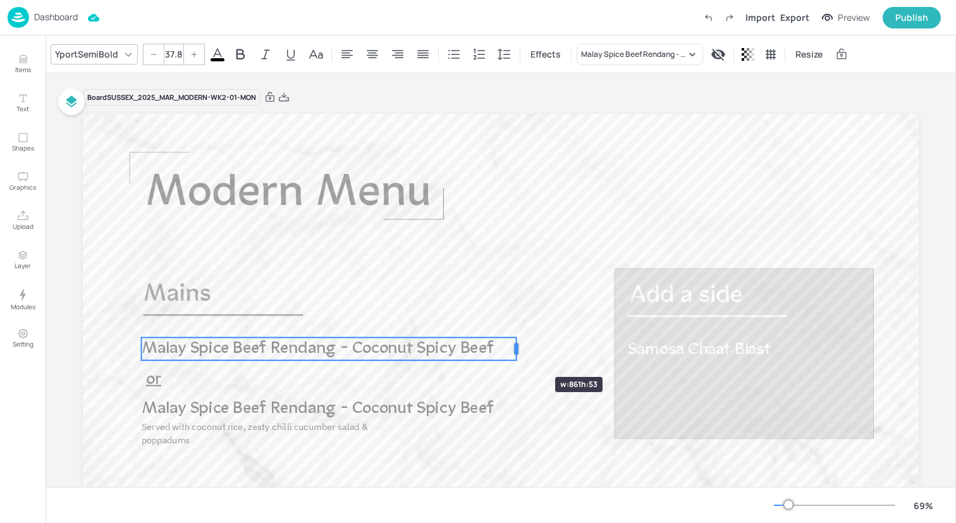
drag, startPoint x: 438, startPoint y: 359, endPoint x: 517, endPoint y: 354, distance: 79.9
click at [517, 354] on div at bounding box center [516, 349] width 10 height 23
drag, startPoint x: 559, startPoint y: 346, endPoint x: 448, endPoint y: 329, distance: 112.0
click at [309, 315] on div "Group" at bounding box center [315, 316] width 37 height 16
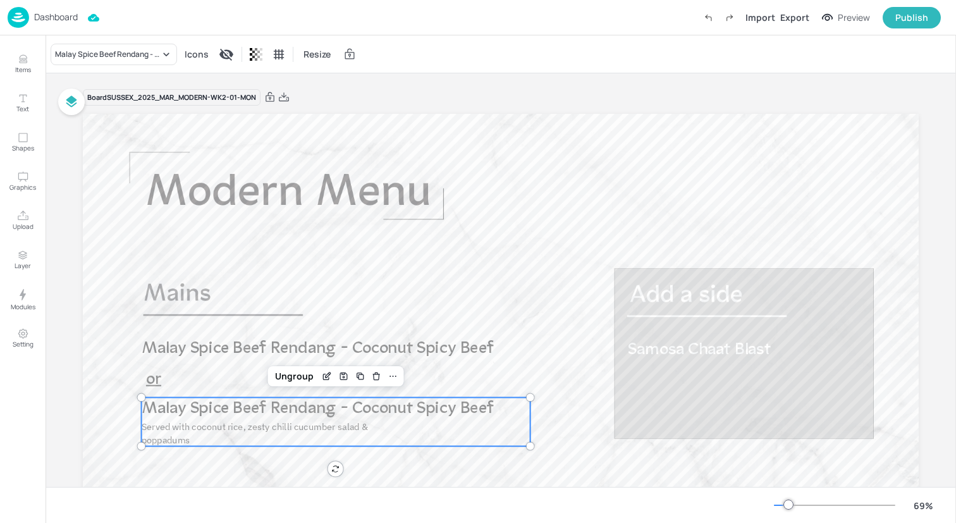
click at [247, 412] on span "Malay Spice Beef Rendang - Coconut Spicy Beef" at bounding box center [318, 408] width 352 height 17
click at [144, 58] on div "Malay Spice Beef Rendang - Coconut Spicy Beef" at bounding box center [107, 54] width 105 height 11
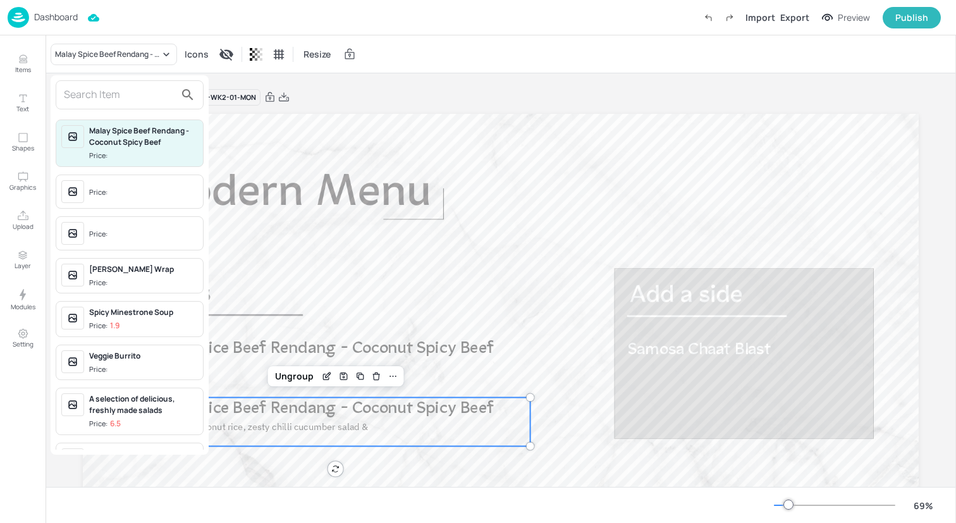
click at [144, 97] on input "text" at bounding box center [119, 95] width 111 height 20
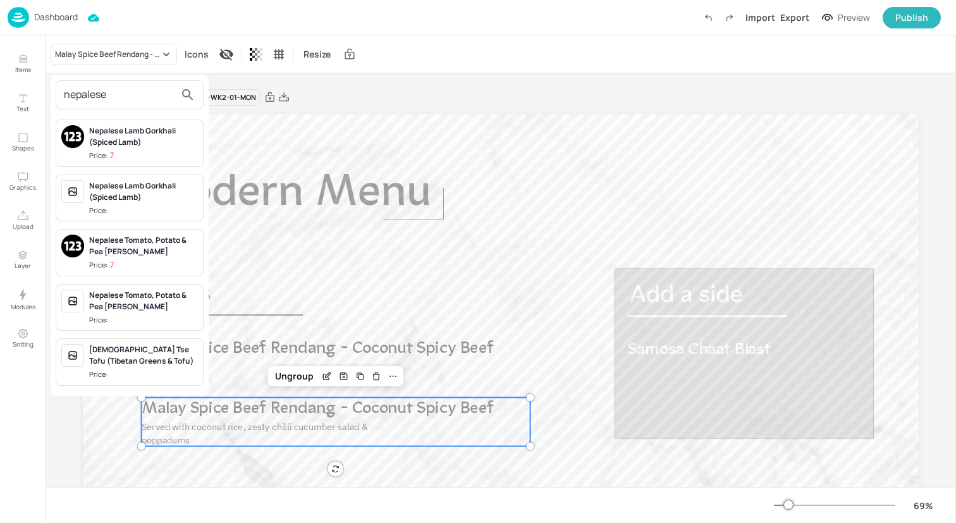
type input "nepalese"
click at [175, 247] on div "Nepalese Tomato, Potato & Pea [PERSON_NAME]" at bounding box center [143, 246] width 109 height 23
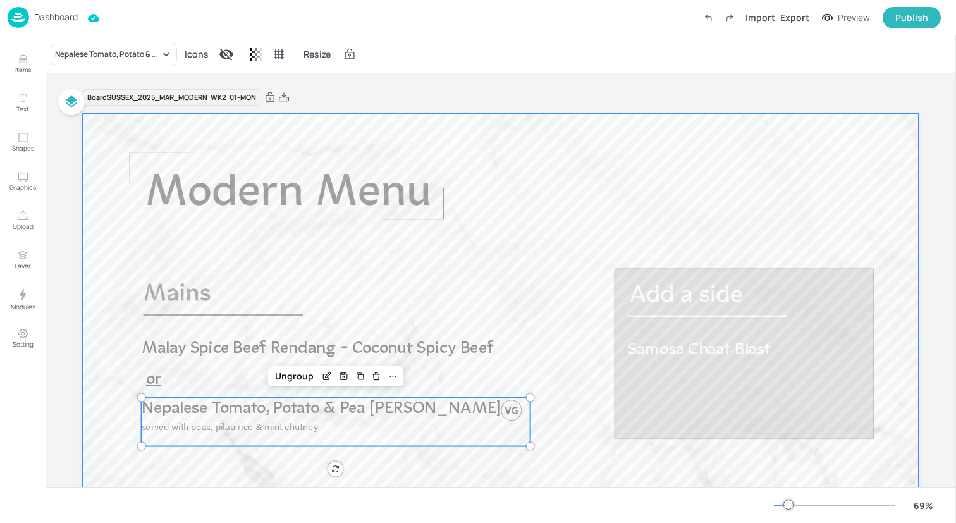
click at [533, 238] on div at bounding box center [501, 349] width 836 height 471
